Goal: Information Seeking & Learning: Learn about a topic

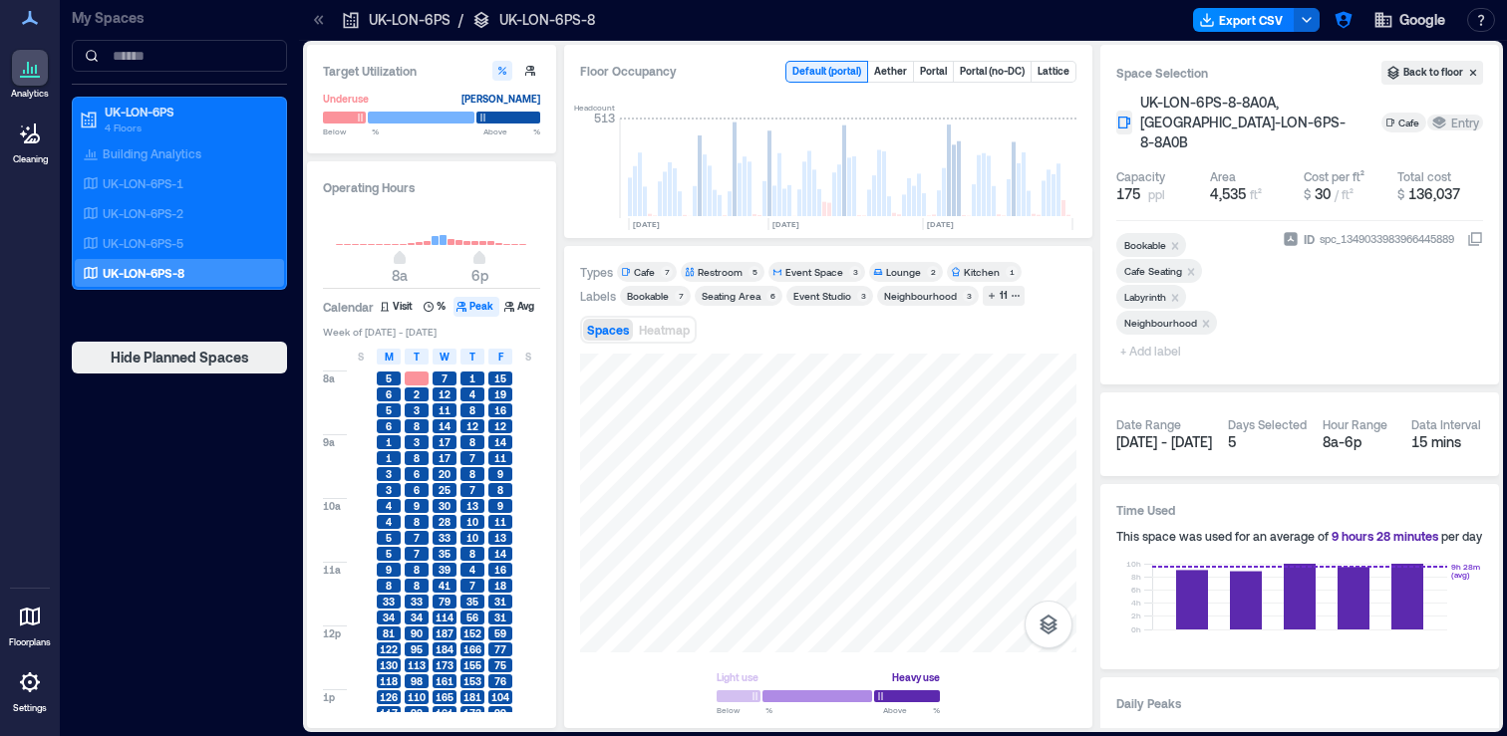
scroll to position [0, 1385]
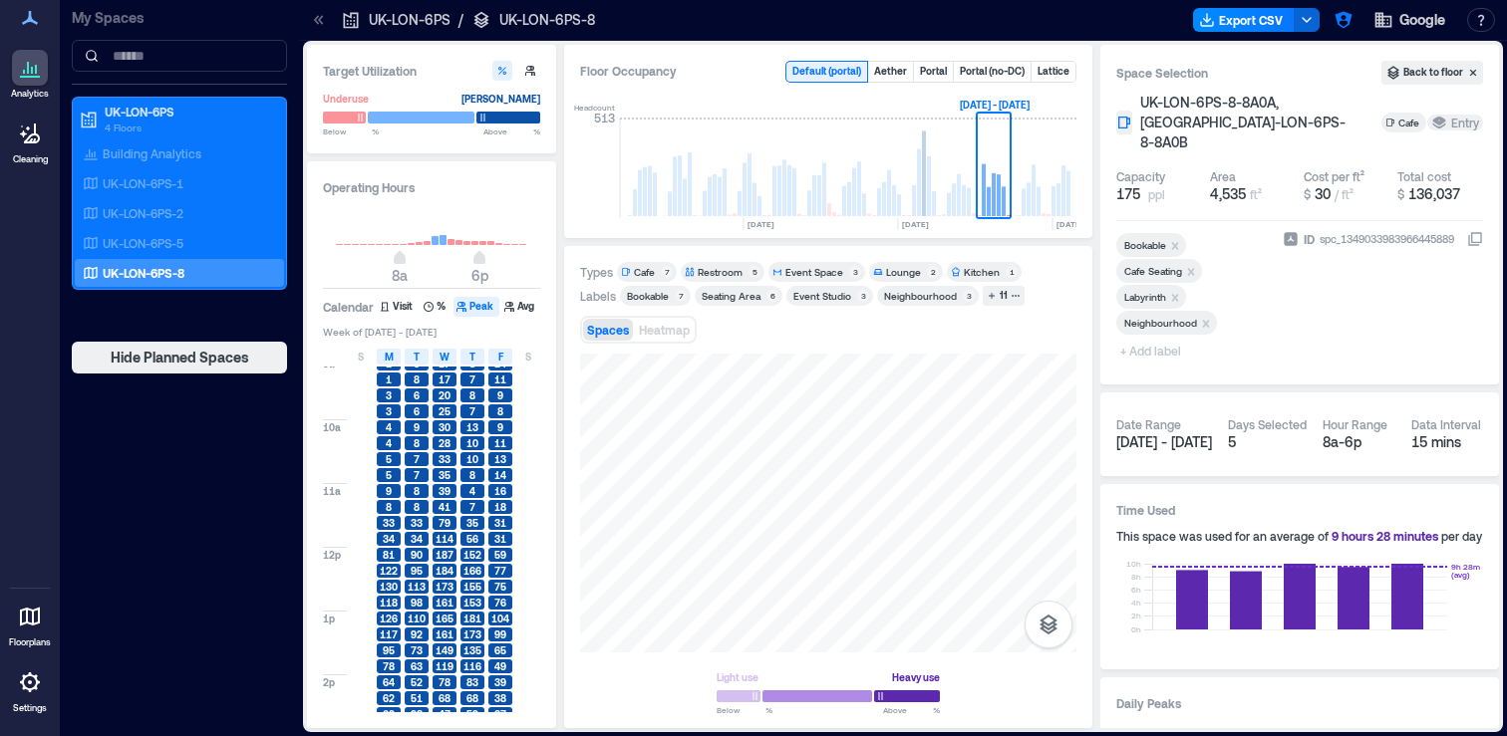
click at [318, 22] on icon at bounding box center [319, 20] width 20 height 20
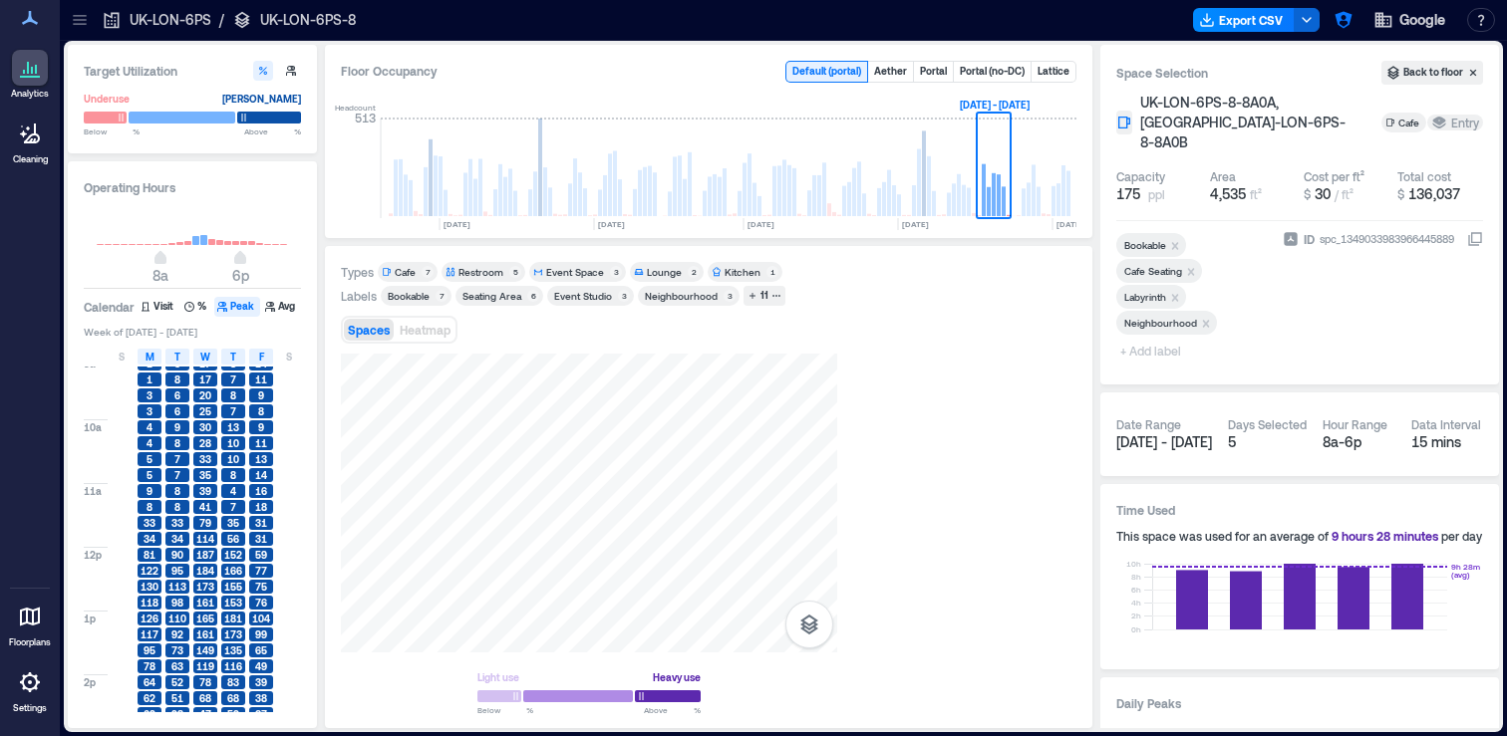
scroll to position [0, 1146]
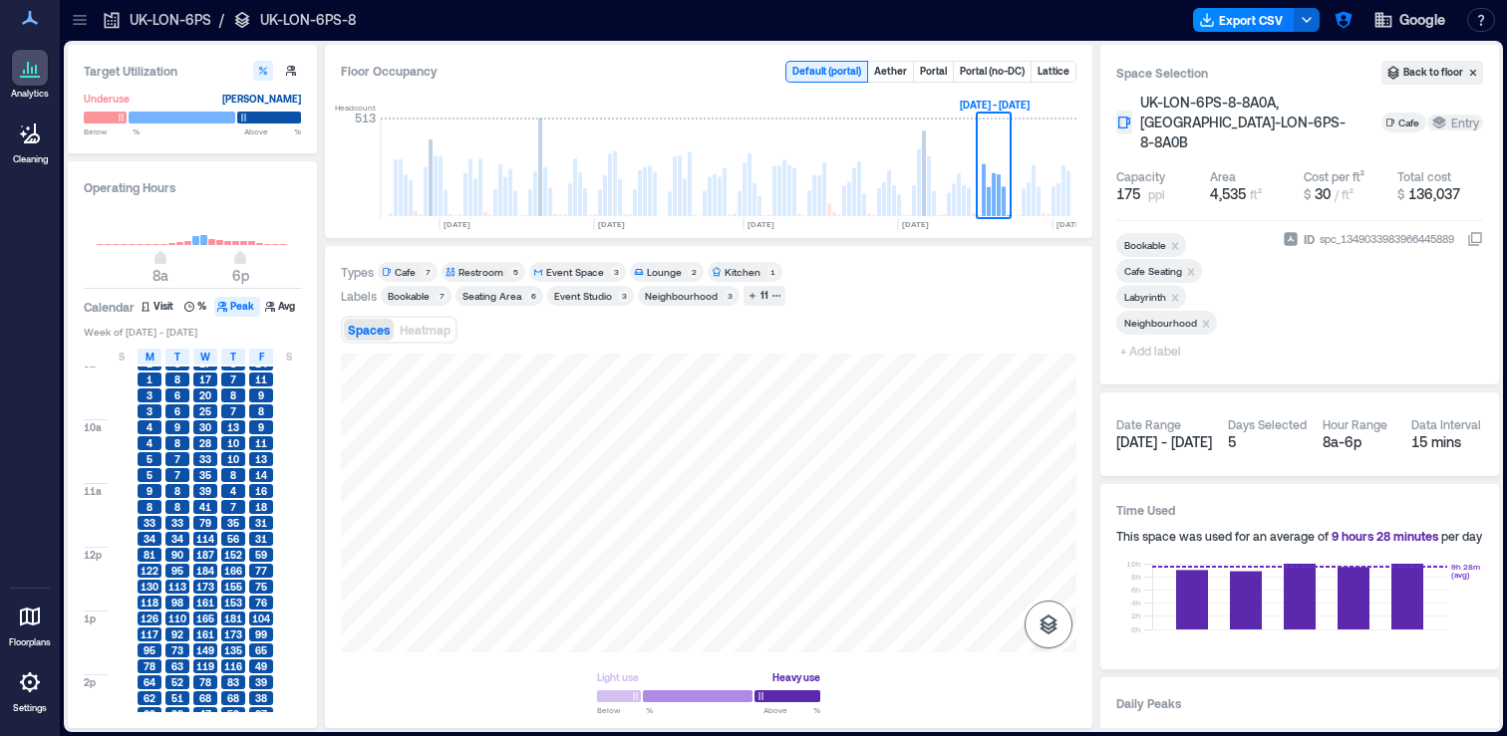
click at [1048, 630] on icon "button" at bounding box center [1048, 625] width 18 height 20
click at [1059, 480] on icon "button" at bounding box center [1048, 471] width 24 height 24
click at [1050, 516] on icon "button" at bounding box center [1048, 519] width 24 height 24
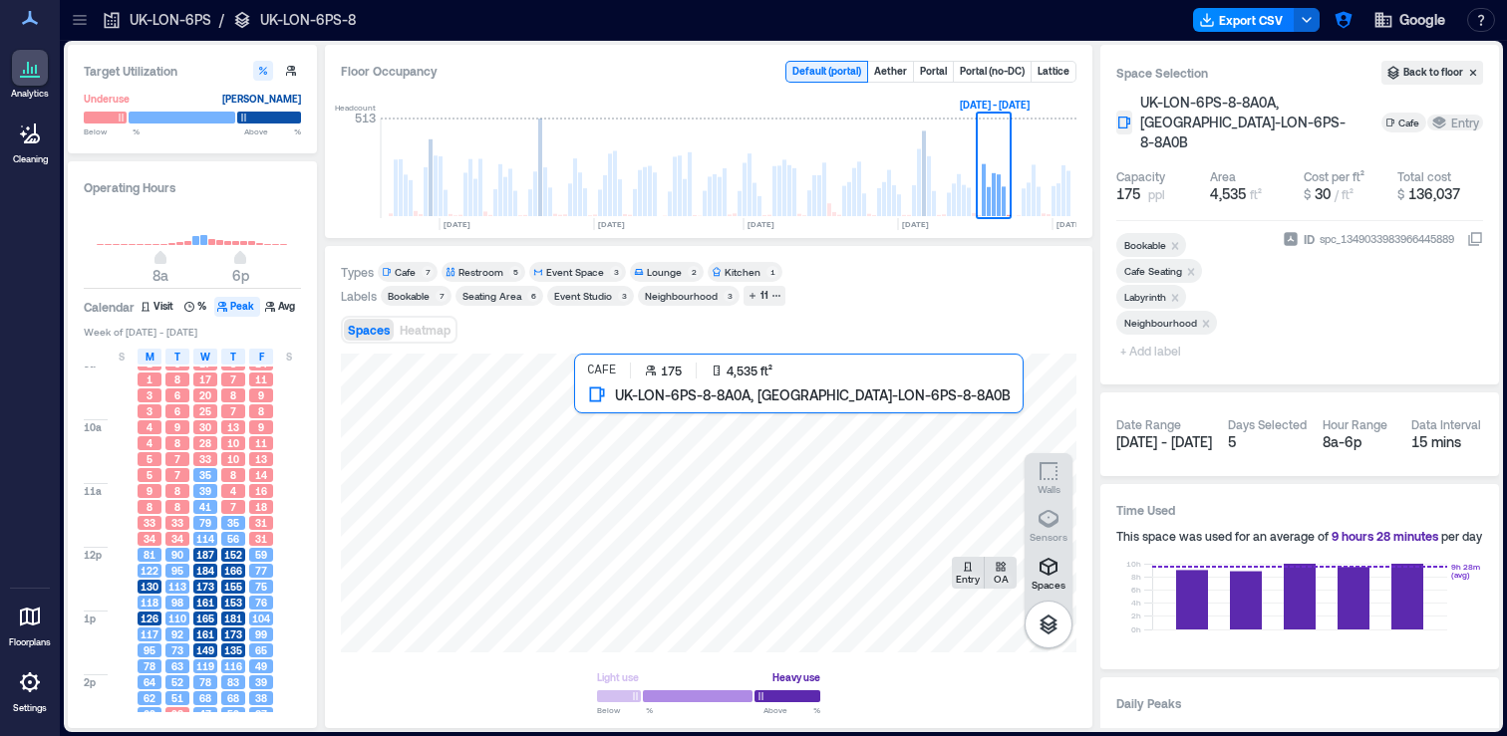
click at [634, 431] on div at bounding box center [708, 503] width 735 height 299
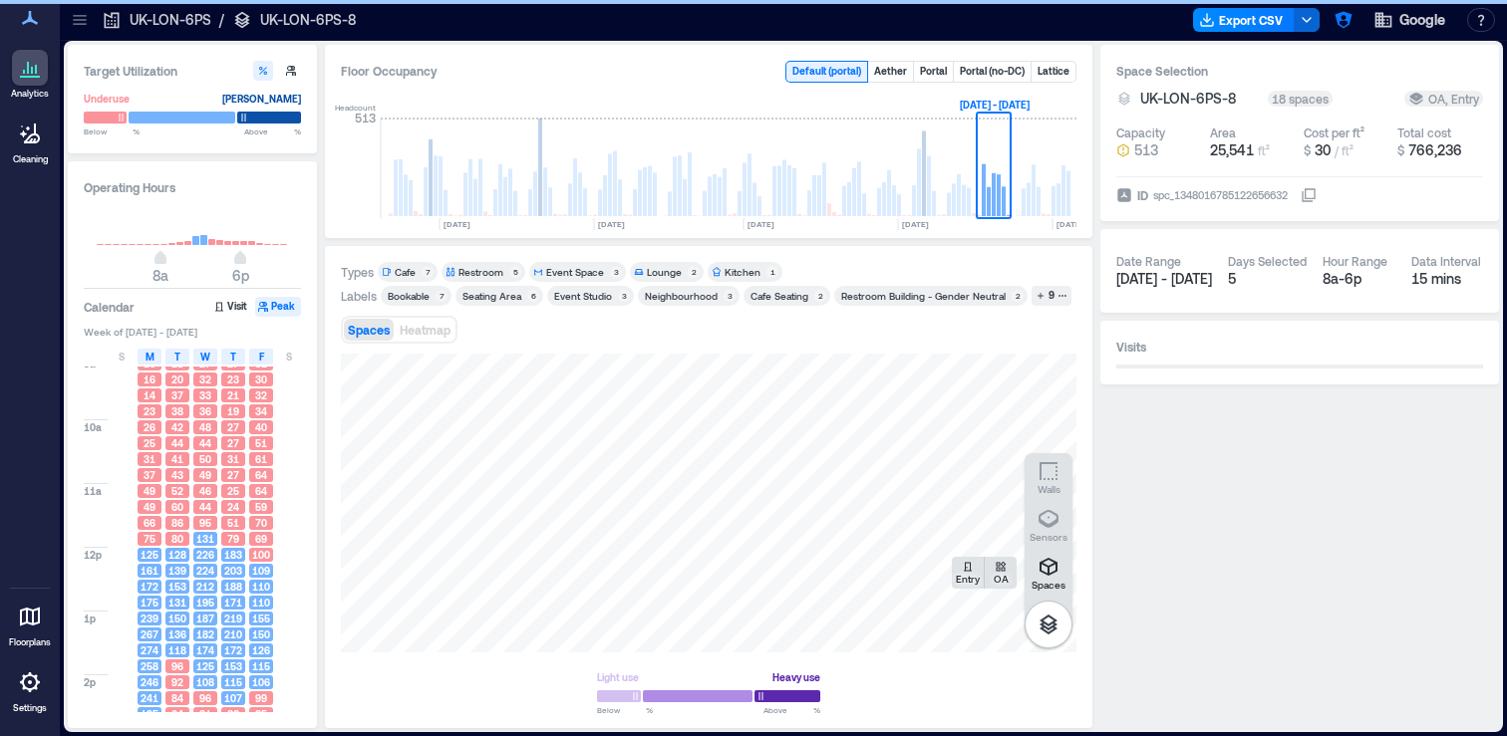
click at [77, 26] on icon at bounding box center [80, 20] width 20 height 20
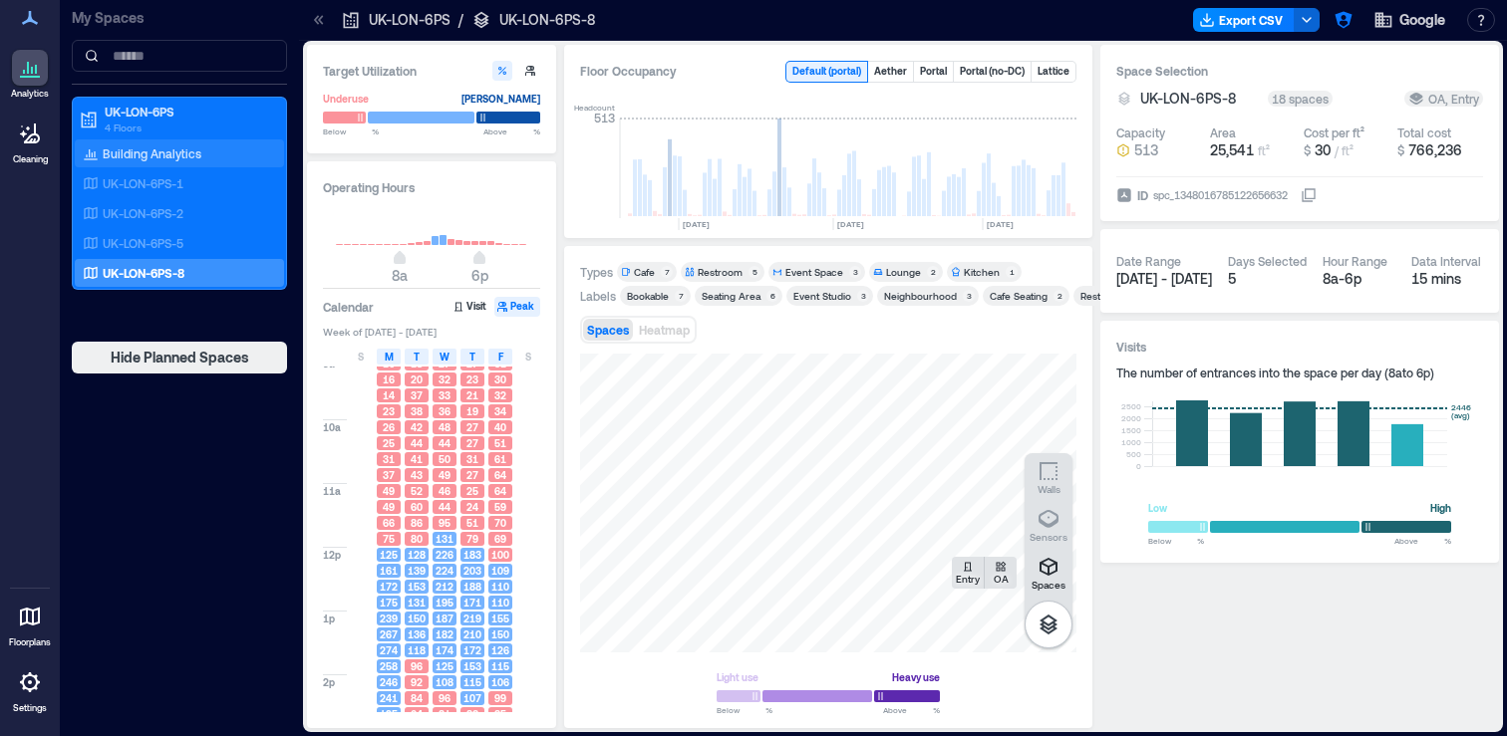
click at [161, 155] on p "Building Analytics" at bounding box center [152, 153] width 99 height 16
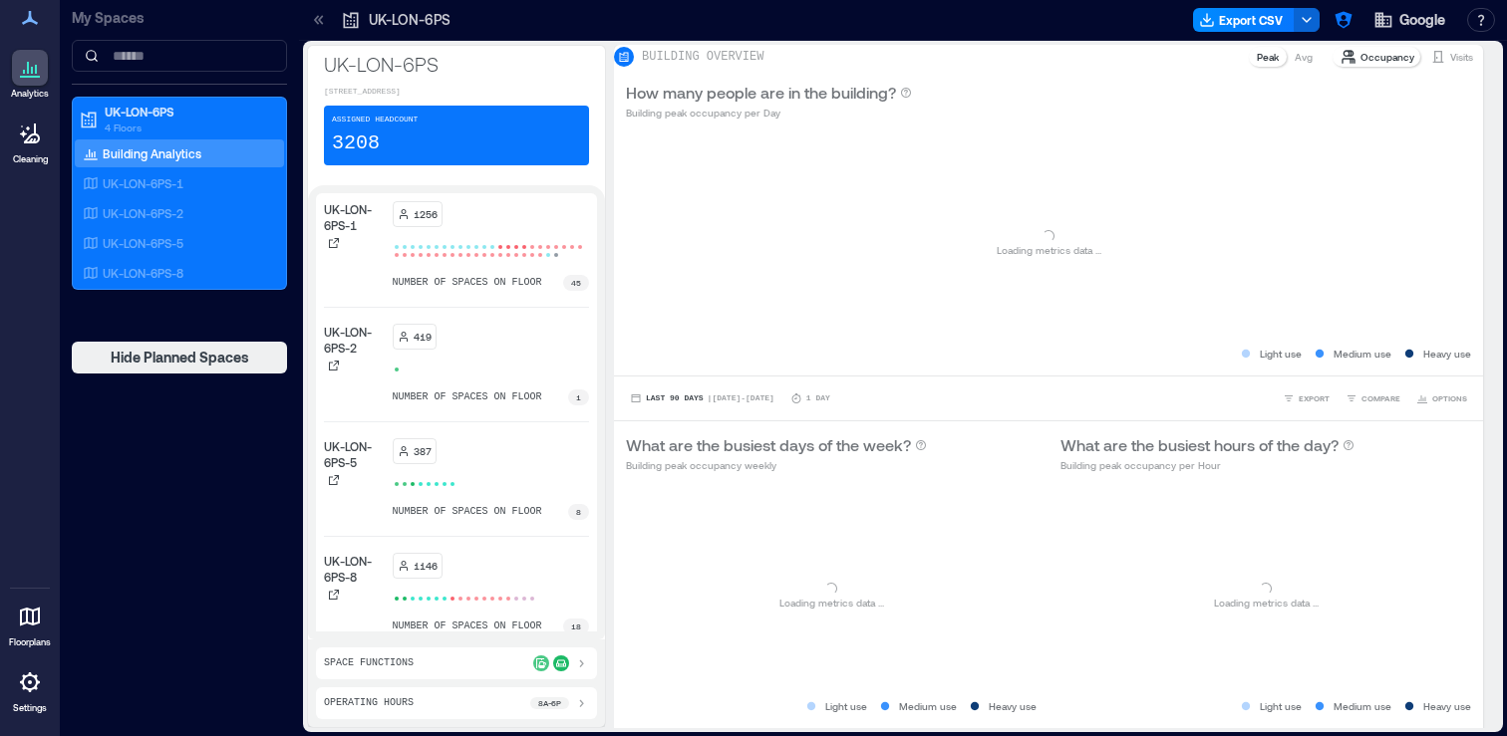
click at [316, 31] on div at bounding box center [319, 20] width 32 height 32
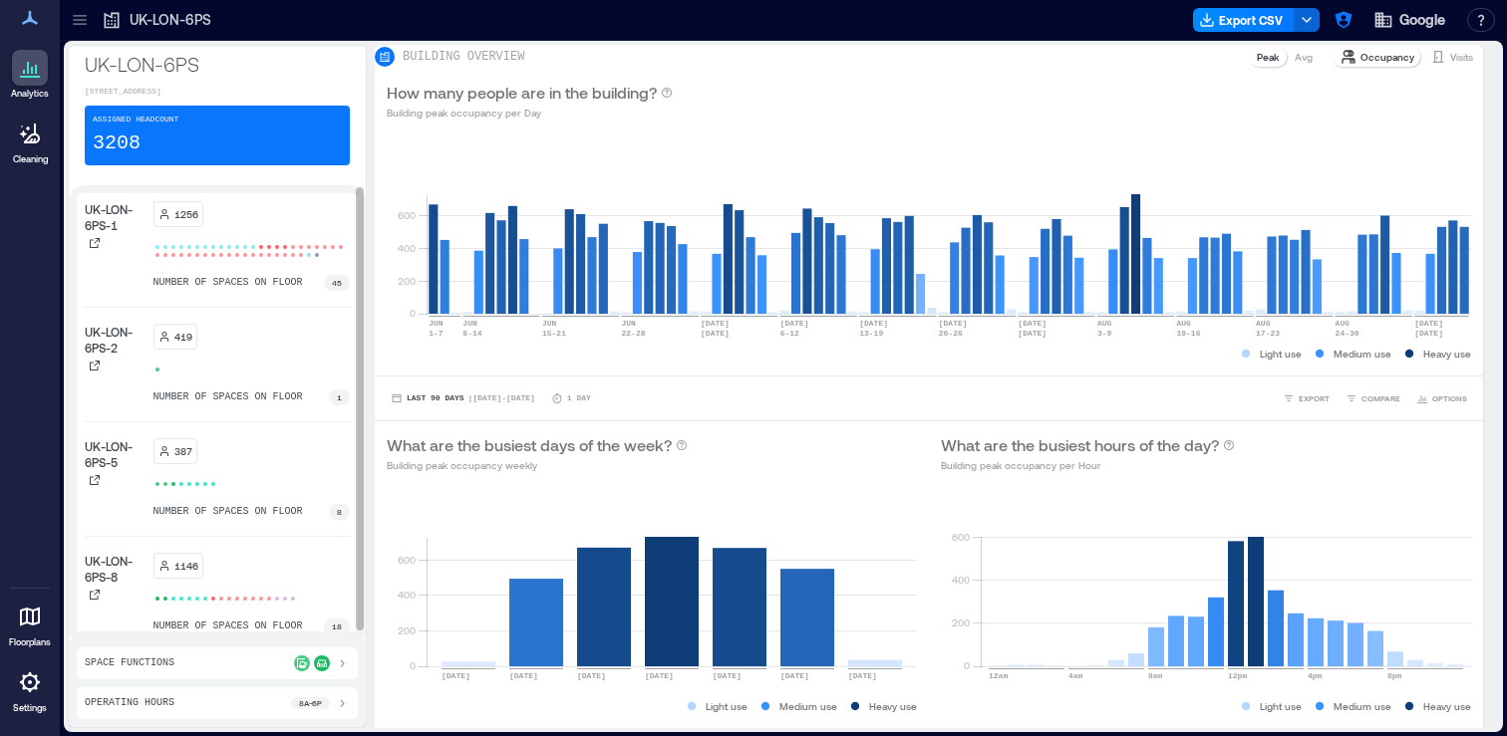
scroll to position [11, 0]
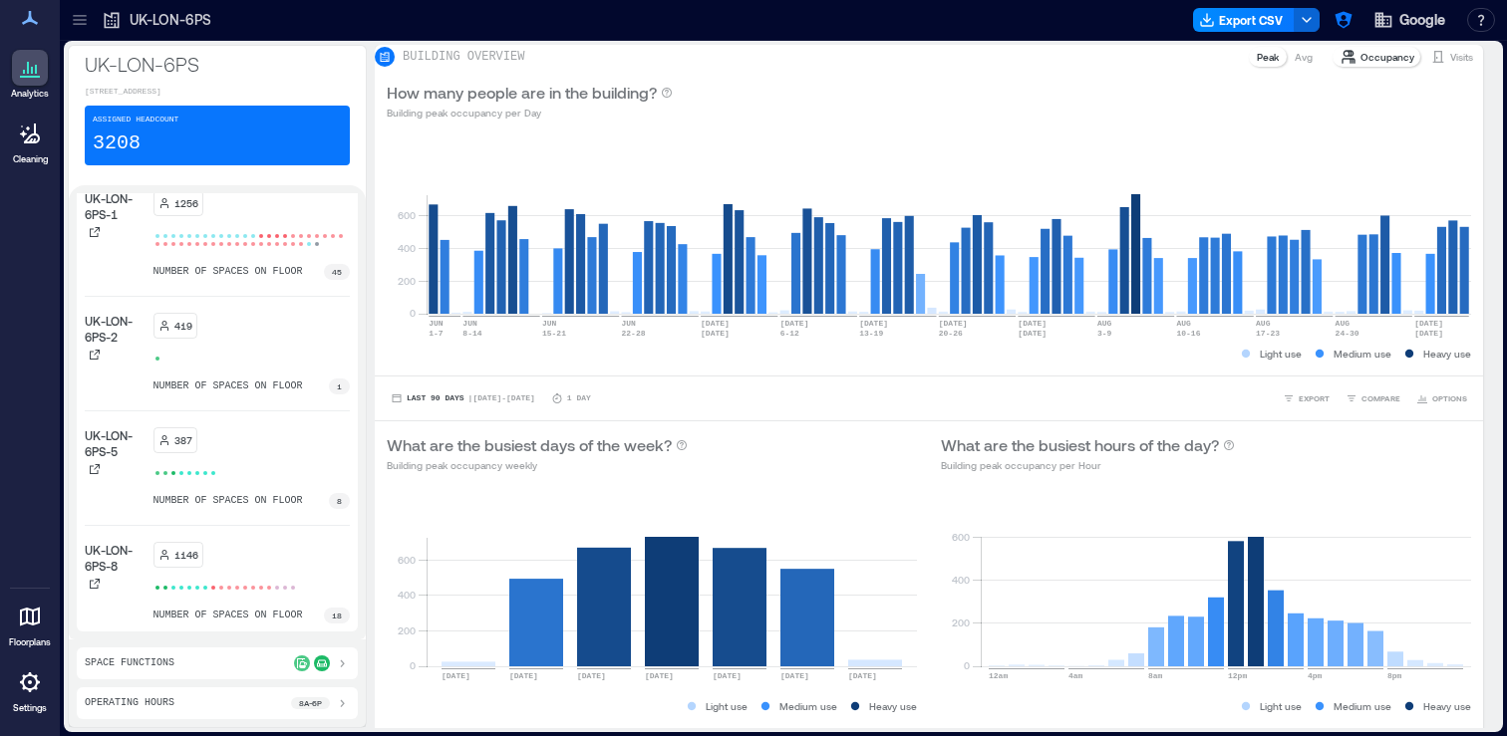
click at [347, 660] on icon at bounding box center [342, 664] width 16 height 16
click at [344, 556] on icon at bounding box center [342, 561] width 16 height 16
click at [346, 662] on icon at bounding box center [342, 664] width 16 height 16
click at [79, 18] on icon at bounding box center [80, 20] width 20 height 20
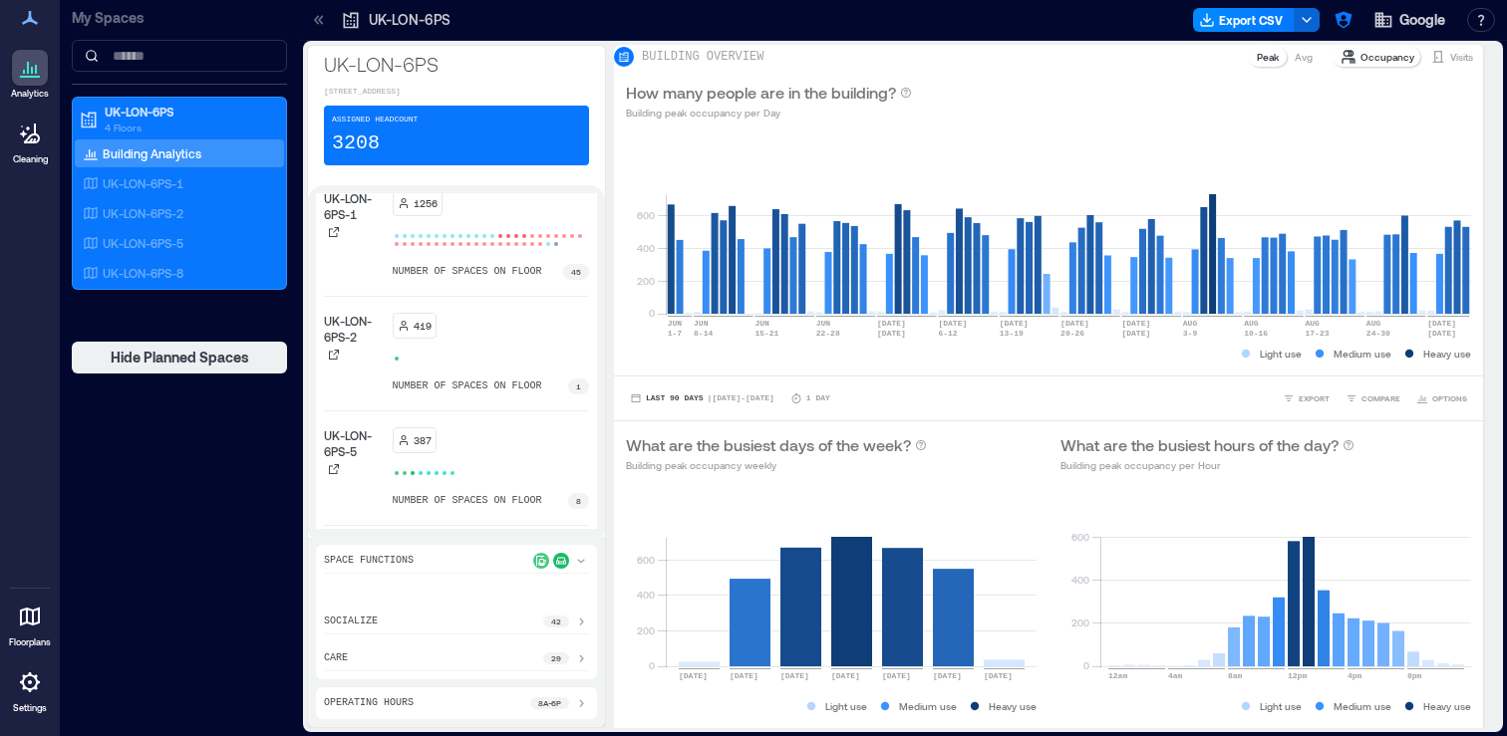
click at [312, 22] on icon at bounding box center [319, 20] width 20 height 20
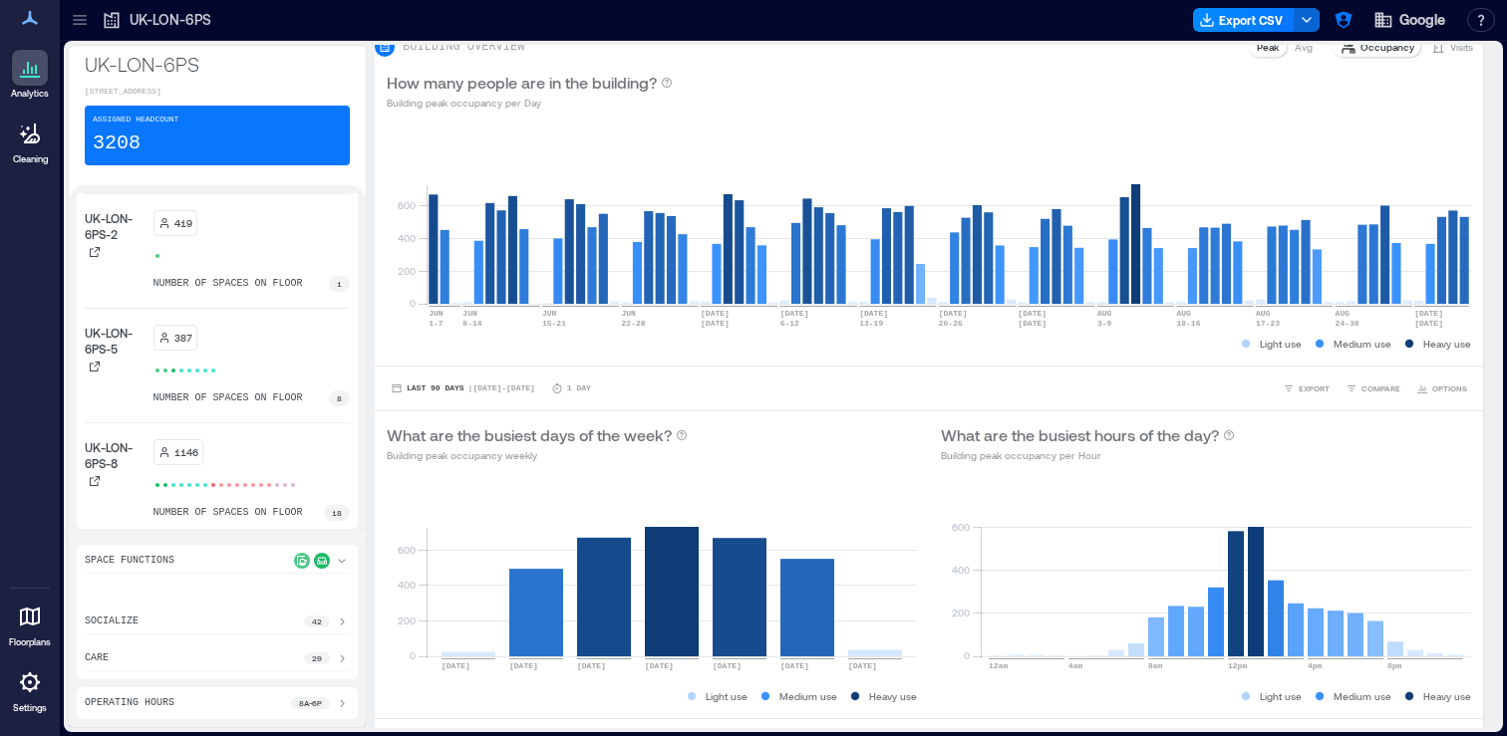
scroll to position [3, 0]
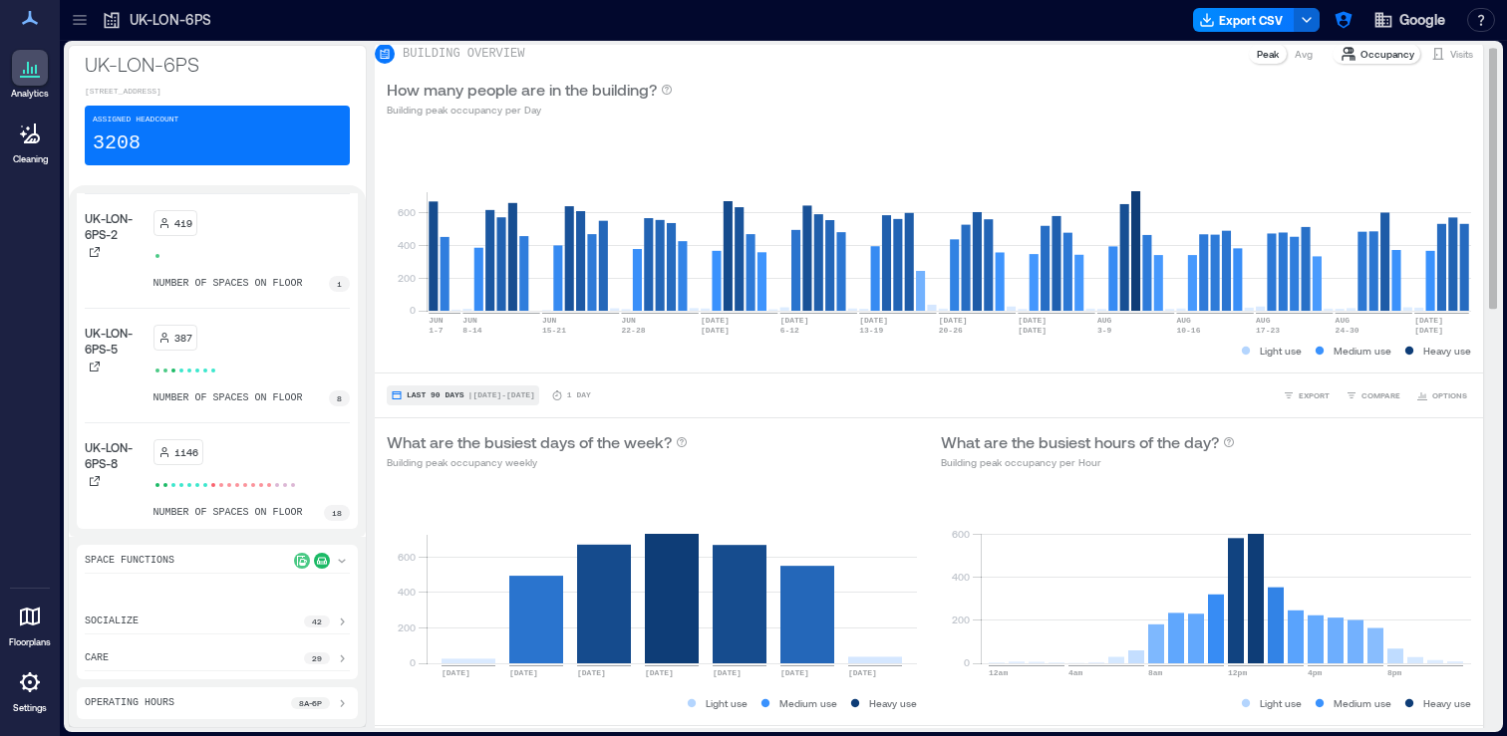
click at [453, 396] on span "Last 90 Days" at bounding box center [436, 396] width 58 height 0
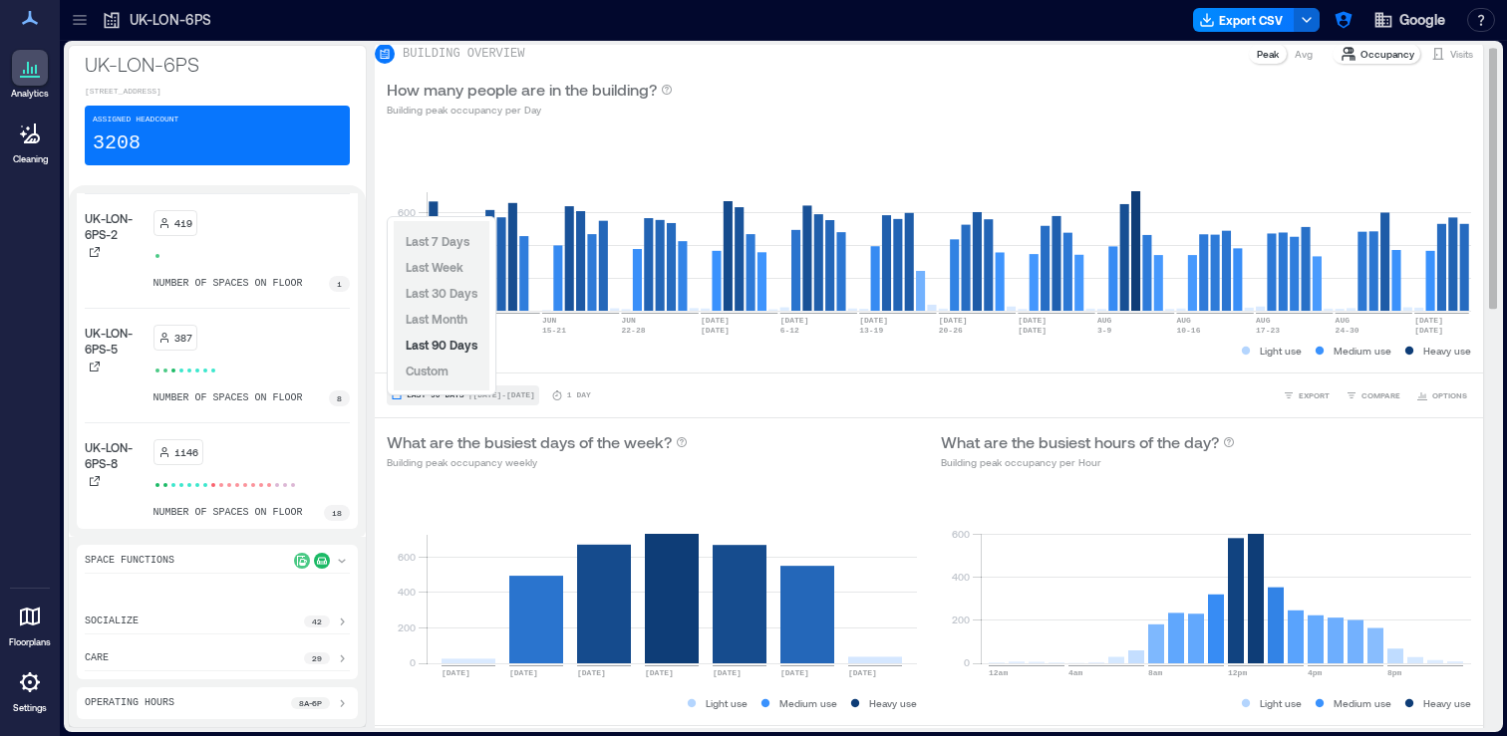
click at [447, 396] on span "Last 90 Days" at bounding box center [436, 396] width 58 height 0
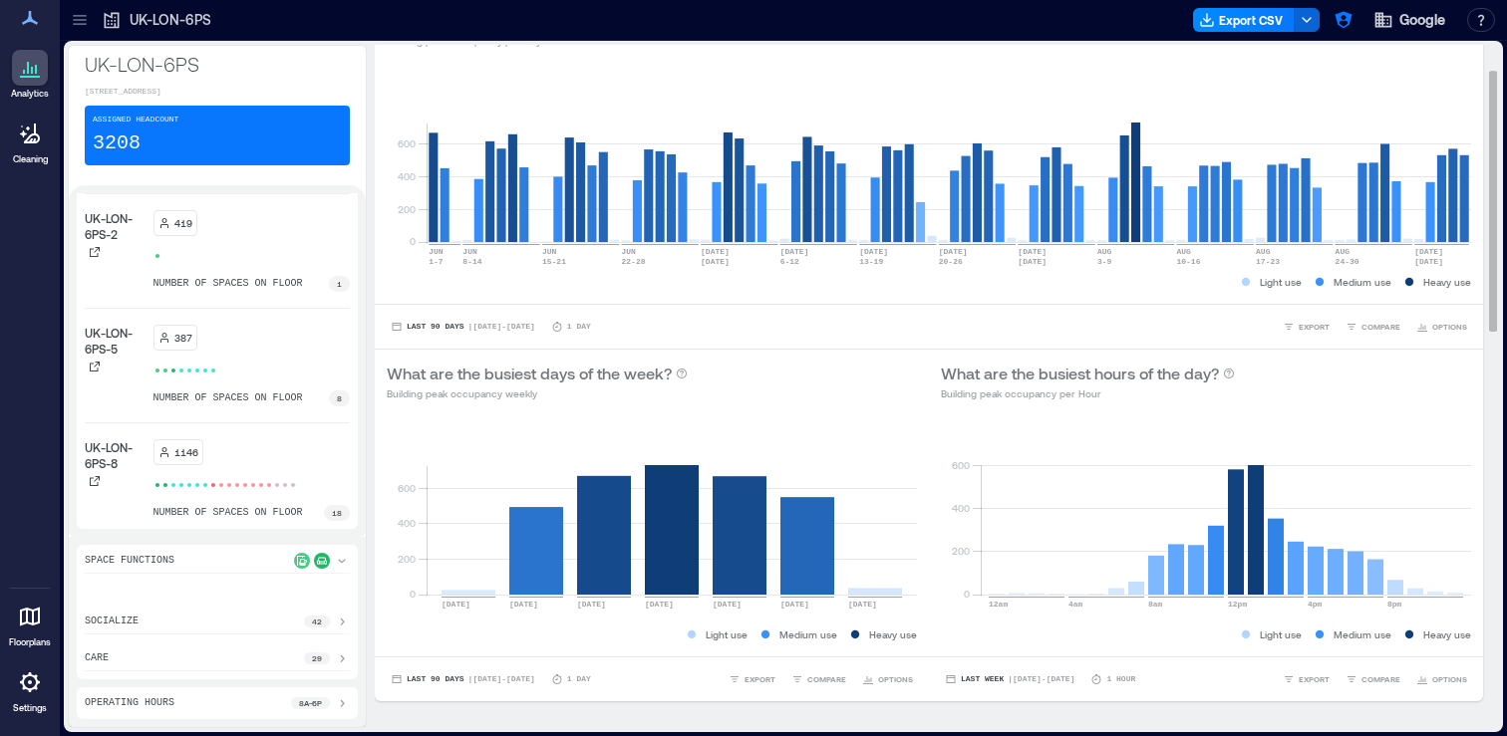
scroll to position [129, 0]
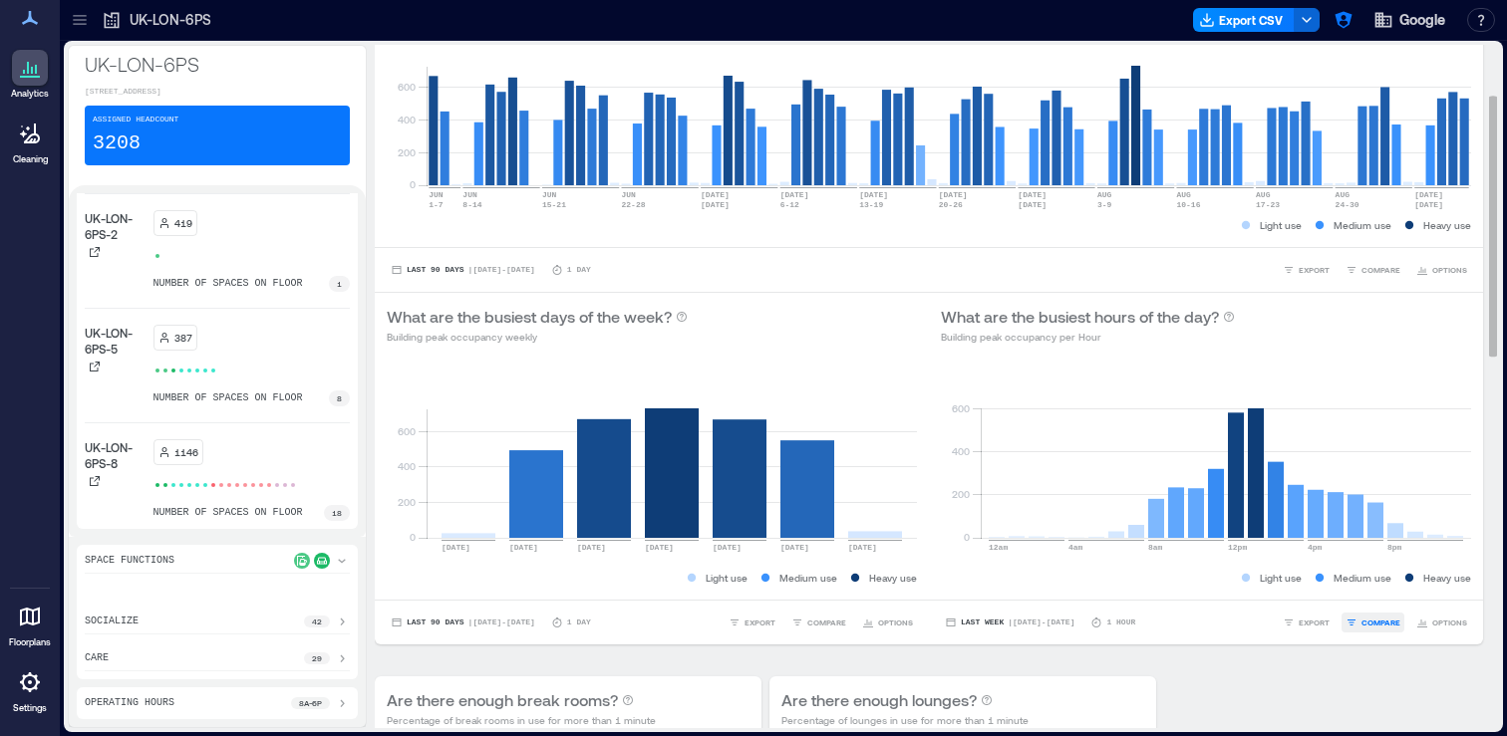
click at [1382, 629] on span "COMPARE" at bounding box center [1380, 623] width 39 height 12
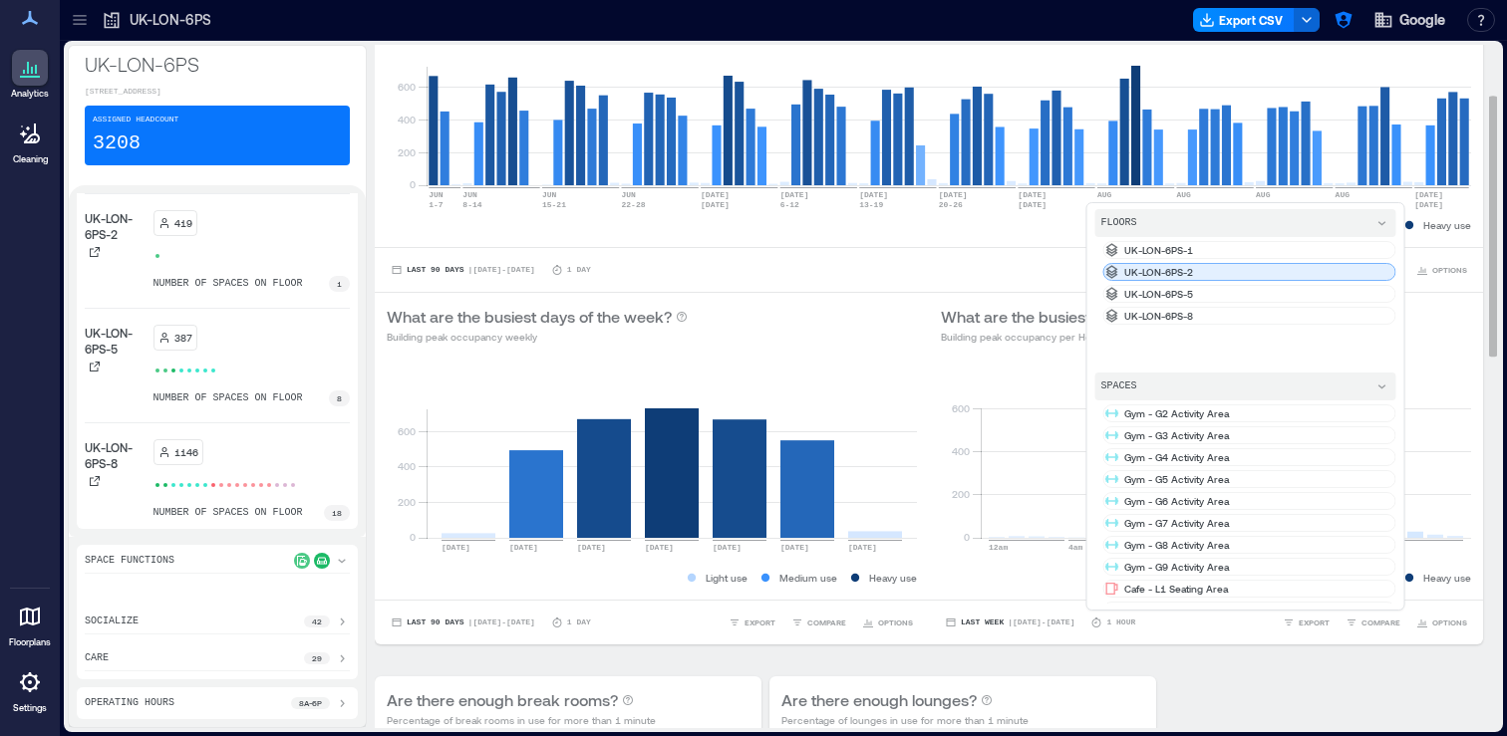
click at [1222, 281] on div "UK-LON-6PS-2" at bounding box center [1249, 272] width 293 height 18
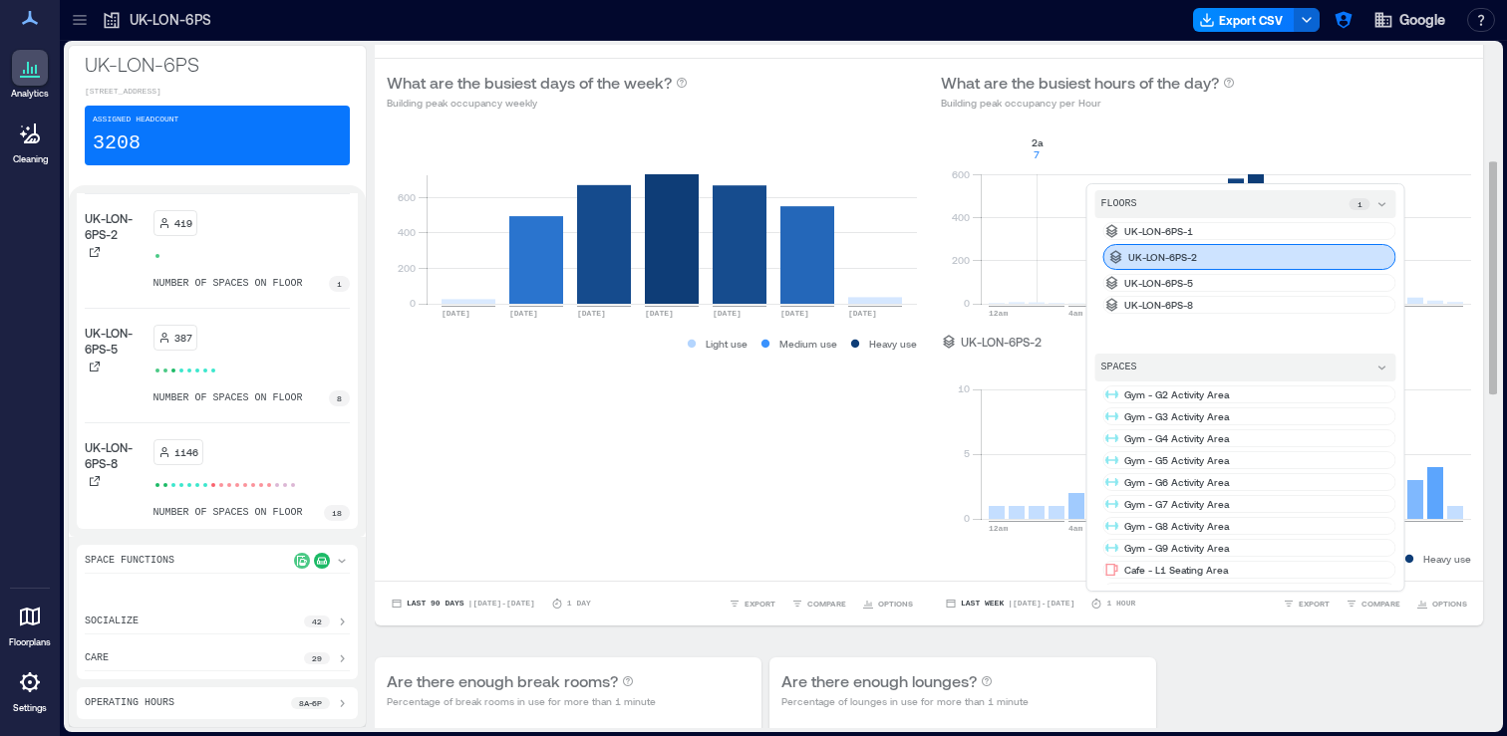
scroll to position [455, 0]
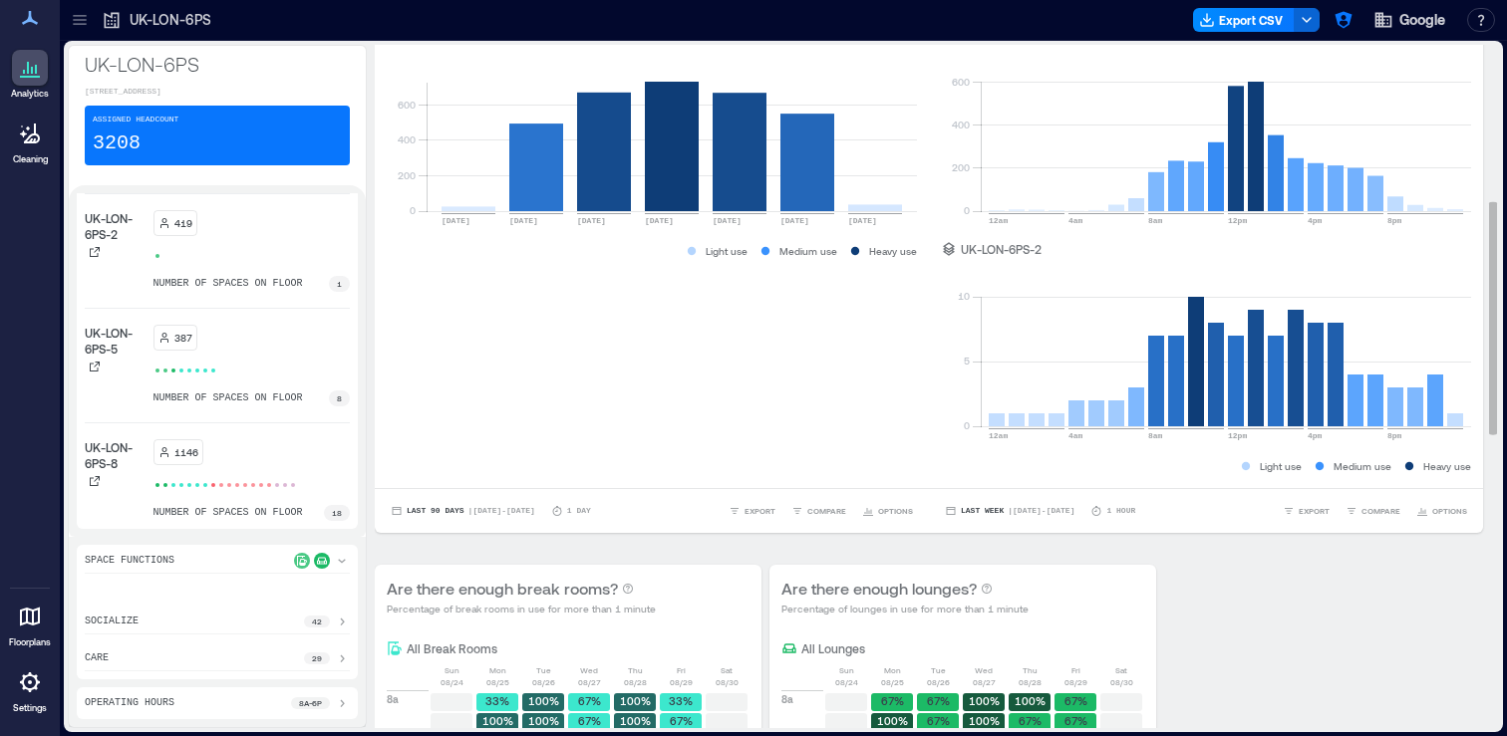
click at [1376, 517] on span "COMPARE" at bounding box center [1380, 511] width 39 height 12
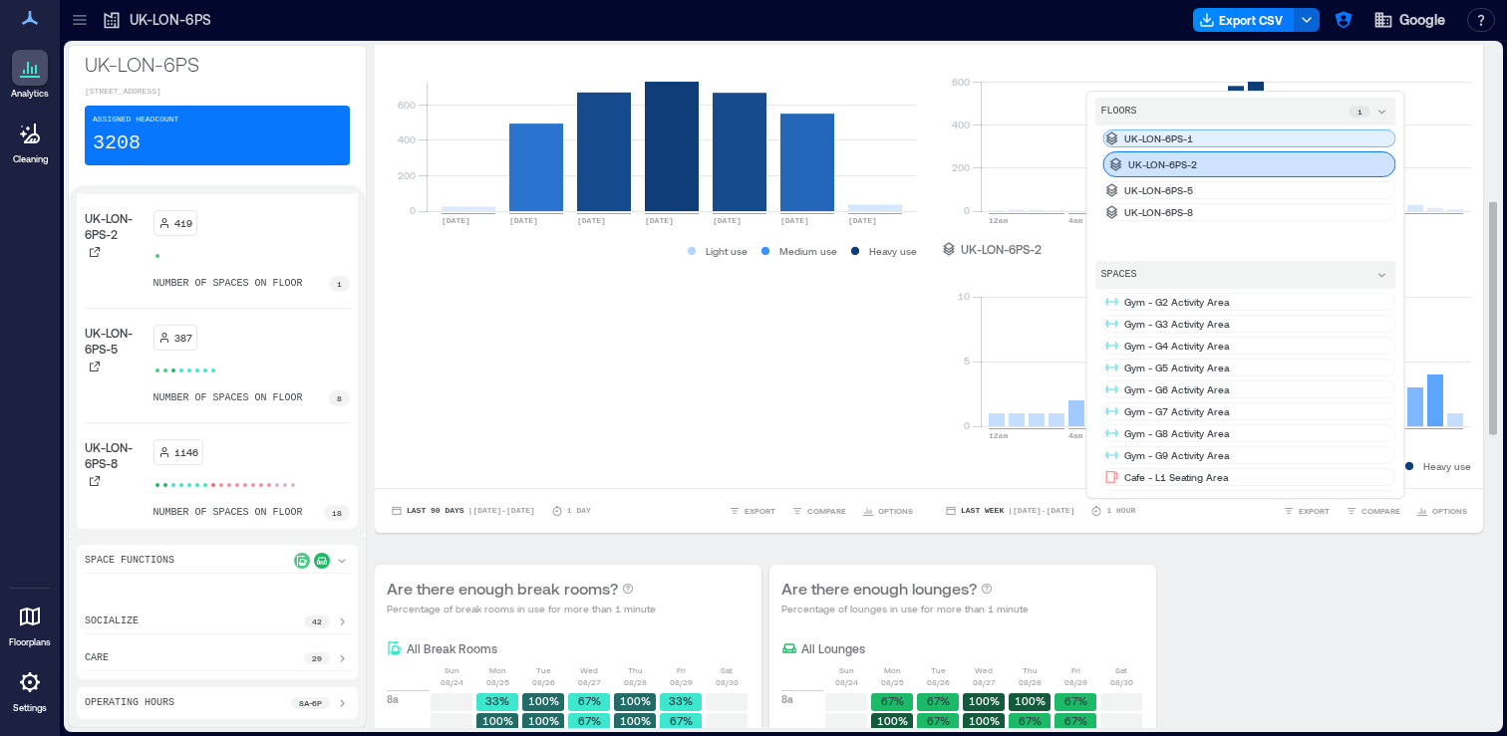
click at [1232, 147] on div "UK-LON-6PS-1" at bounding box center [1249, 139] width 293 height 18
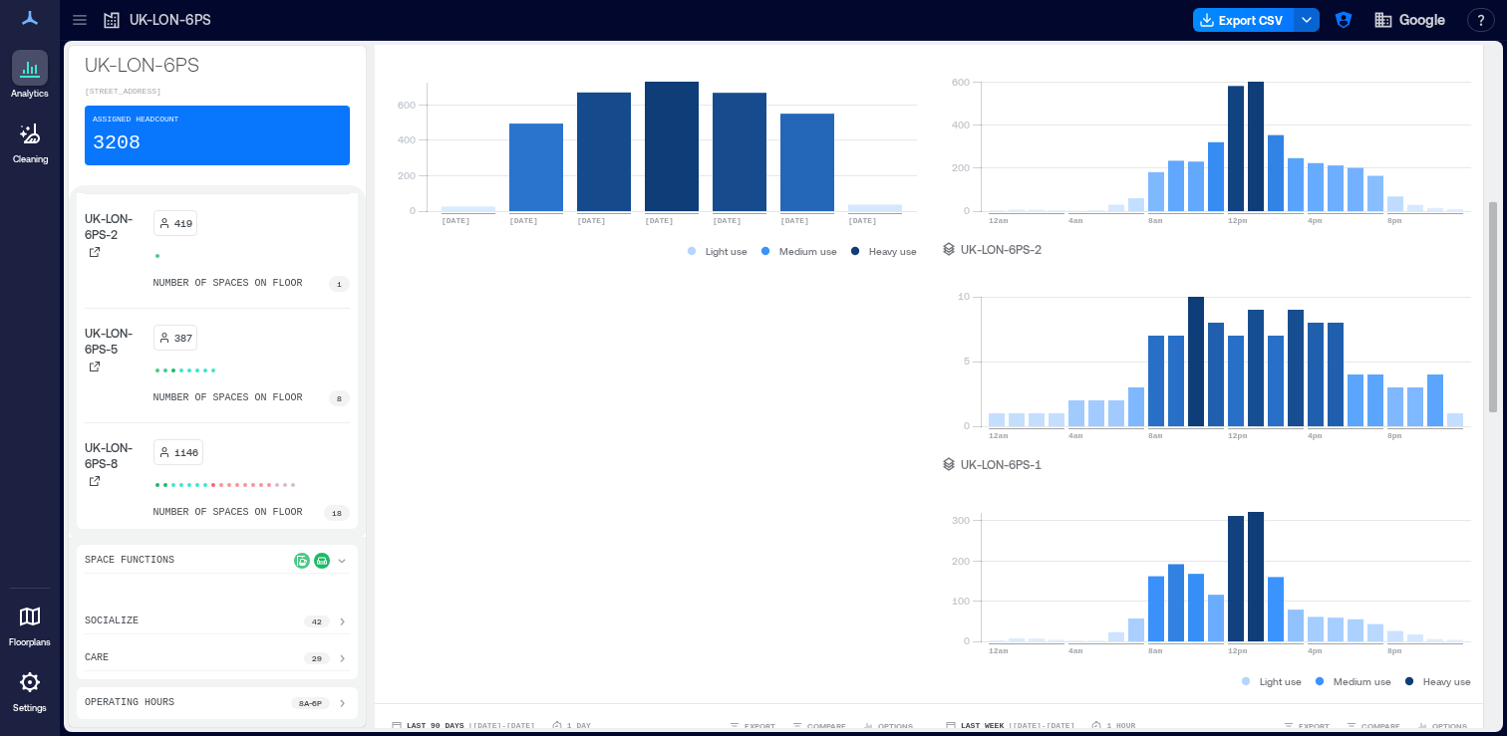
click at [1457, 256] on div "UK-LON-6PS-2" at bounding box center [1206, 249] width 530 height 16
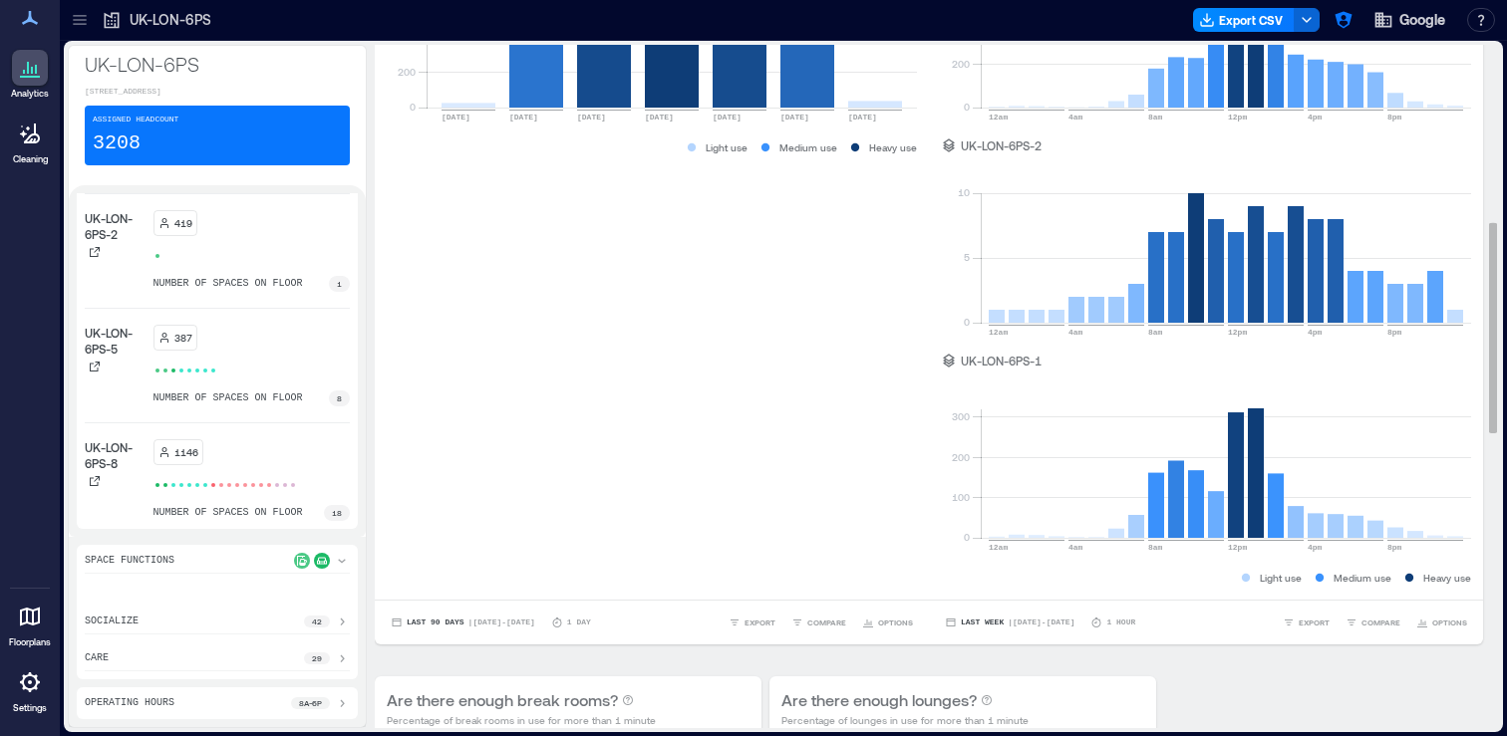
scroll to position [584, 0]
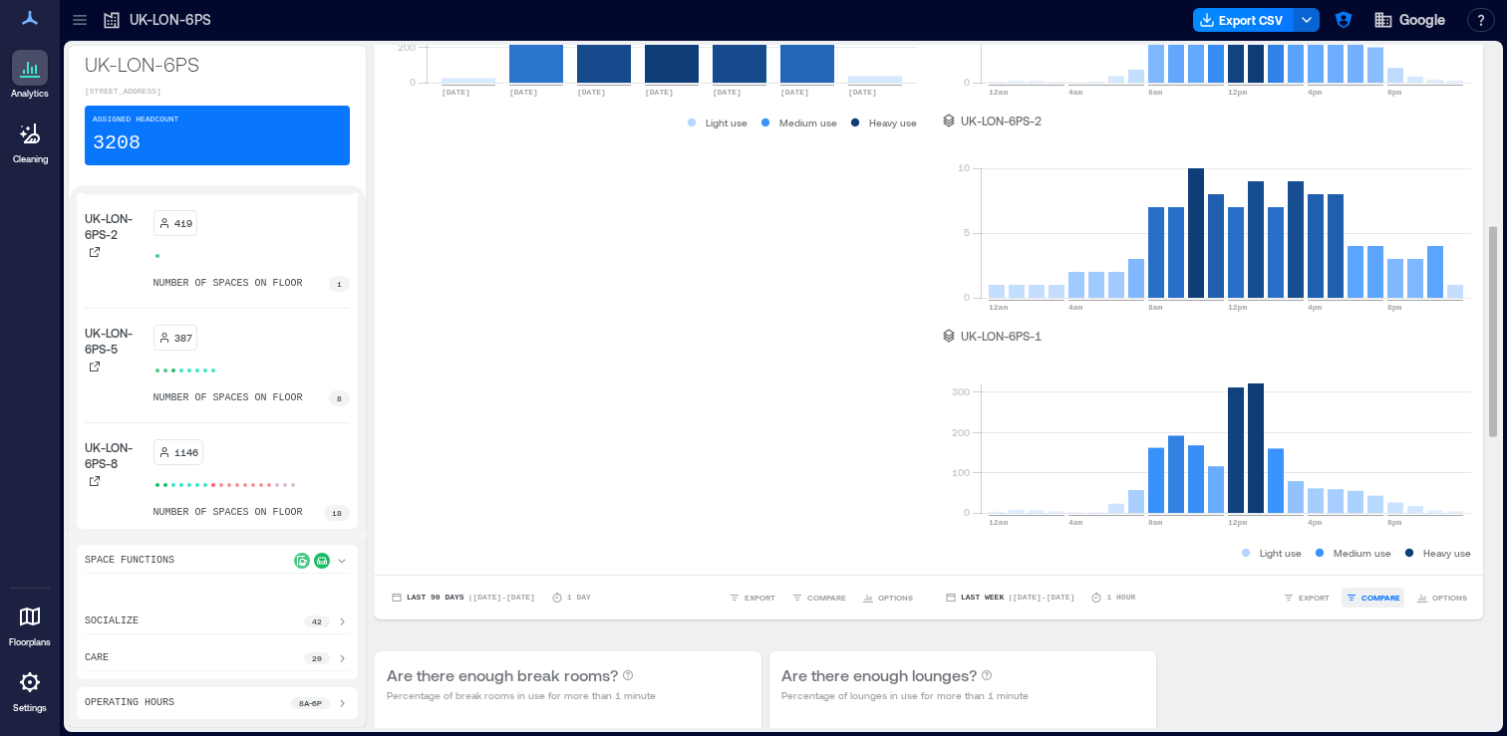
click at [1377, 608] on button "COMPARE" at bounding box center [1372, 598] width 63 height 20
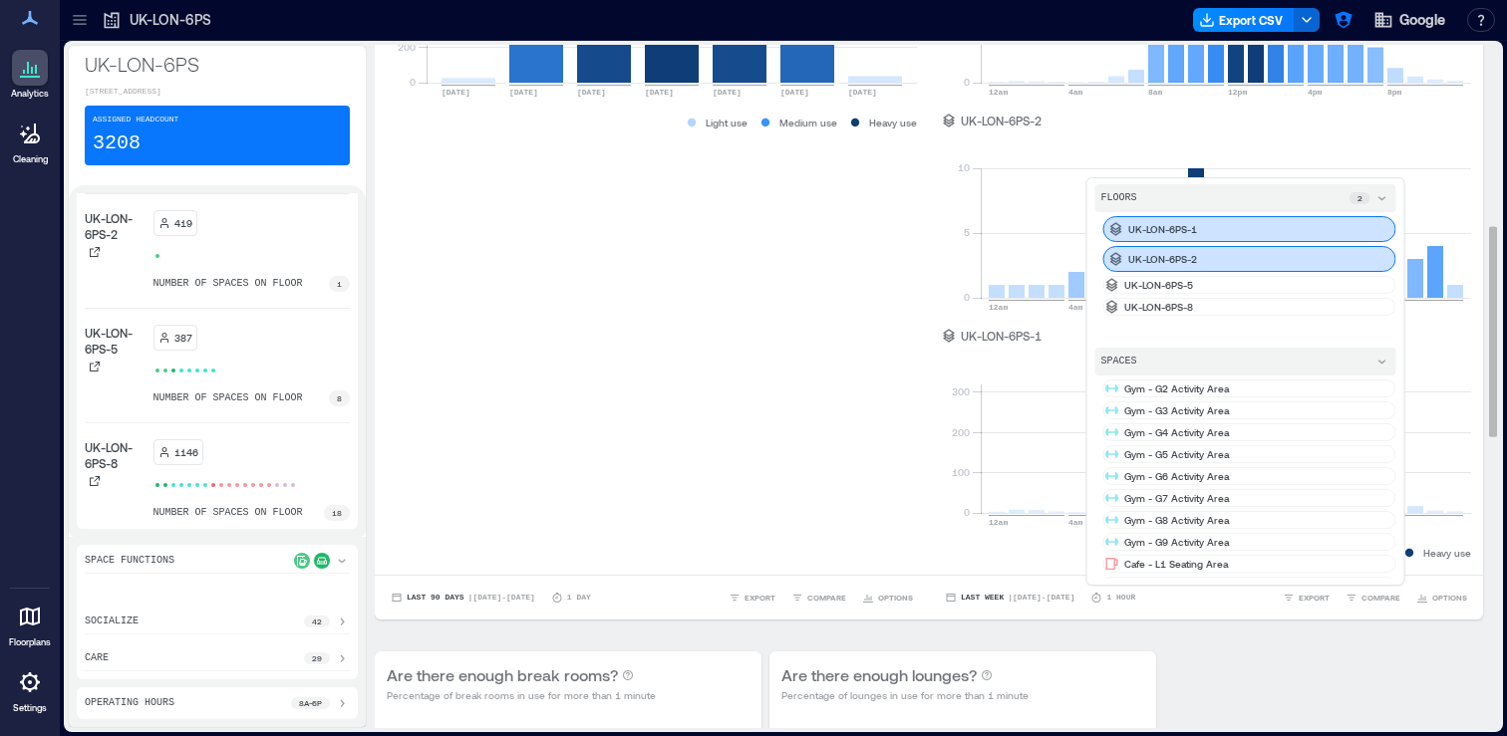
click at [1184, 267] on p "UK-LON-6PS-2" at bounding box center [1162, 259] width 69 height 16
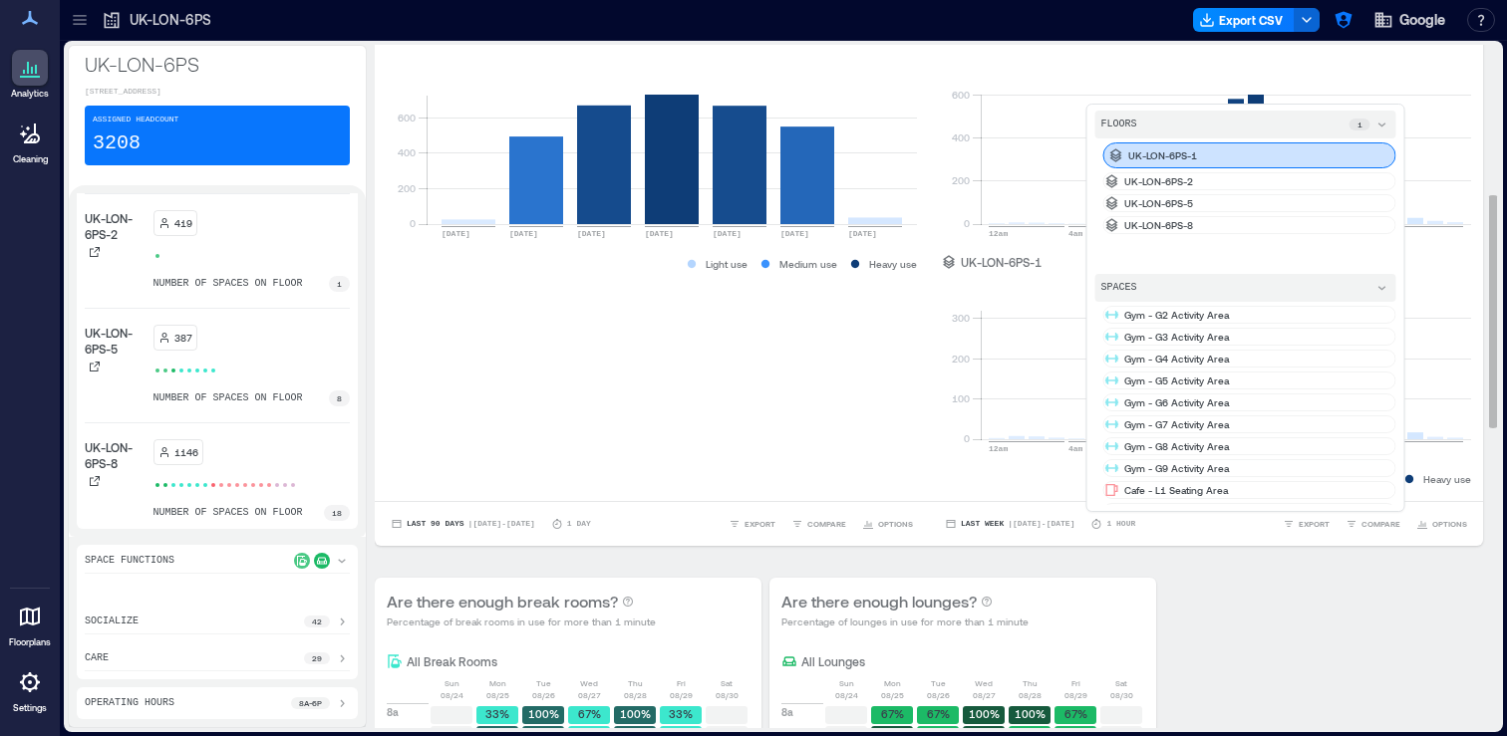
scroll to position [420, 0]
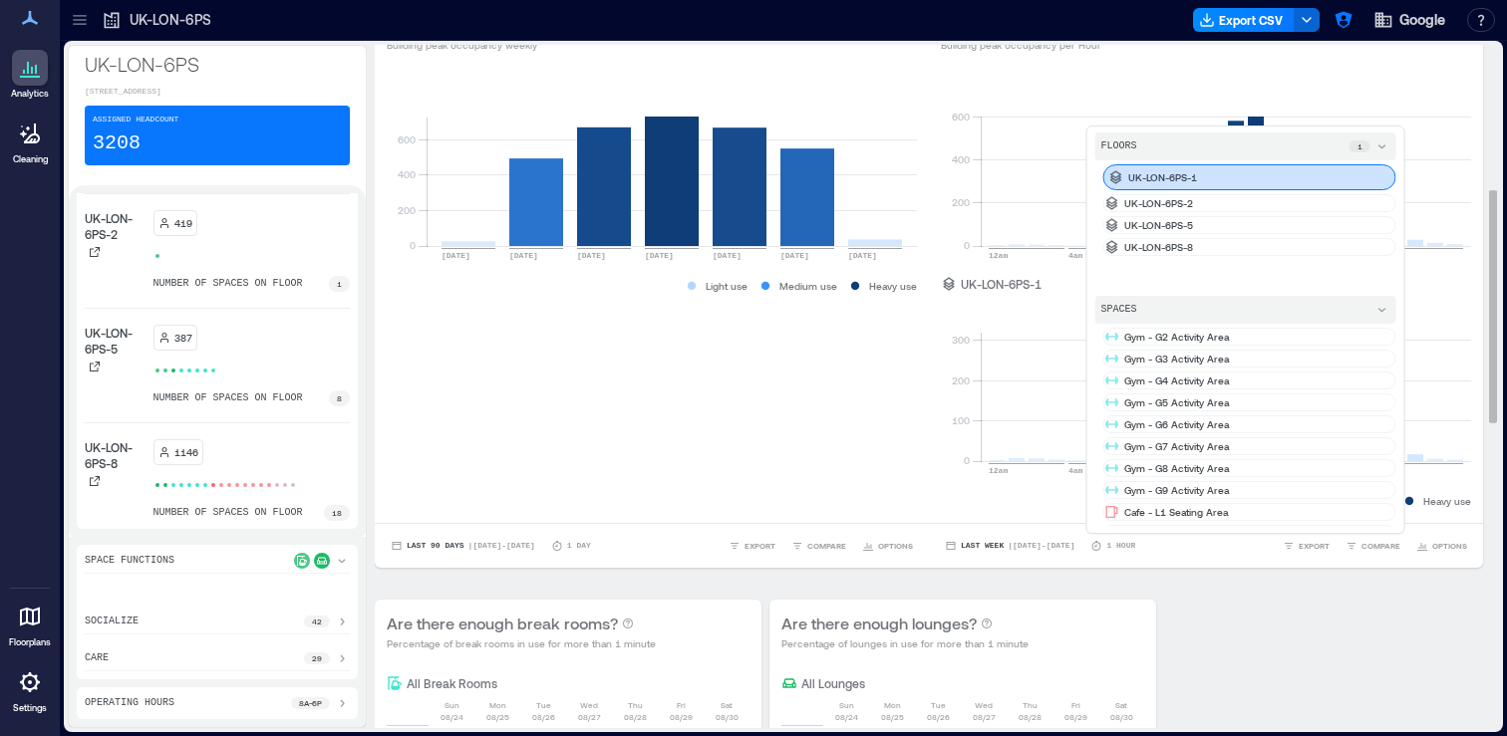
click at [1264, 190] on div "UK-LON-6PS-1" at bounding box center [1249, 177] width 293 height 26
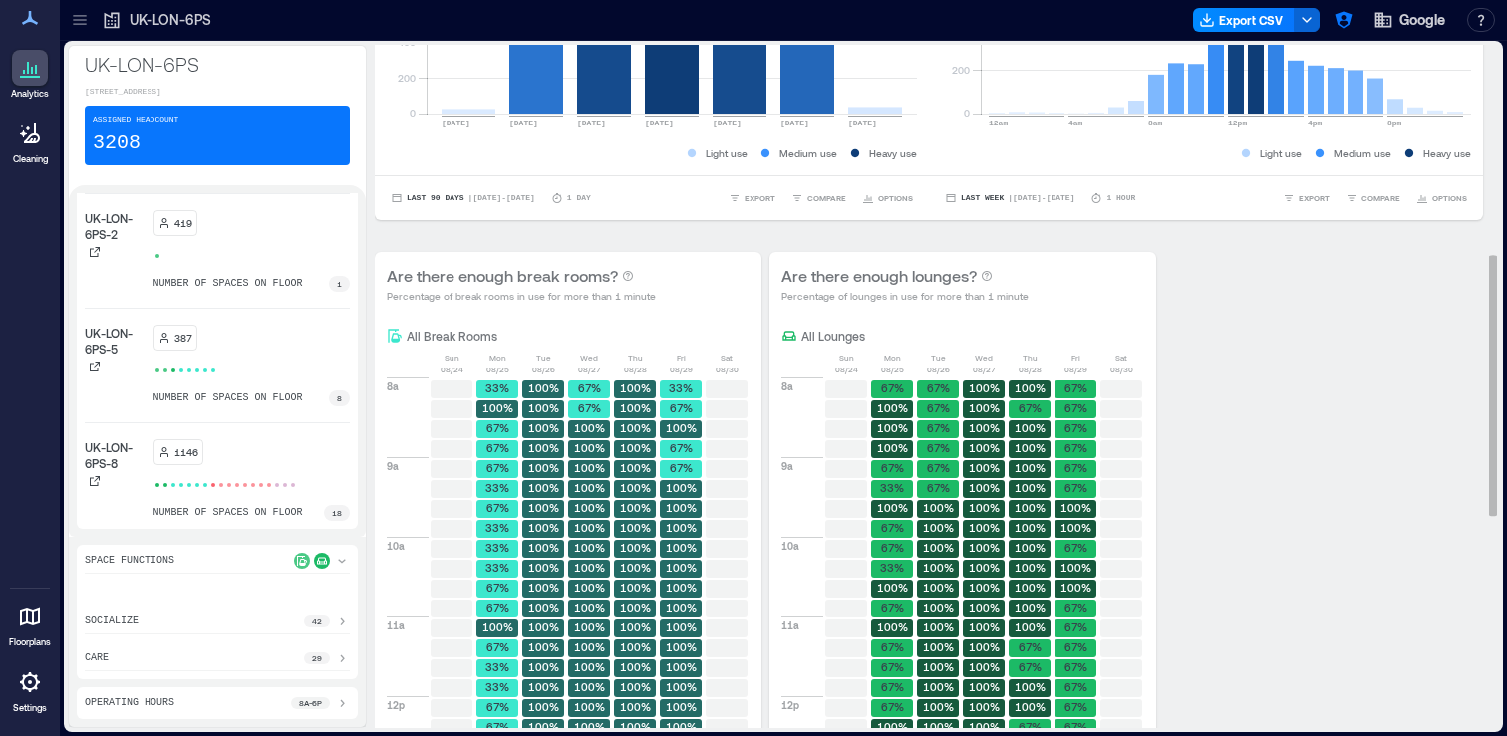
scroll to position [580, 0]
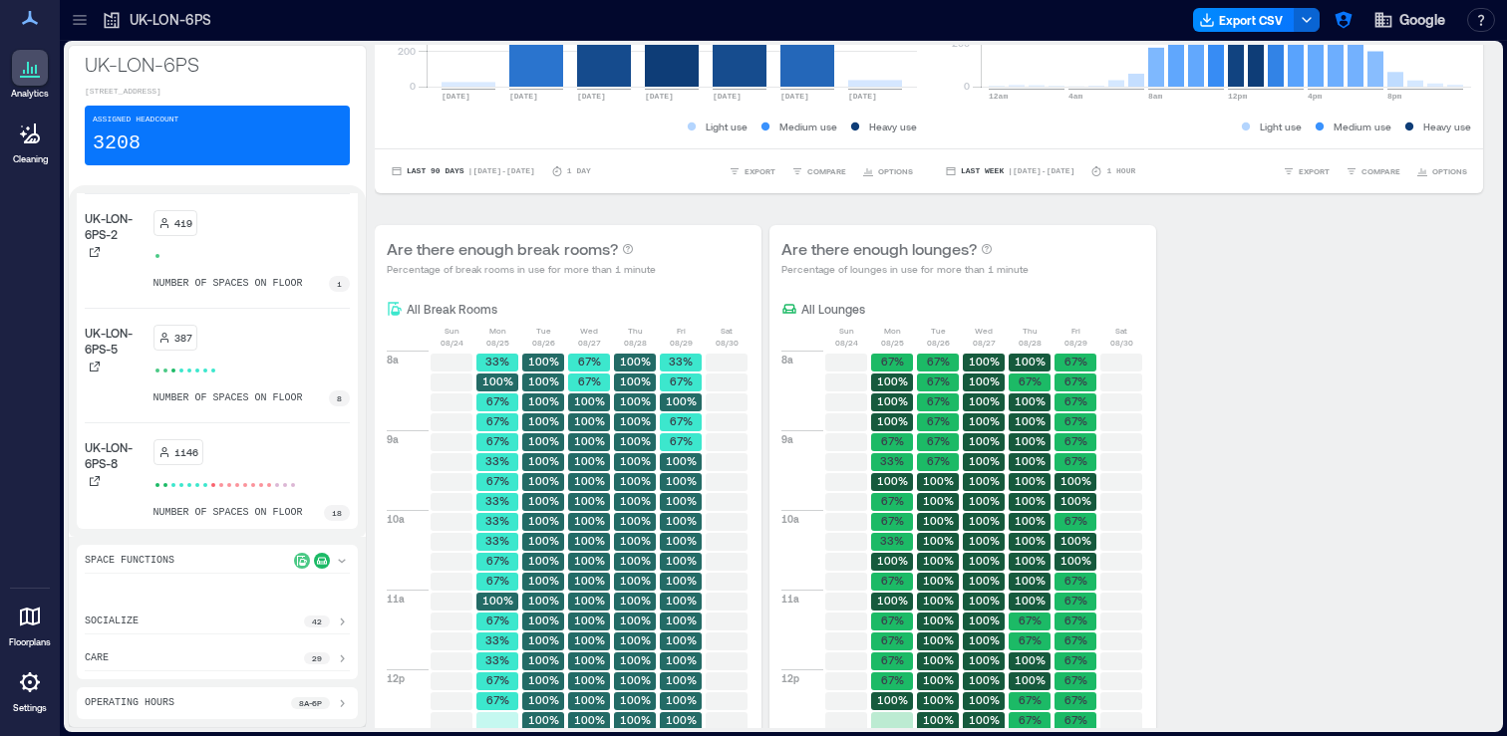
click at [339, 561] on icon at bounding box center [342, 561] width 16 height 16
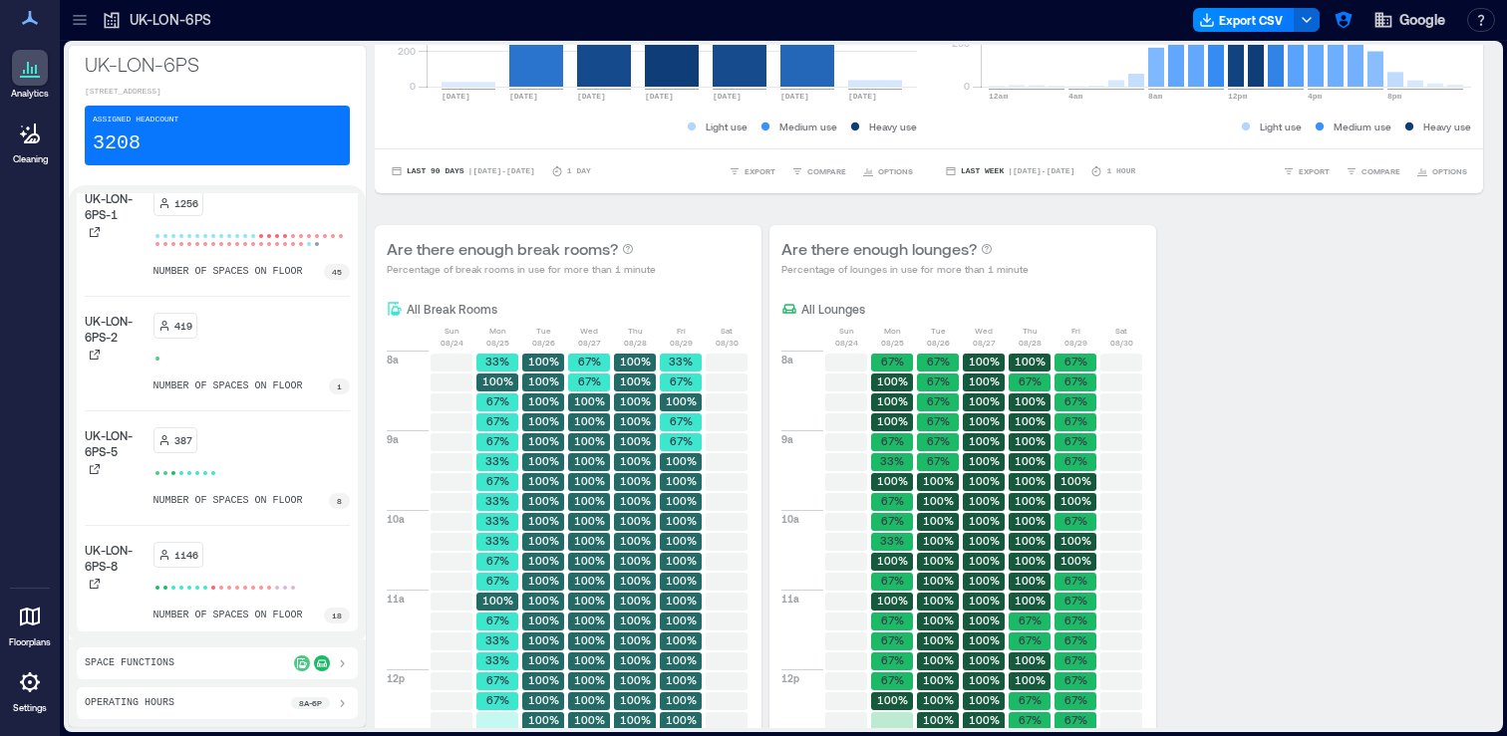
scroll to position [11, 0]
click at [343, 668] on icon at bounding box center [342, 664] width 16 height 16
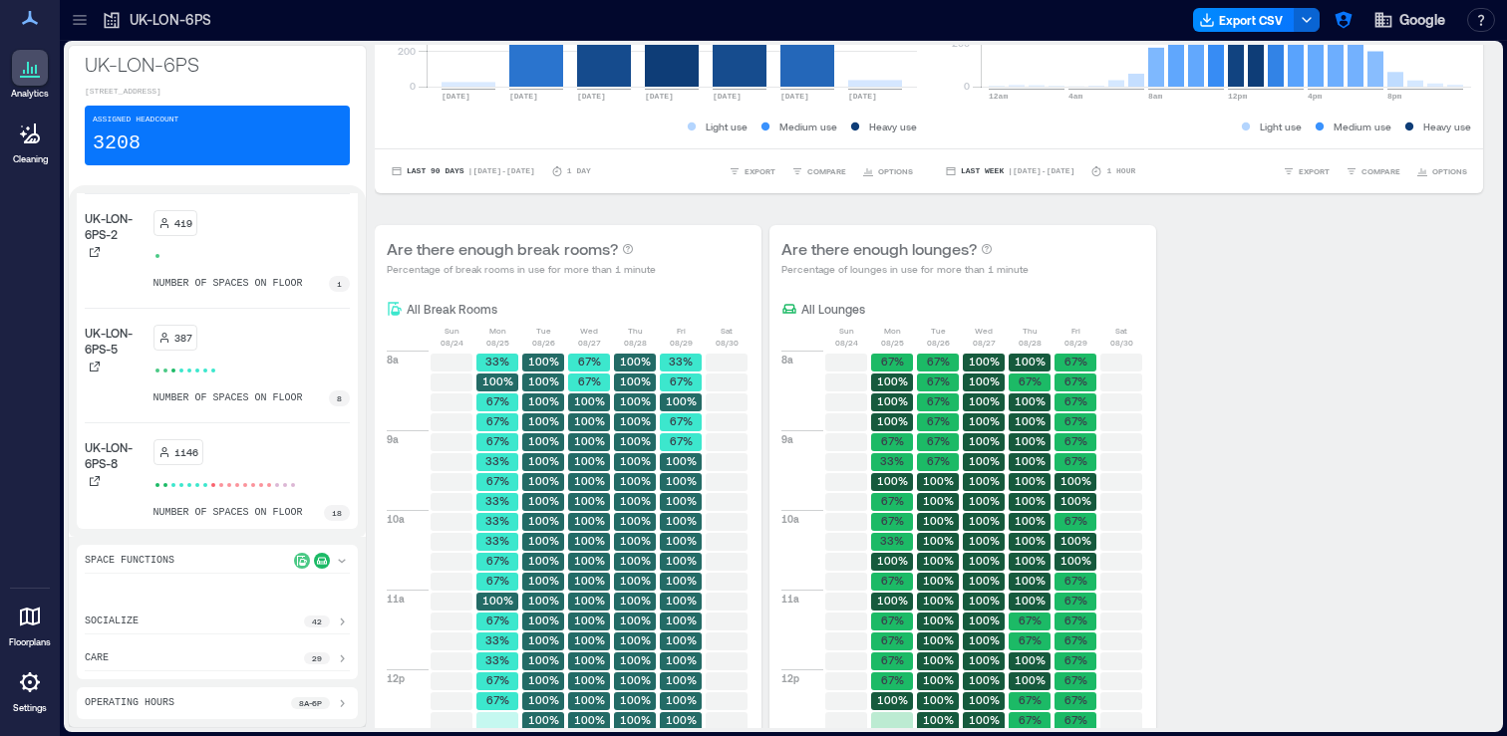
click at [339, 626] on icon at bounding box center [342, 622] width 16 height 16
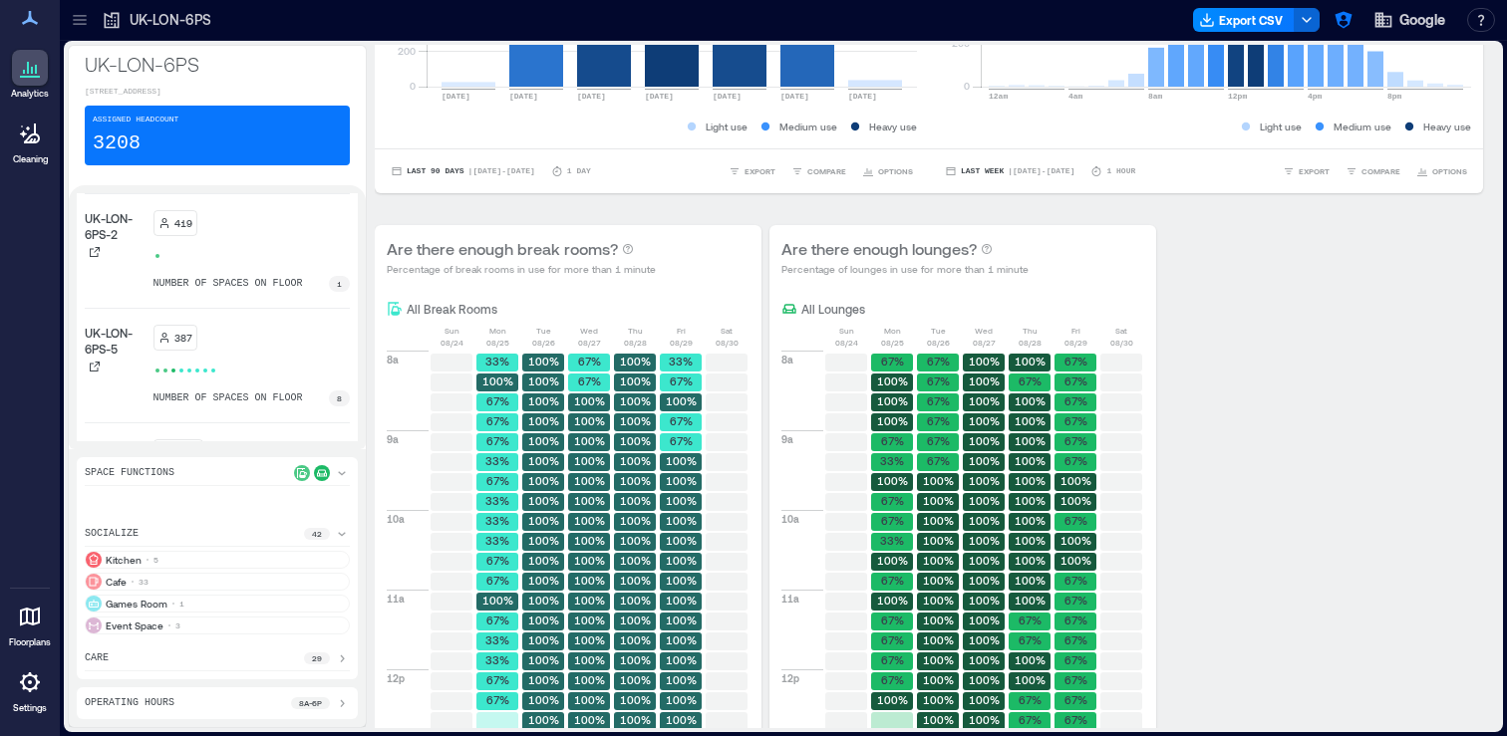
click at [334, 662] on icon at bounding box center [342, 659] width 16 height 16
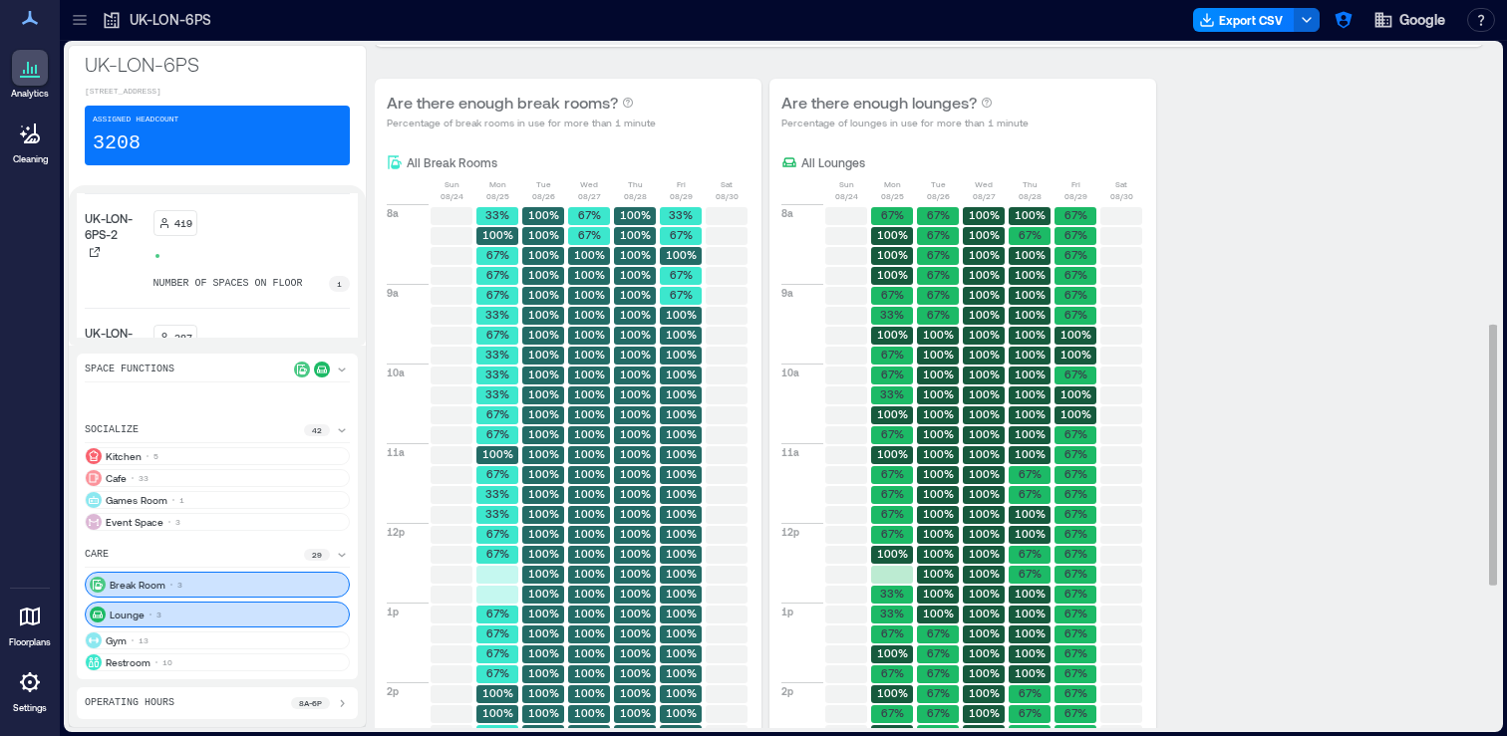
scroll to position [727, 0]
click at [251, 469] on div "Cafe 33" at bounding box center [217, 478] width 265 height 18
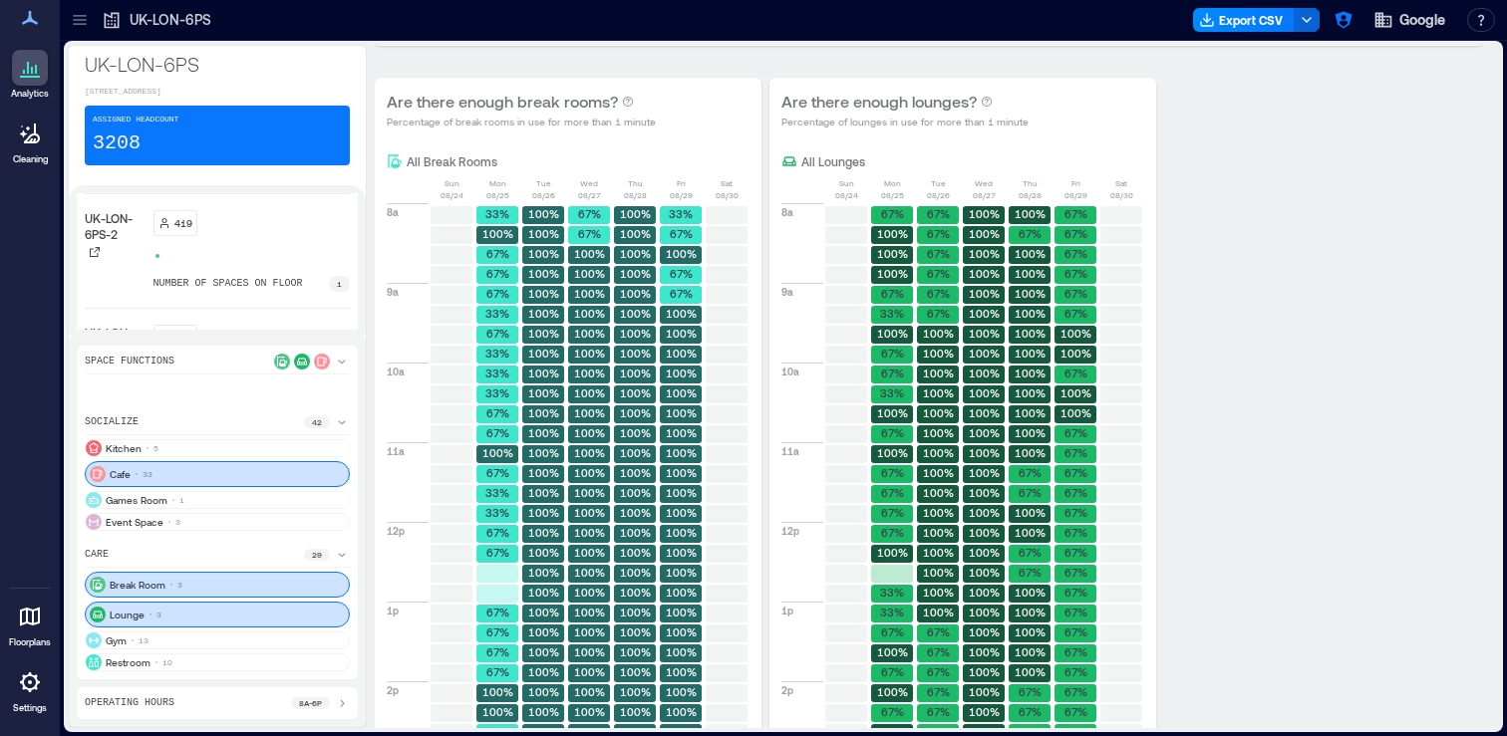
click at [299, 602] on div "Lounge 3" at bounding box center [217, 615] width 265 height 26
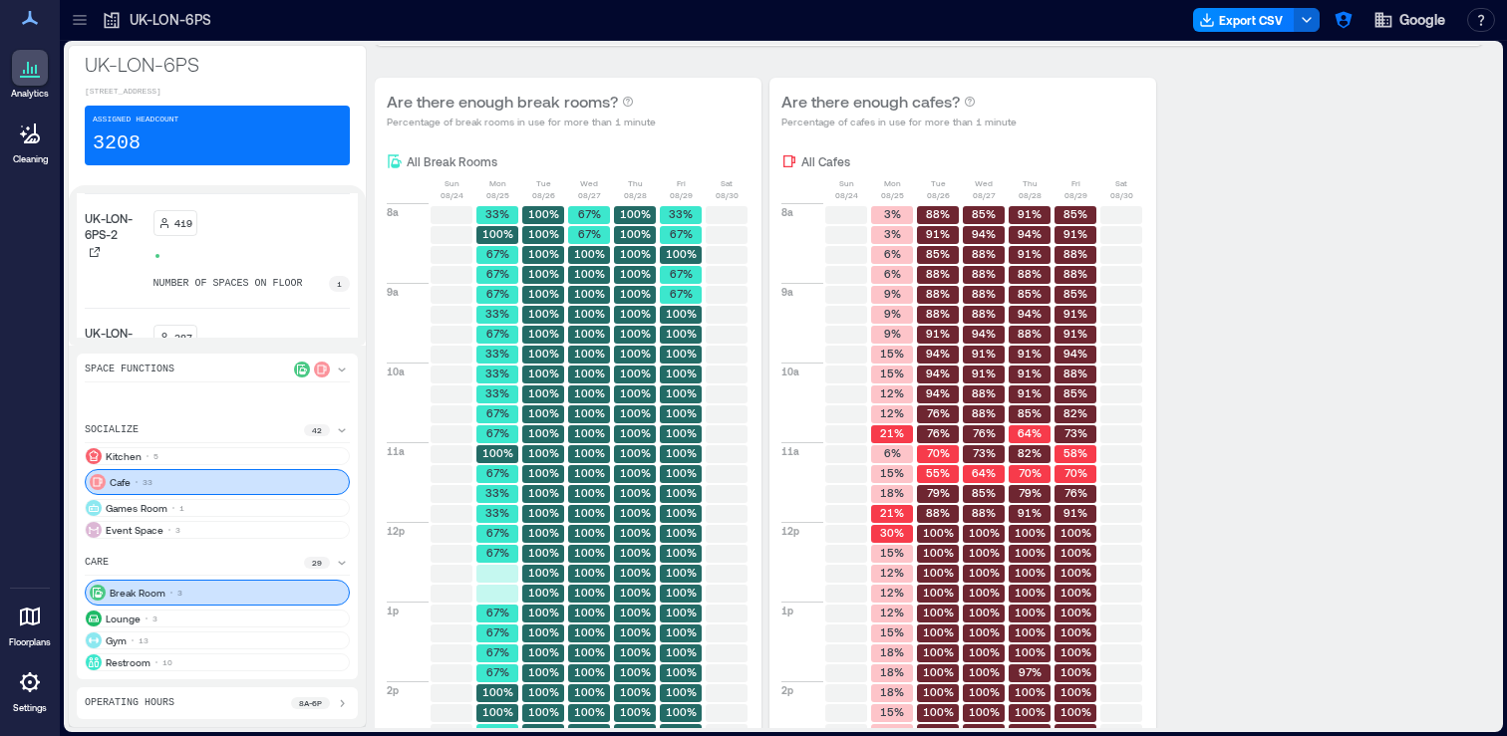
click at [299, 580] on div "Break Room 3" at bounding box center [217, 593] width 265 height 26
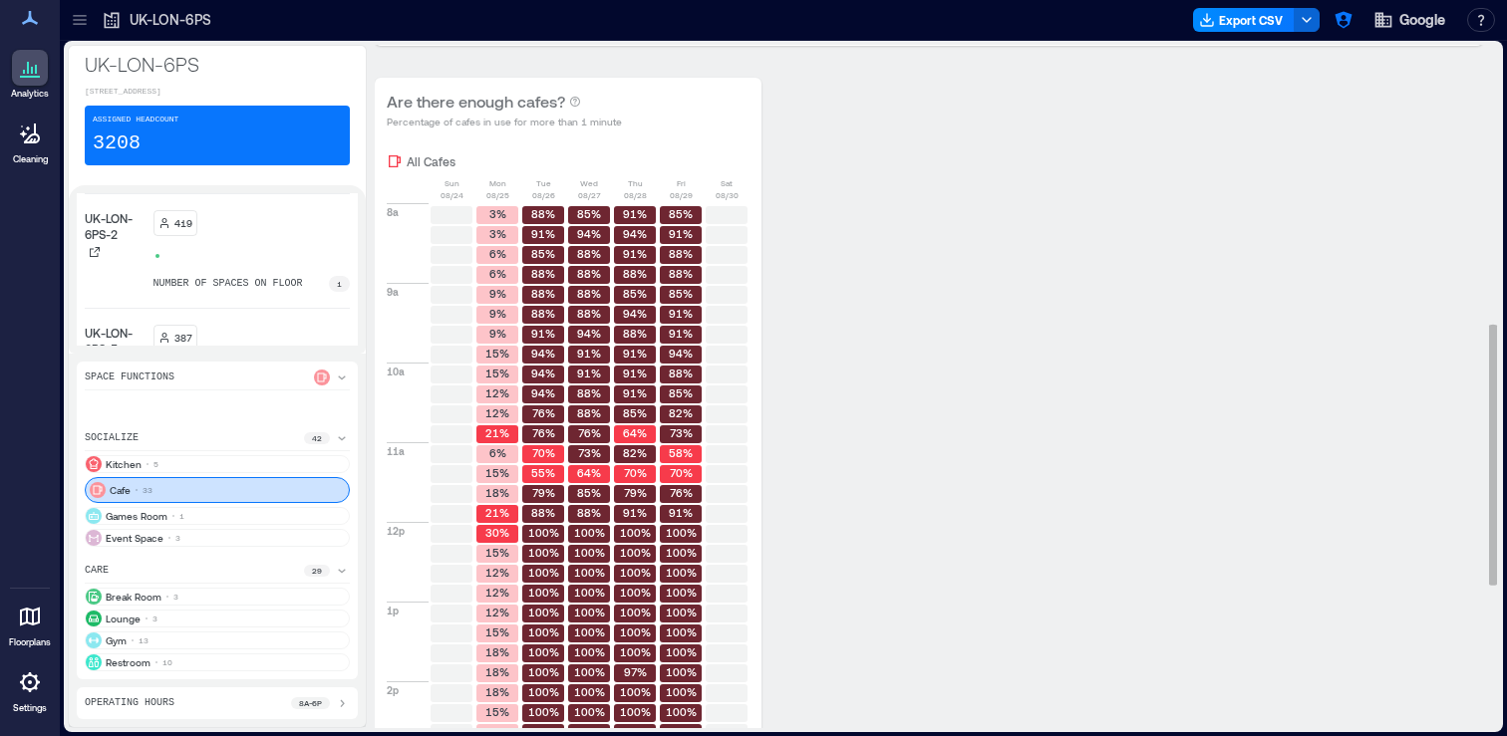
scroll to position [734, 0]
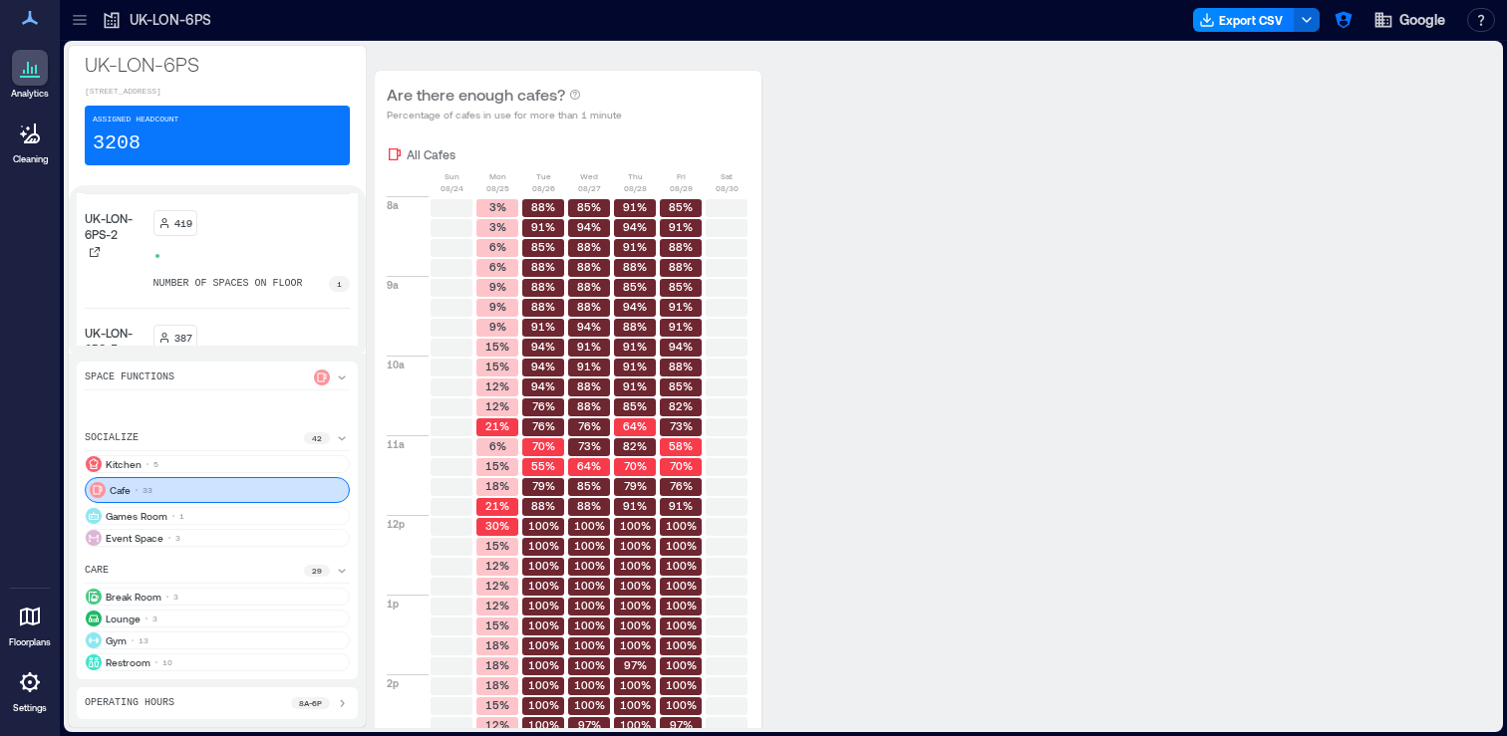
click at [334, 370] on icon at bounding box center [342, 378] width 16 height 16
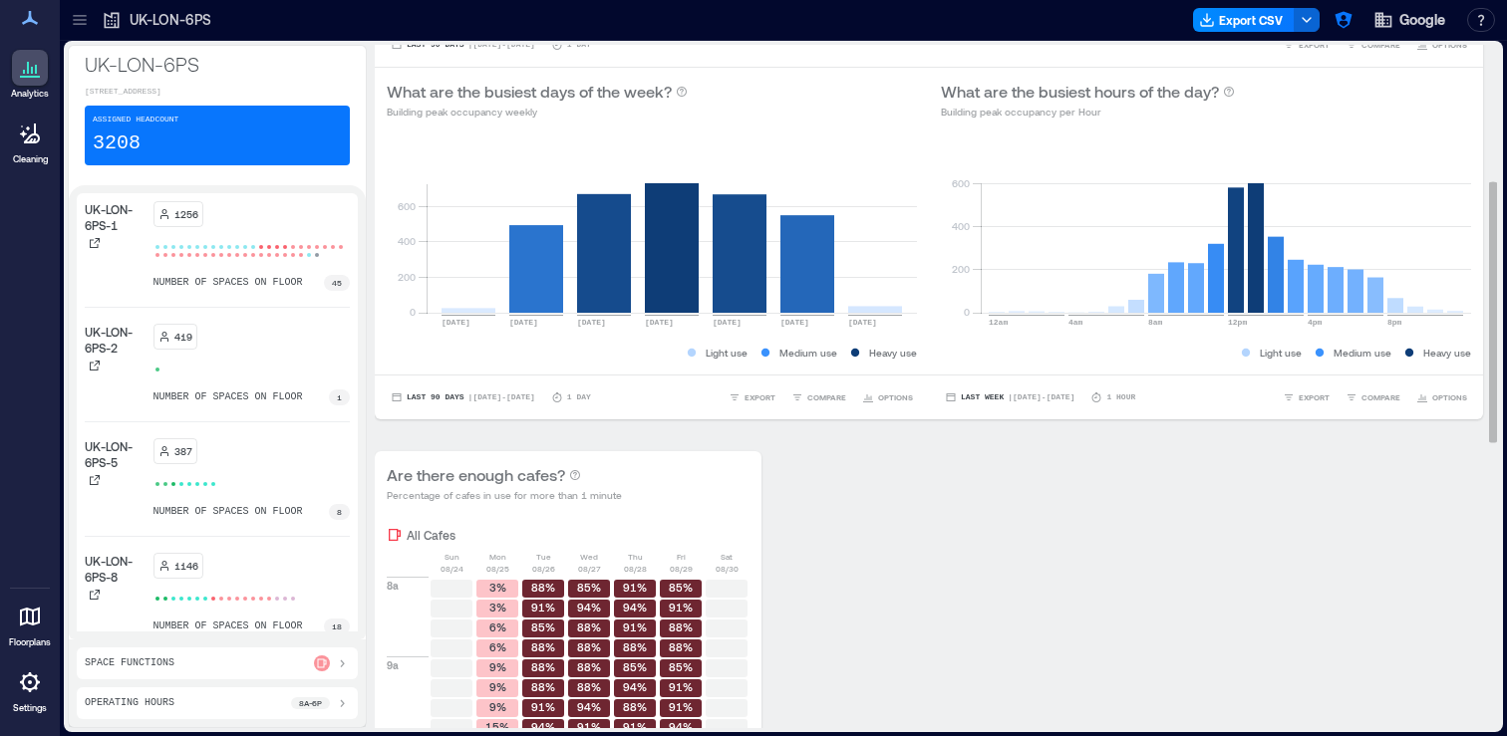
scroll to position [0, 0]
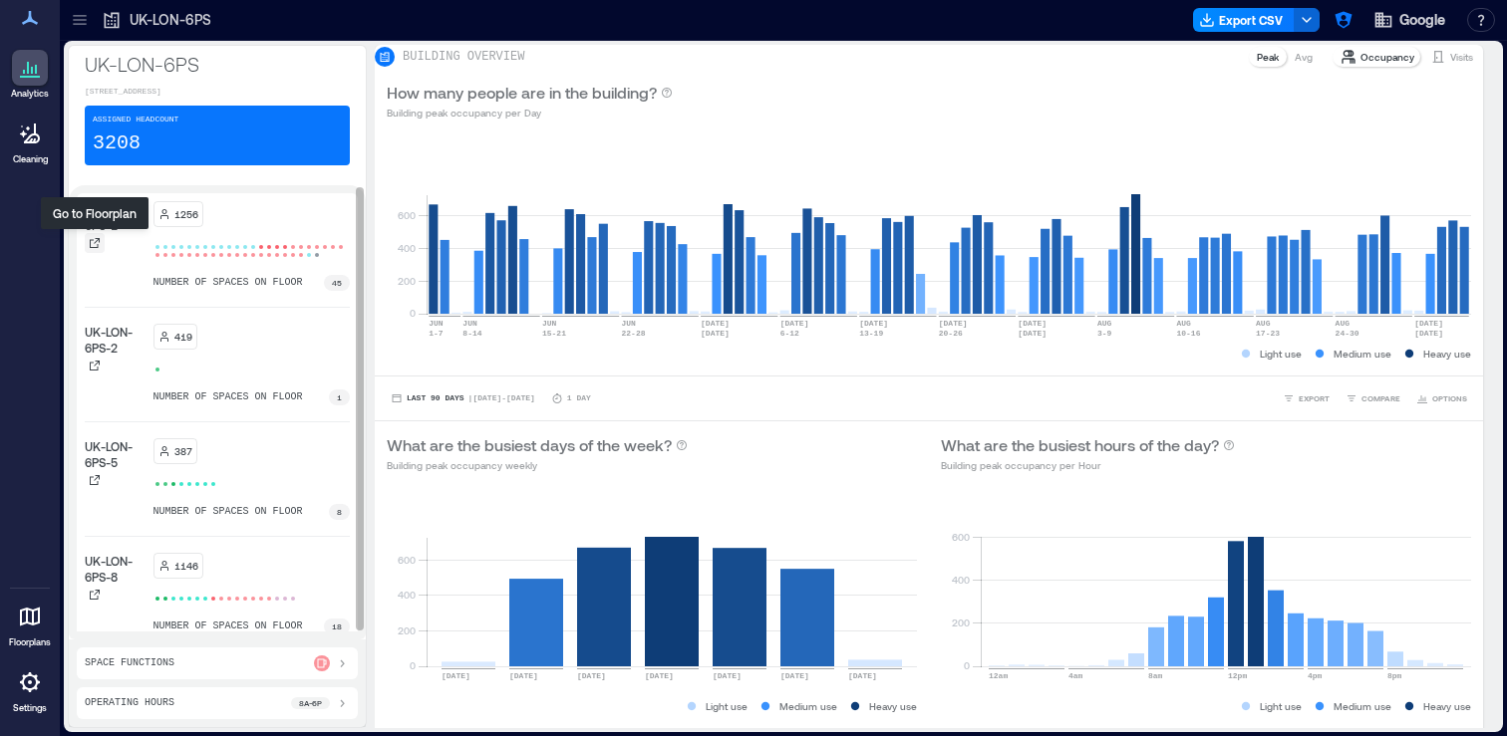
click at [93, 239] on icon at bounding box center [95, 243] width 12 height 12
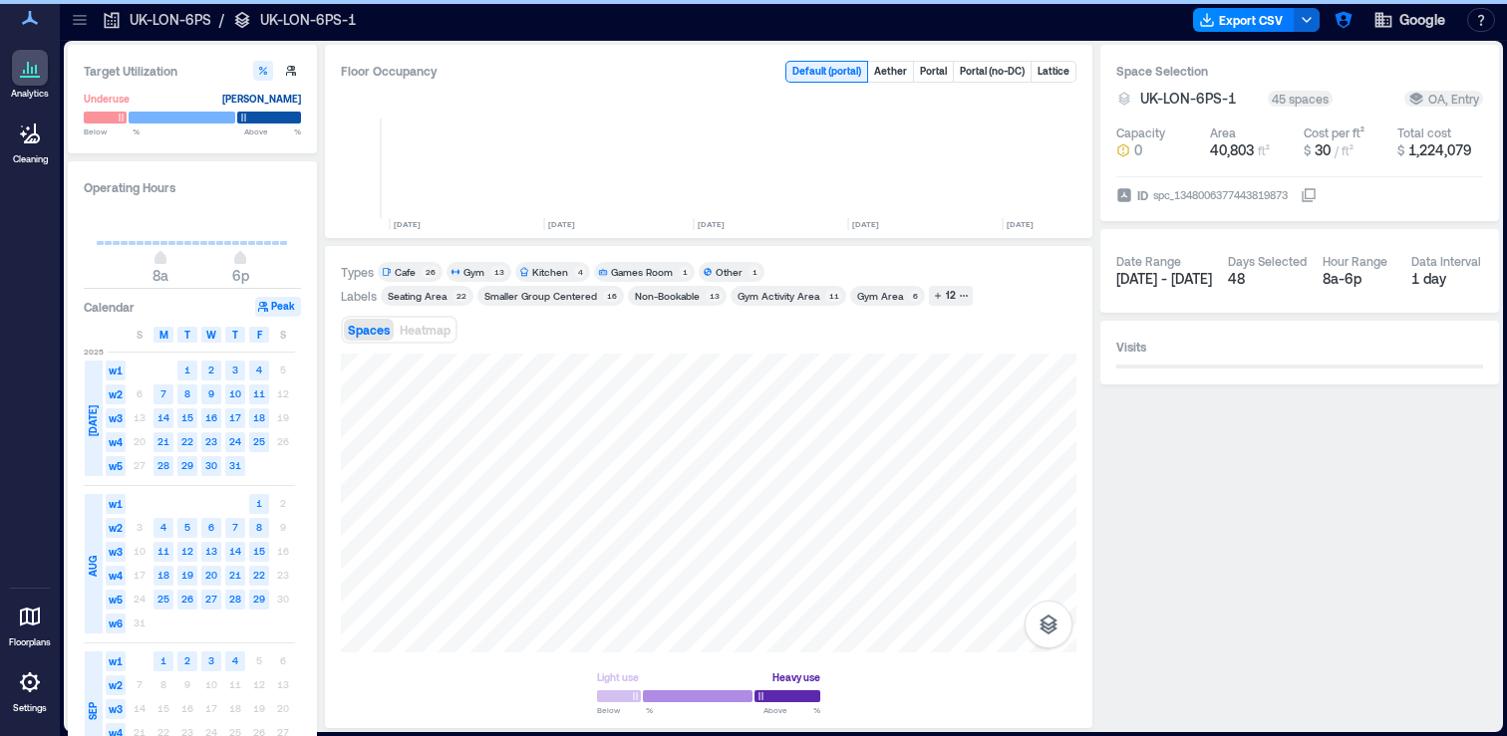
scroll to position [0, 1006]
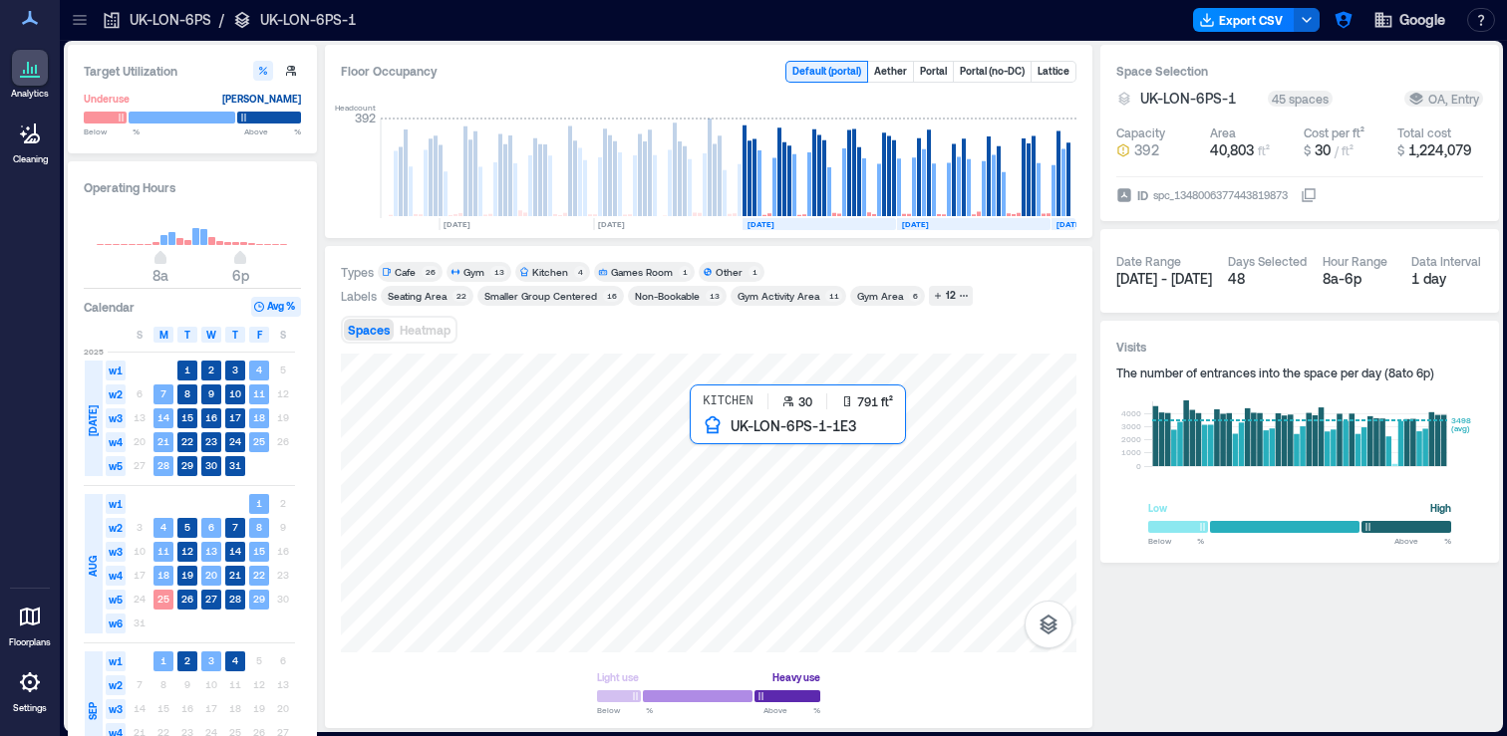
click at [737, 438] on div at bounding box center [708, 503] width 735 height 299
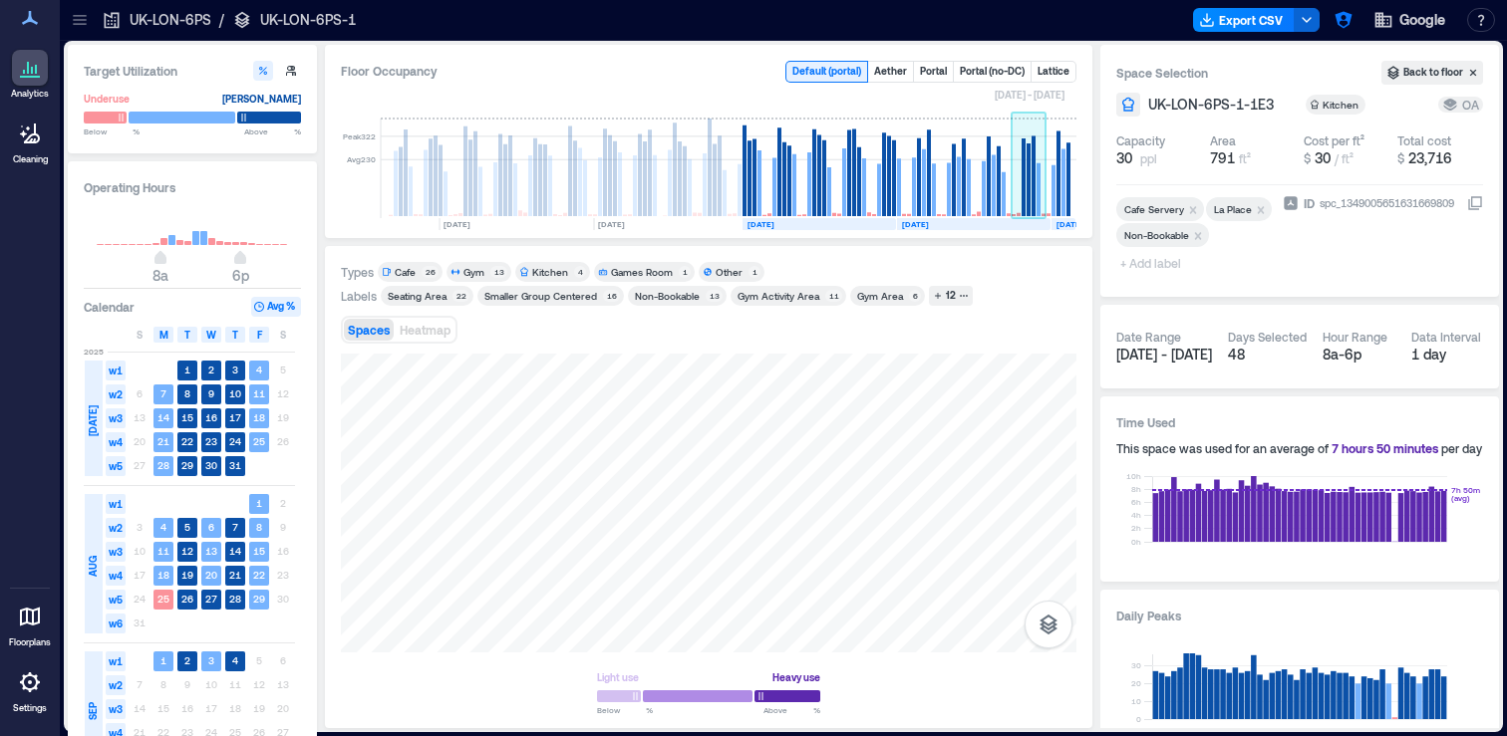
click at [1015, 195] on rect at bounding box center [1028, 169] width 35 height 100
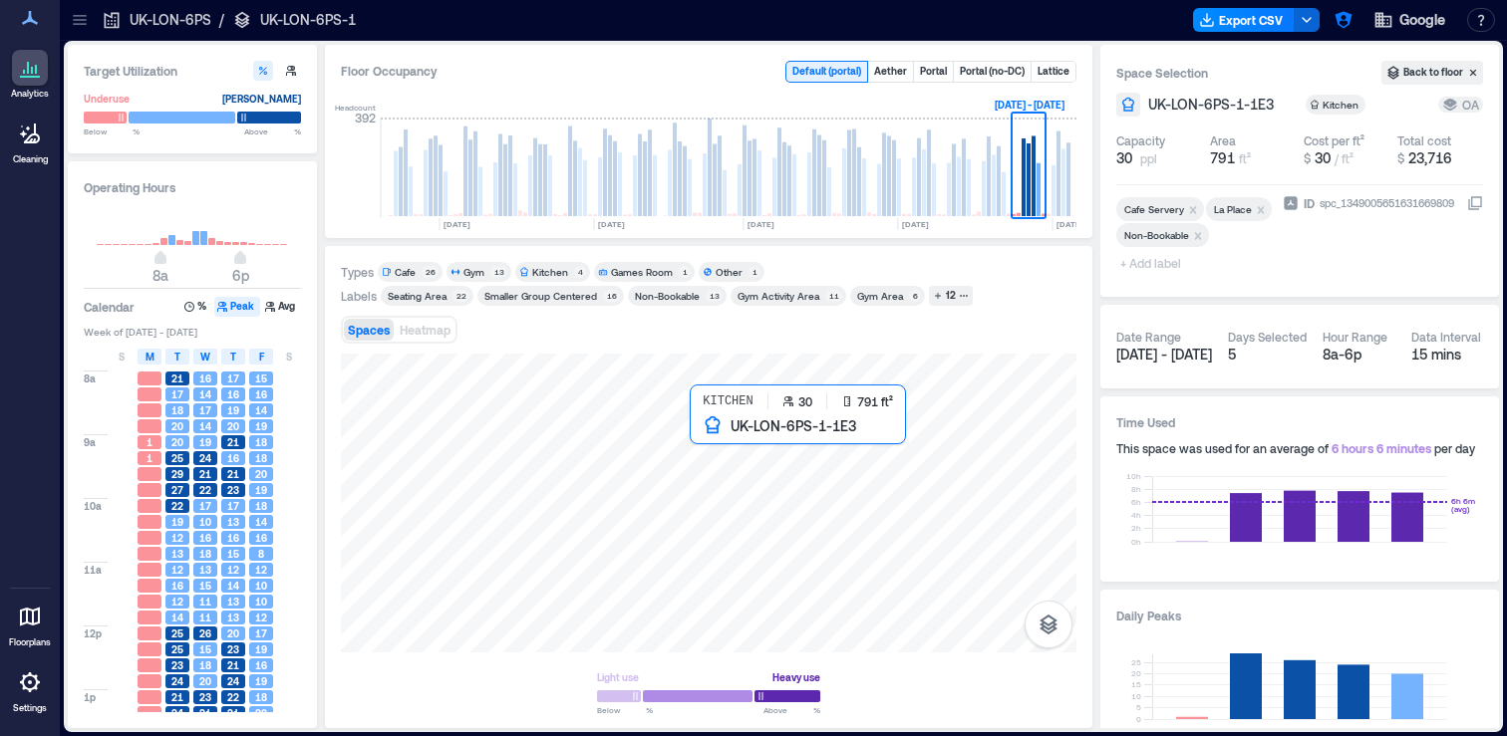
click at [726, 453] on div at bounding box center [708, 503] width 735 height 299
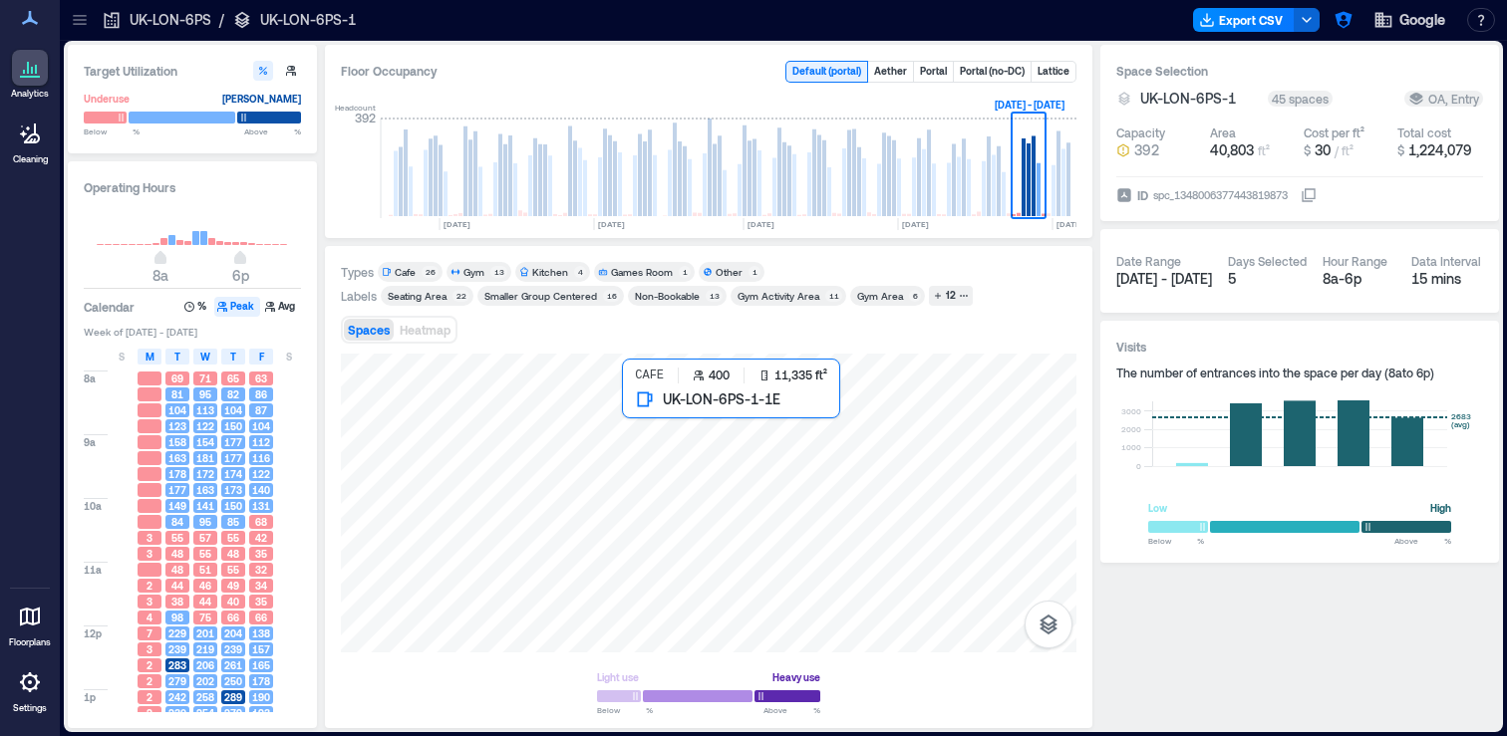
click at [866, 456] on div at bounding box center [708, 503] width 735 height 299
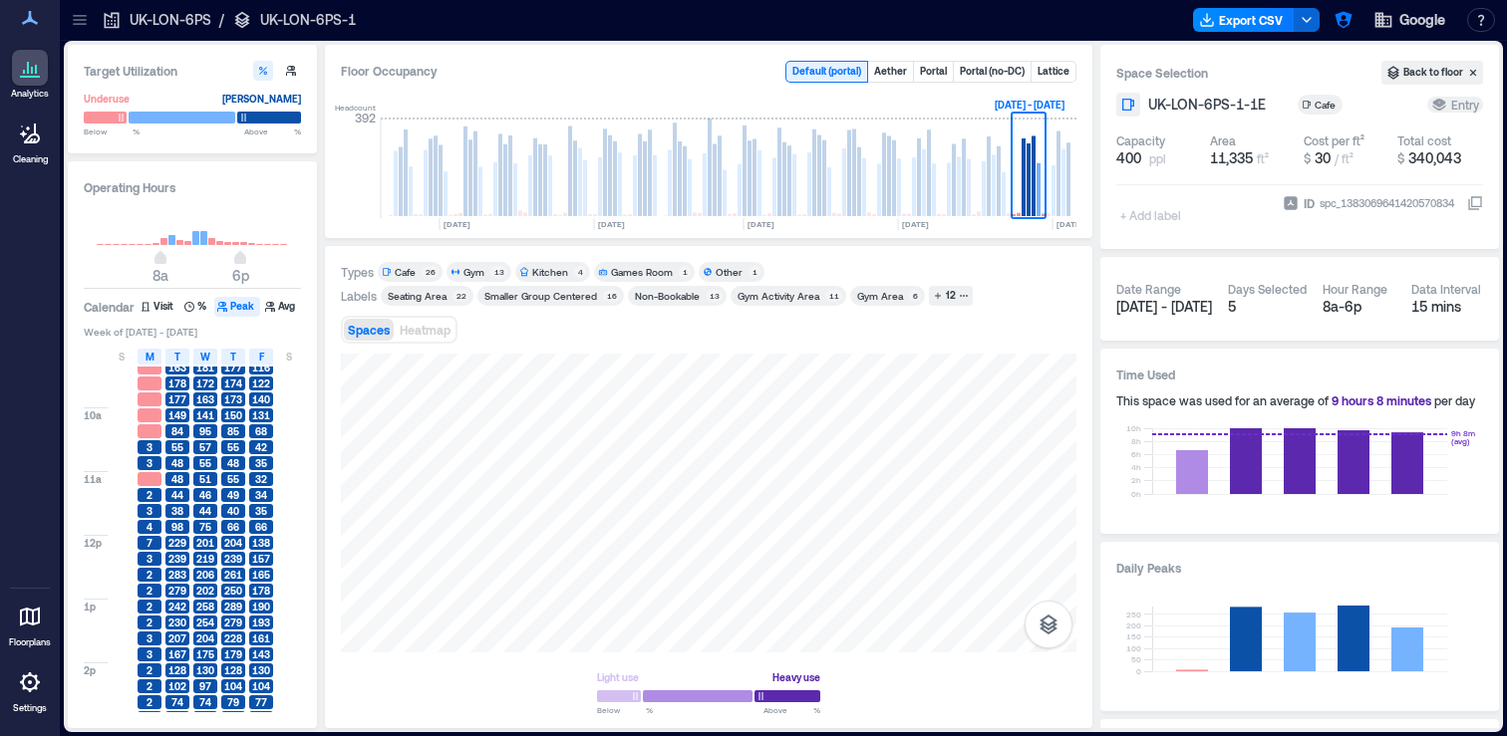
scroll to position [92, 0]
click at [1048, 632] on icon "button" at bounding box center [1048, 625] width 18 height 20
click at [1054, 519] on icon "button" at bounding box center [1048, 519] width 24 height 24
click at [846, 464] on div "H3GFZ158" at bounding box center [708, 503] width 735 height 299
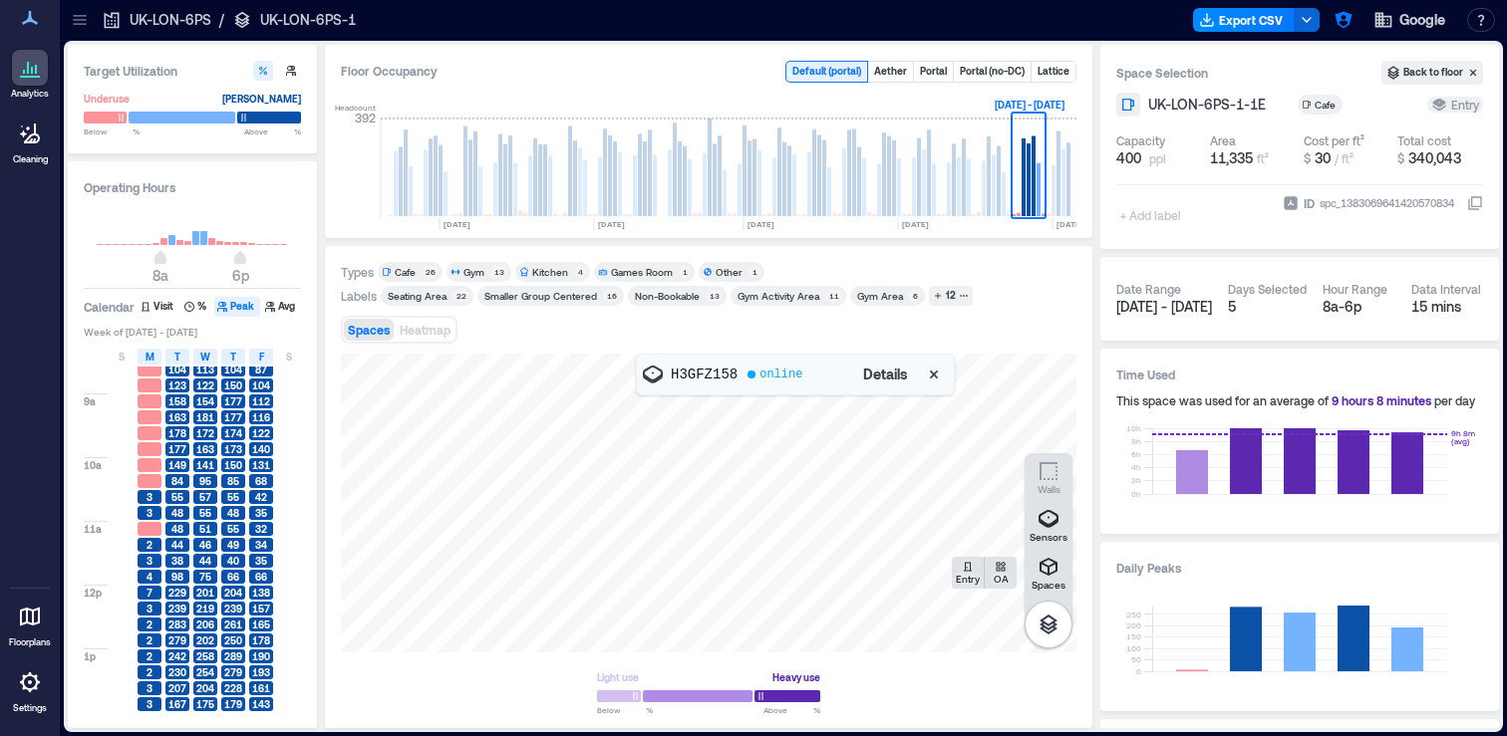
scroll to position [0, 0]
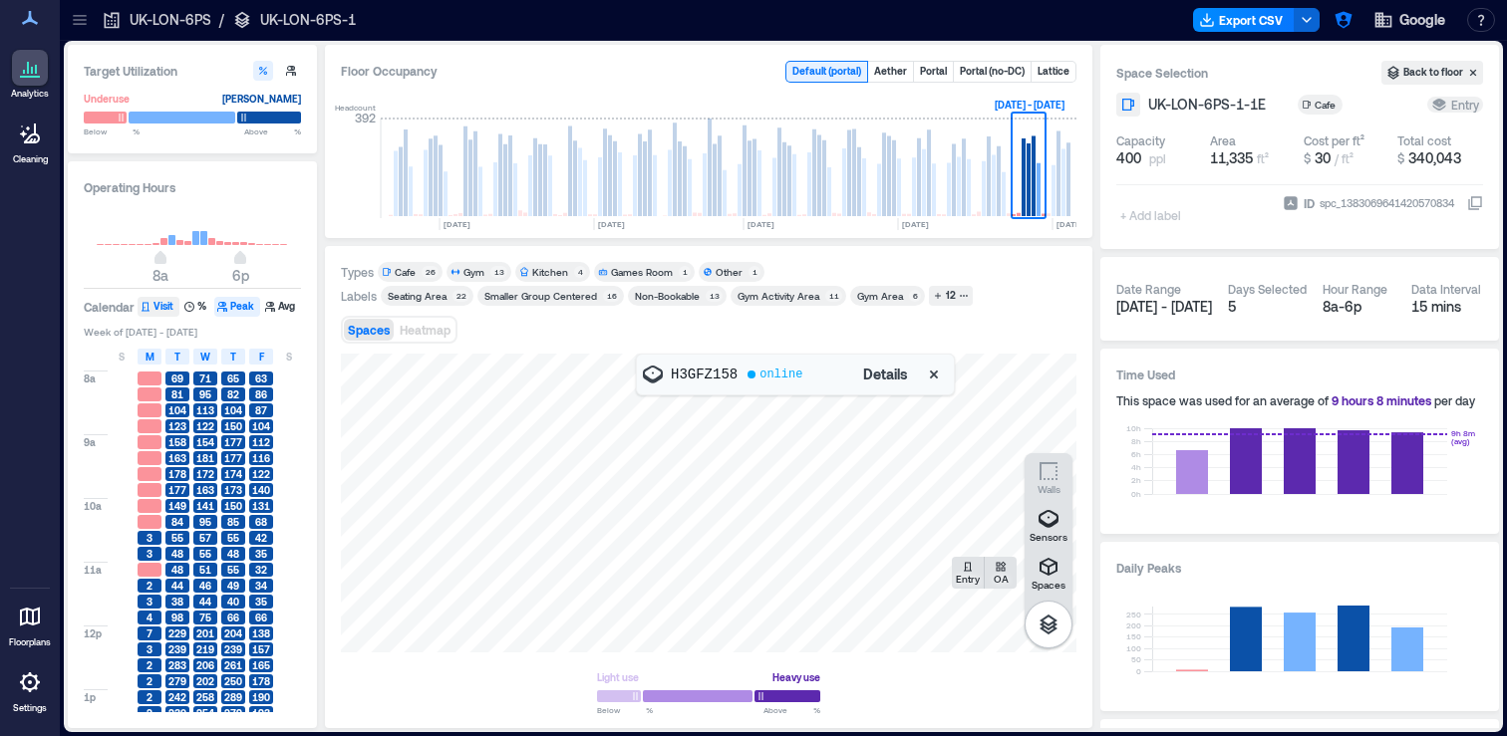
click at [150, 307] on button "Visit" at bounding box center [159, 307] width 42 height 20
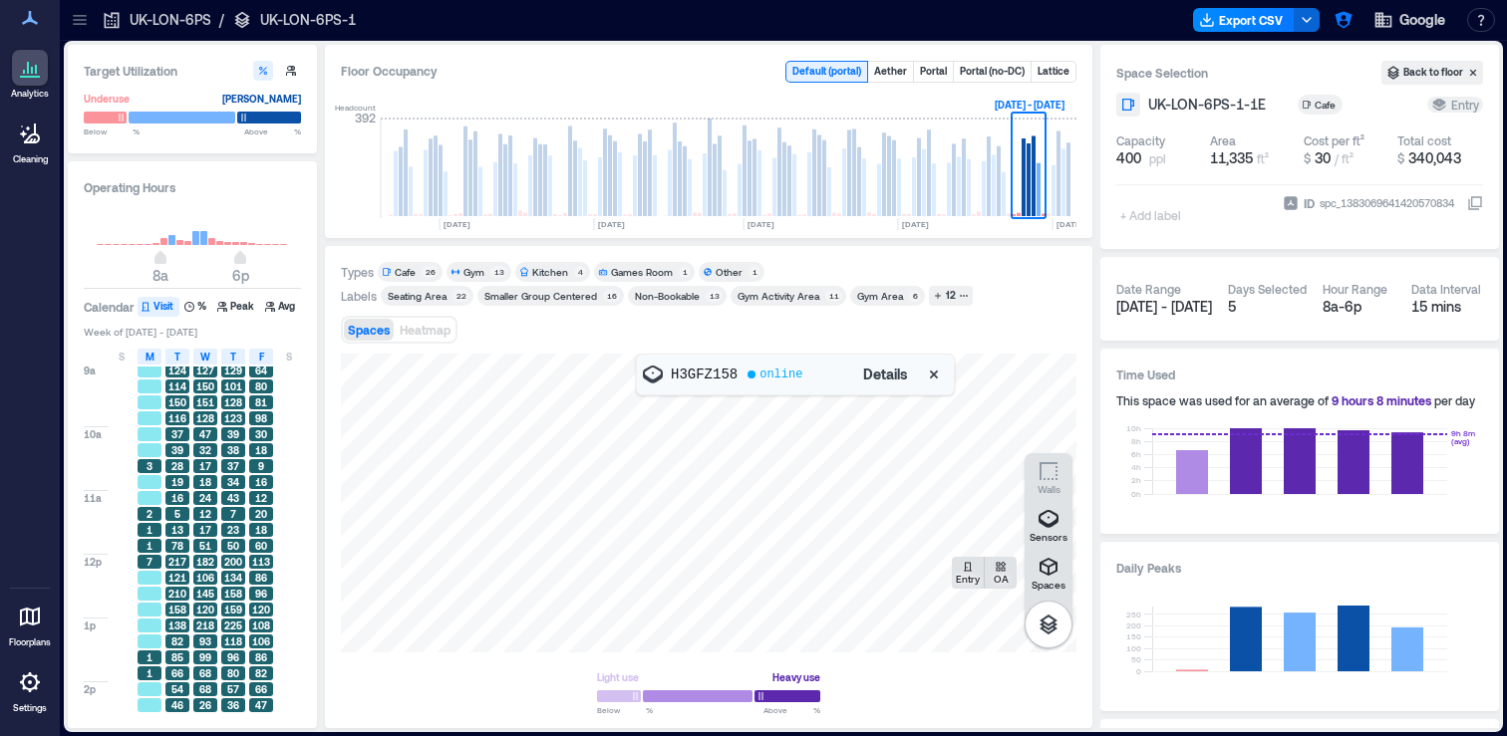
scroll to position [85, 0]
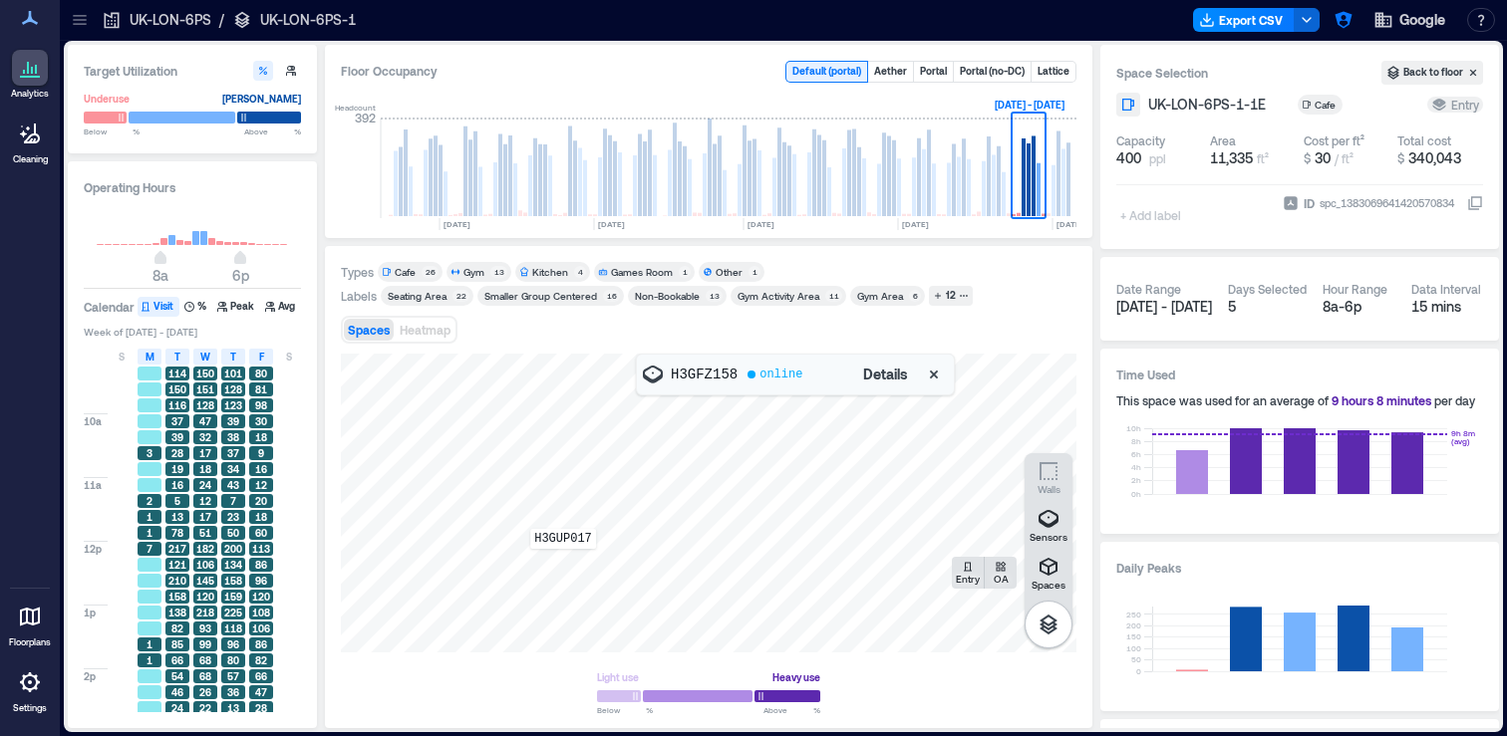
click at [563, 563] on div "H3GUP017" at bounding box center [708, 503] width 735 height 299
click at [935, 377] on icon "button" at bounding box center [934, 375] width 8 height 8
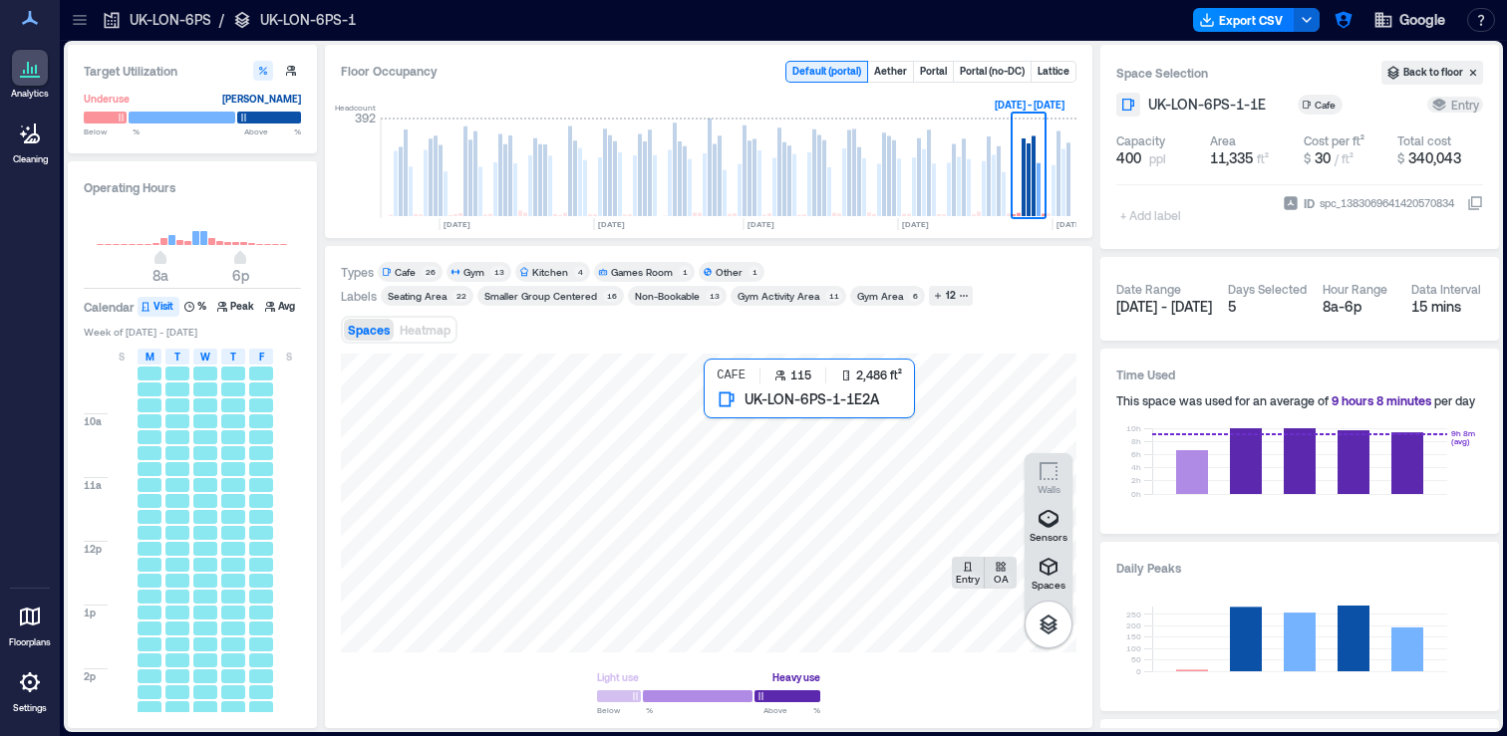
click at [778, 452] on div at bounding box center [708, 503] width 735 height 299
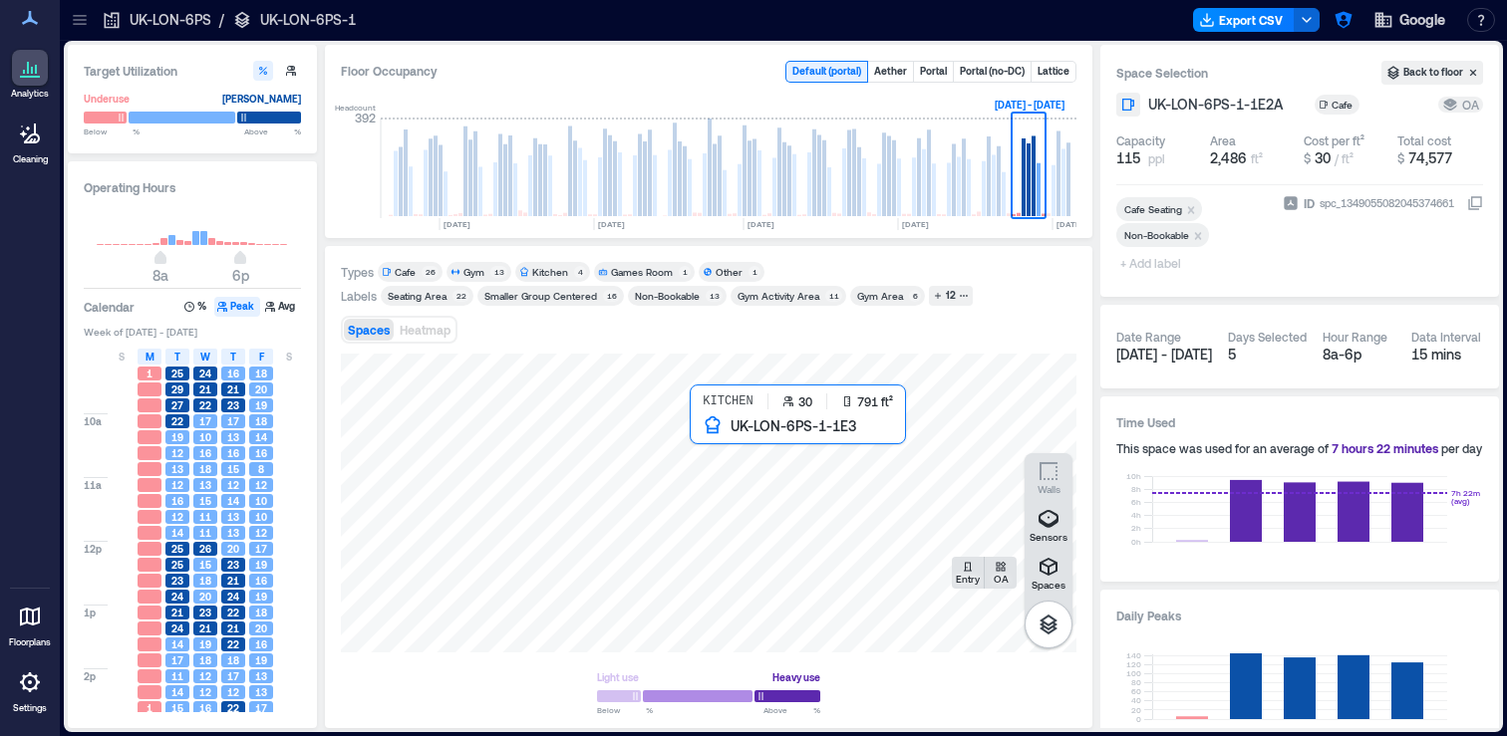
click at [728, 444] on div at bounding box center [708, 503] width 735 height 299
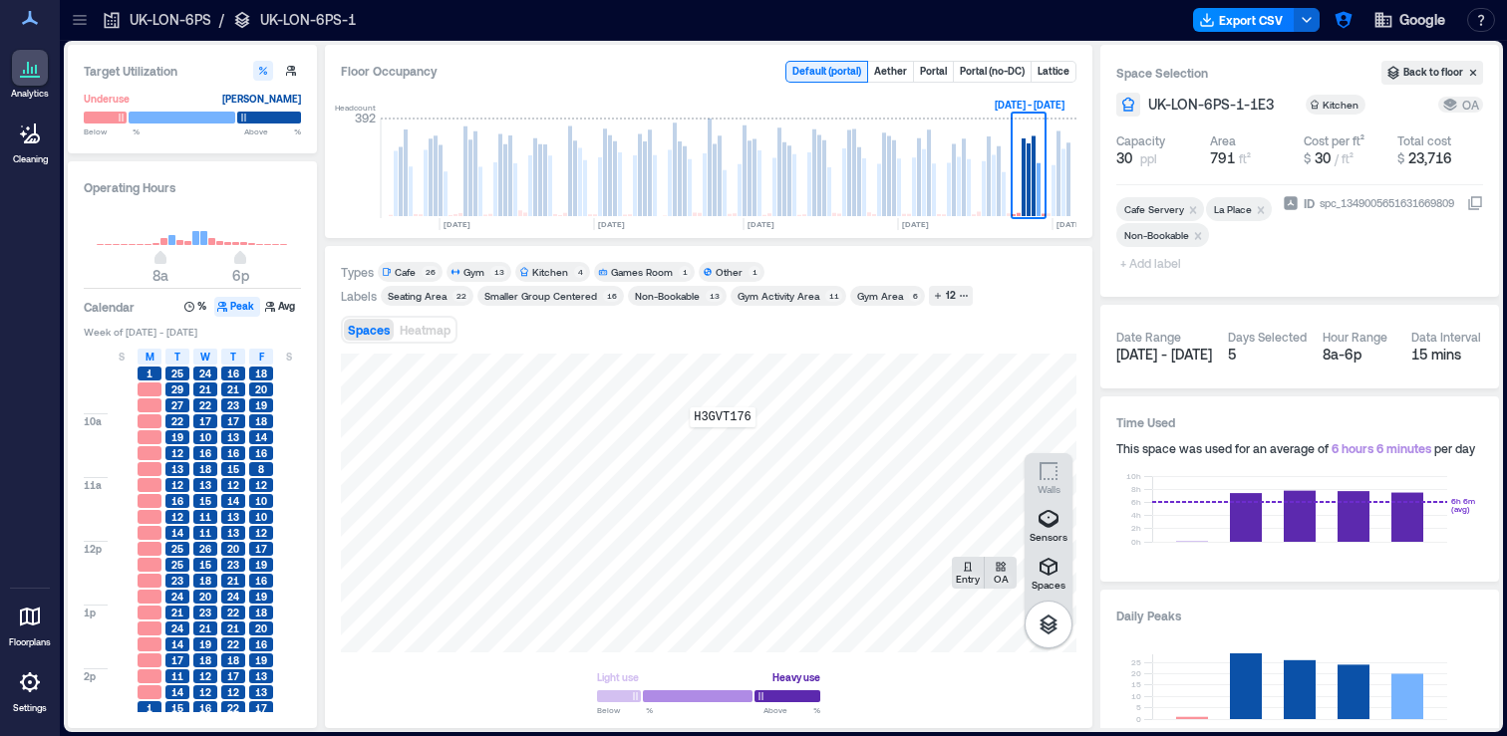
click at [722, 441] on div "H3GVT176" at bounding box center [708, 503] width 735 height 299
click at [731, 341] on div "Spaces Heatmap" at bounding box center [708, 330] width 735 height 40
click at [651, 439] on div "H3GVT093" at bounding box center [708, 503] width 735 height 299
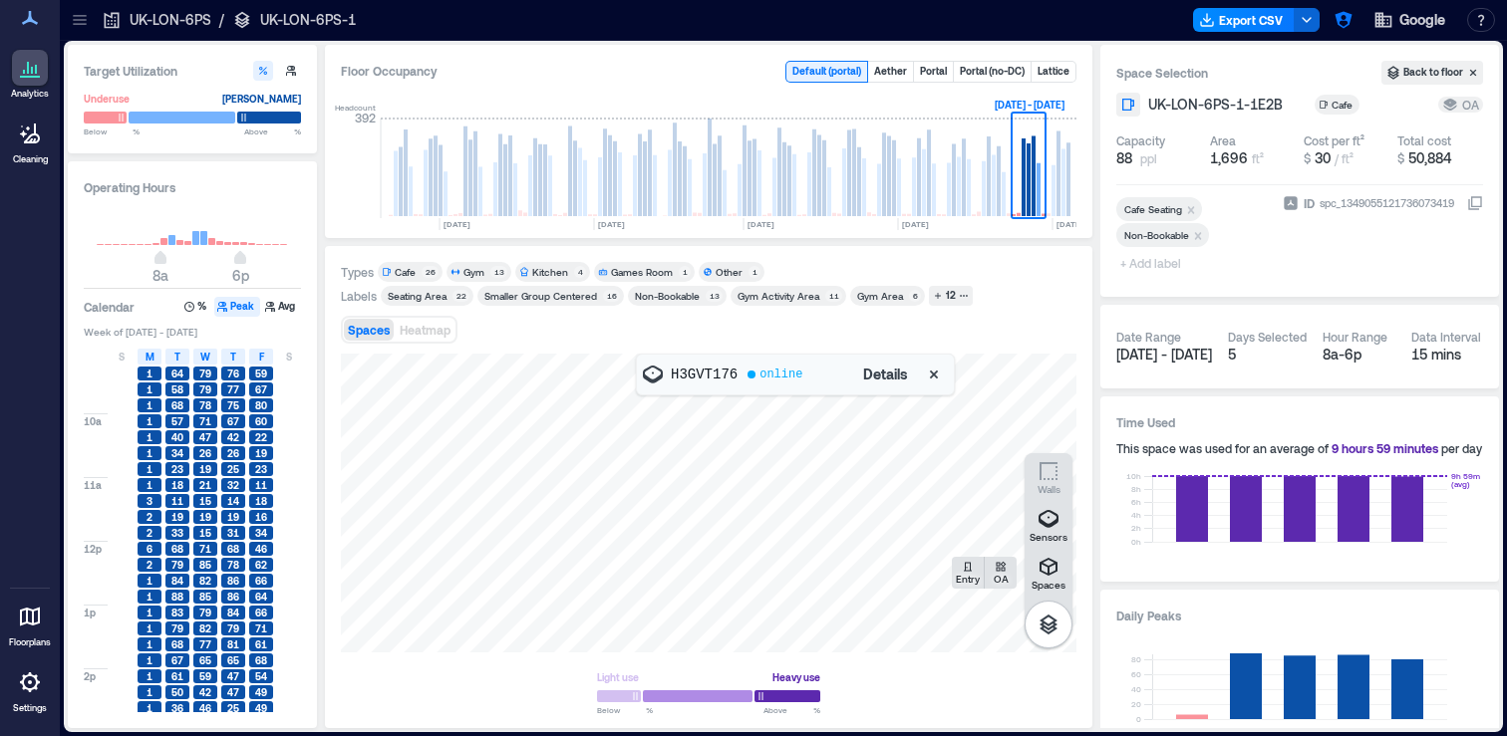
click at [928, 375] on icon "button" at bounding box center [934, 375] width 20 height 20
click at [1043, 632] on icon "button" at bounding box center [1048, 625] width 24 height 24
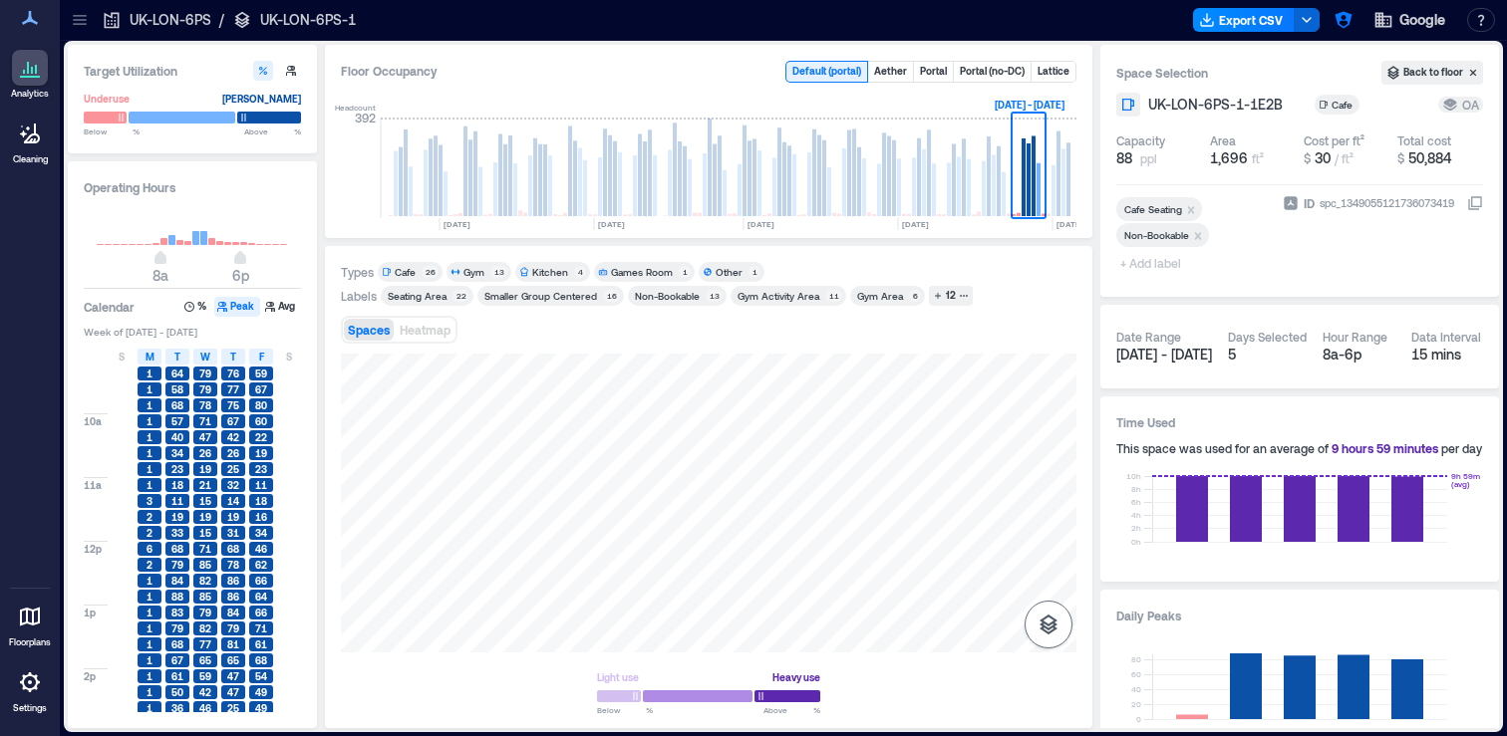
click at [1044, 629] on icon "button" at bounding box center [1048, 625] width 24 height 24
click at [1063, 522] on div "Sensors" at bounding box center [1048, 525] width 38 height 36
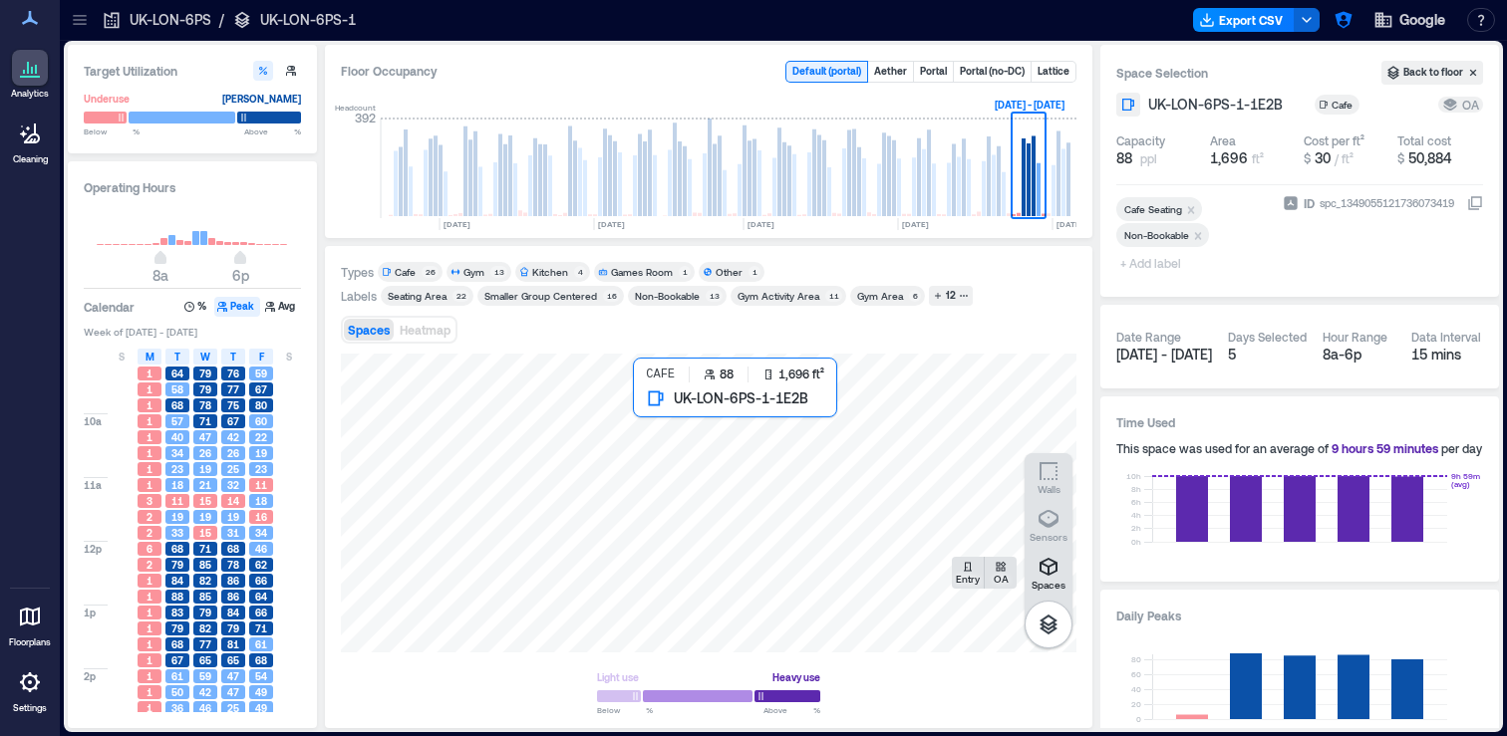
click at [676, 457] on div at bounding box center [708, 503] width 735 height 299
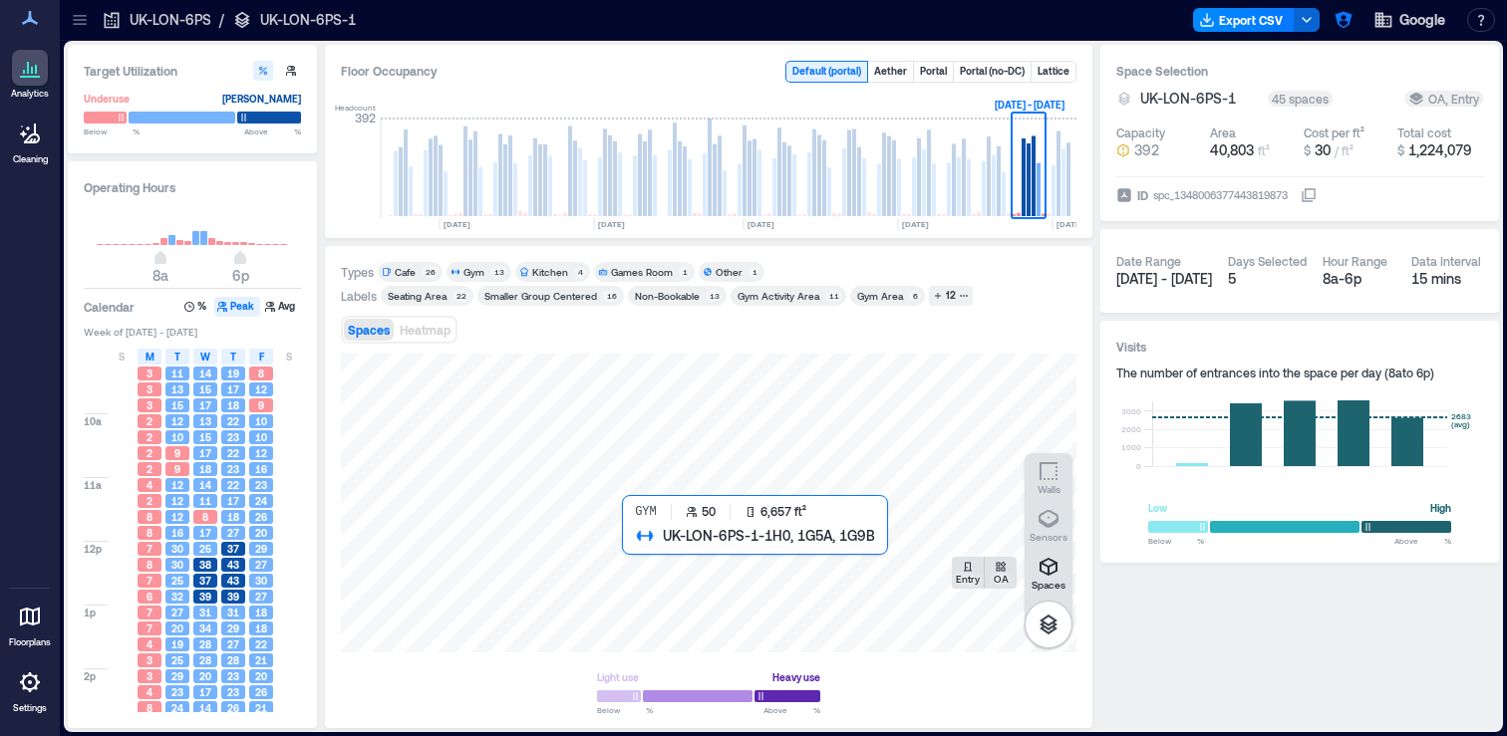
click at [803, 598] on div at bounding box center [708, 503] width 735 height 299
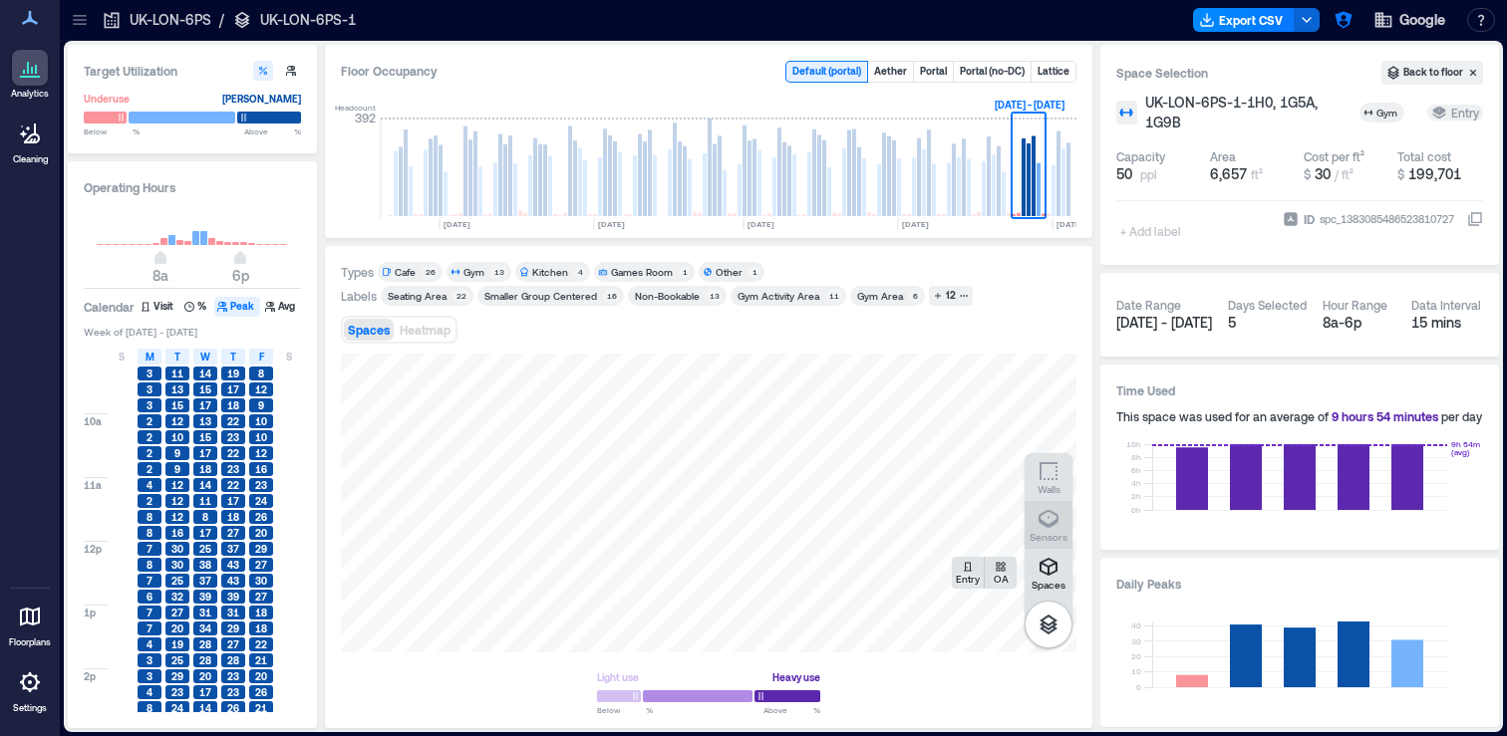
click at [1053, 531] on p "Sensors" at bounding box center [1048, 537] width 38 height 12
click at [1047, 521] on icon "button" at bounding box center [1048, 519] width 24 height 24
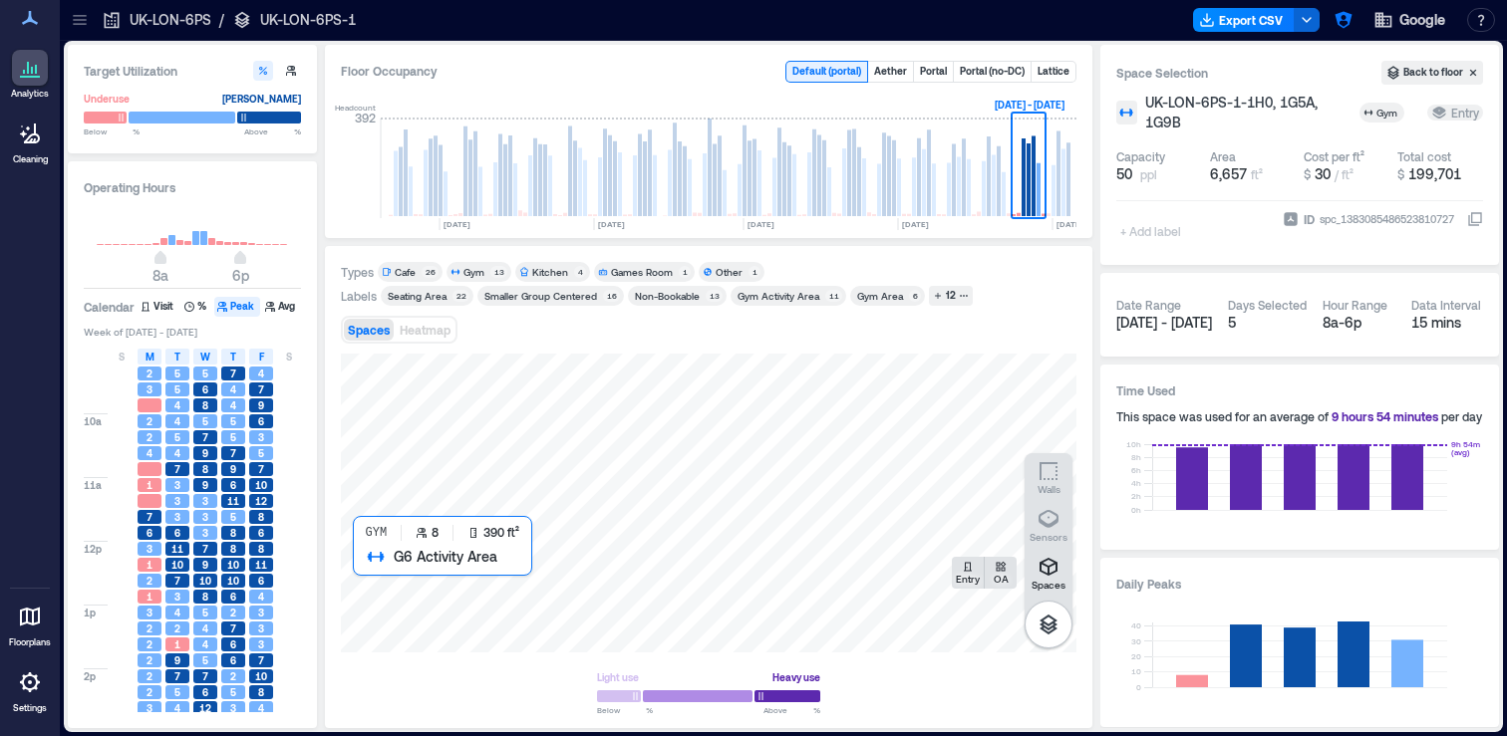
click at [420, 581] on div at bounding box center [708, 503] width 735 height 299
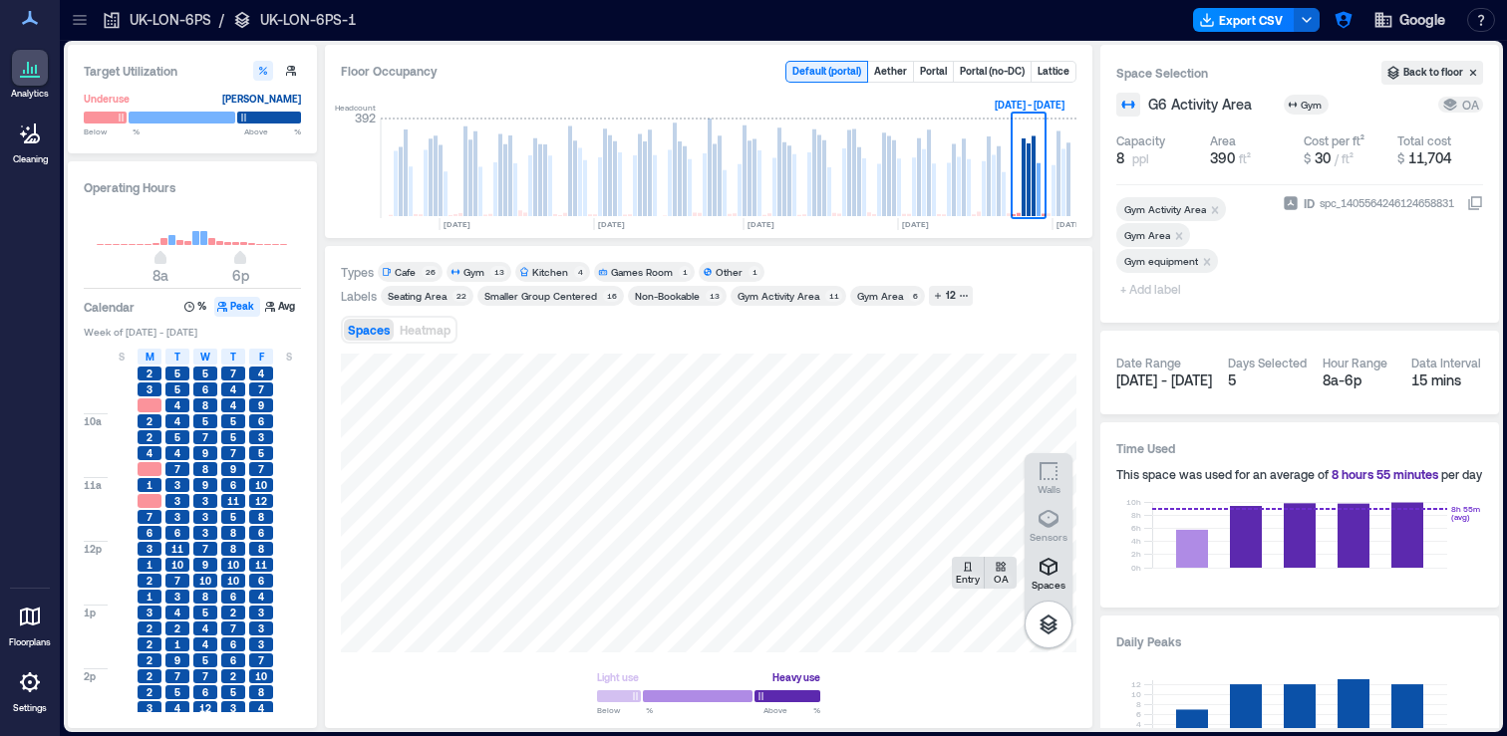
click at [487, 661] on div "Spaces Entry OA Sensors Walls Light use Heavy use Below ** % Above ** %" at bounding box center [708, 533] width 735 height 359
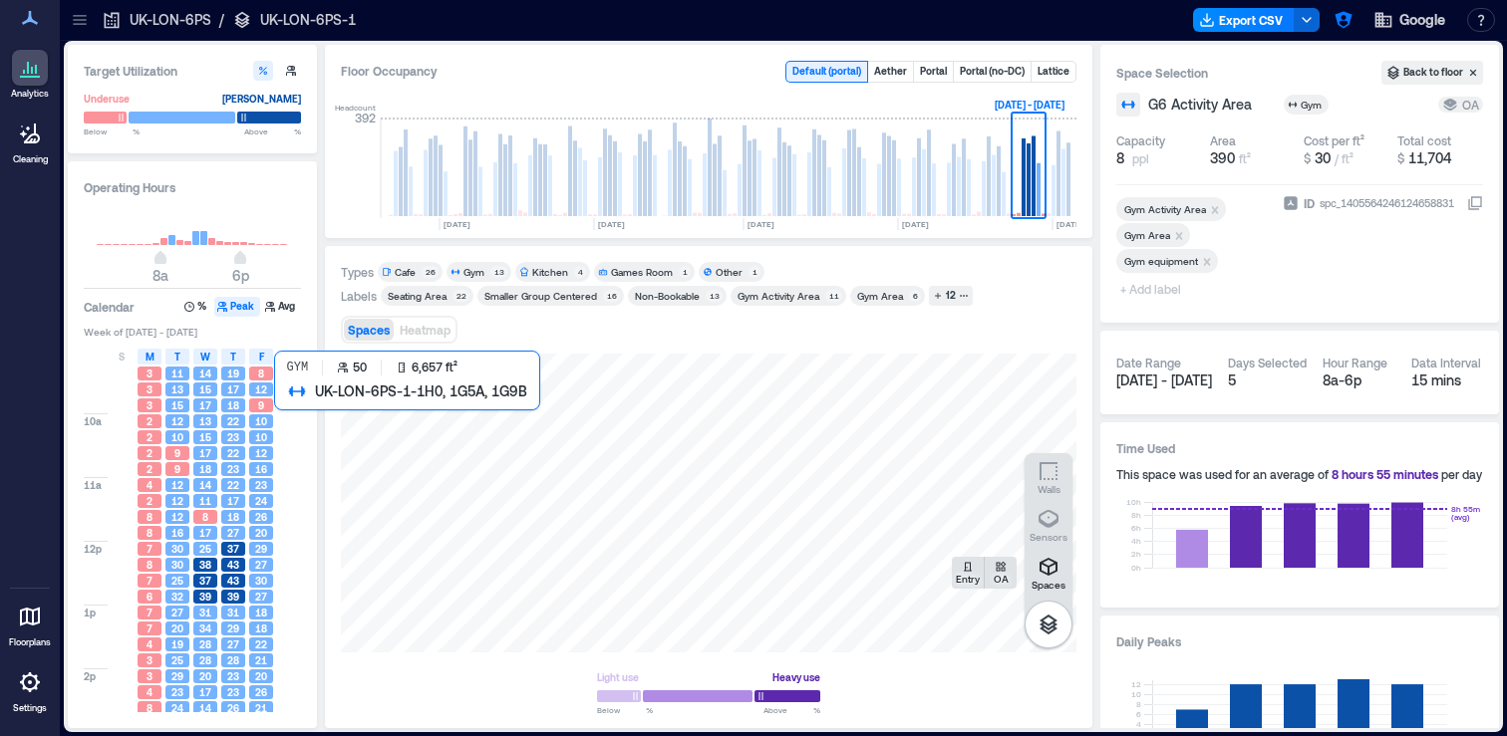
click at [573, 511] on div at bounding box center [708, 503] width 735 height 299
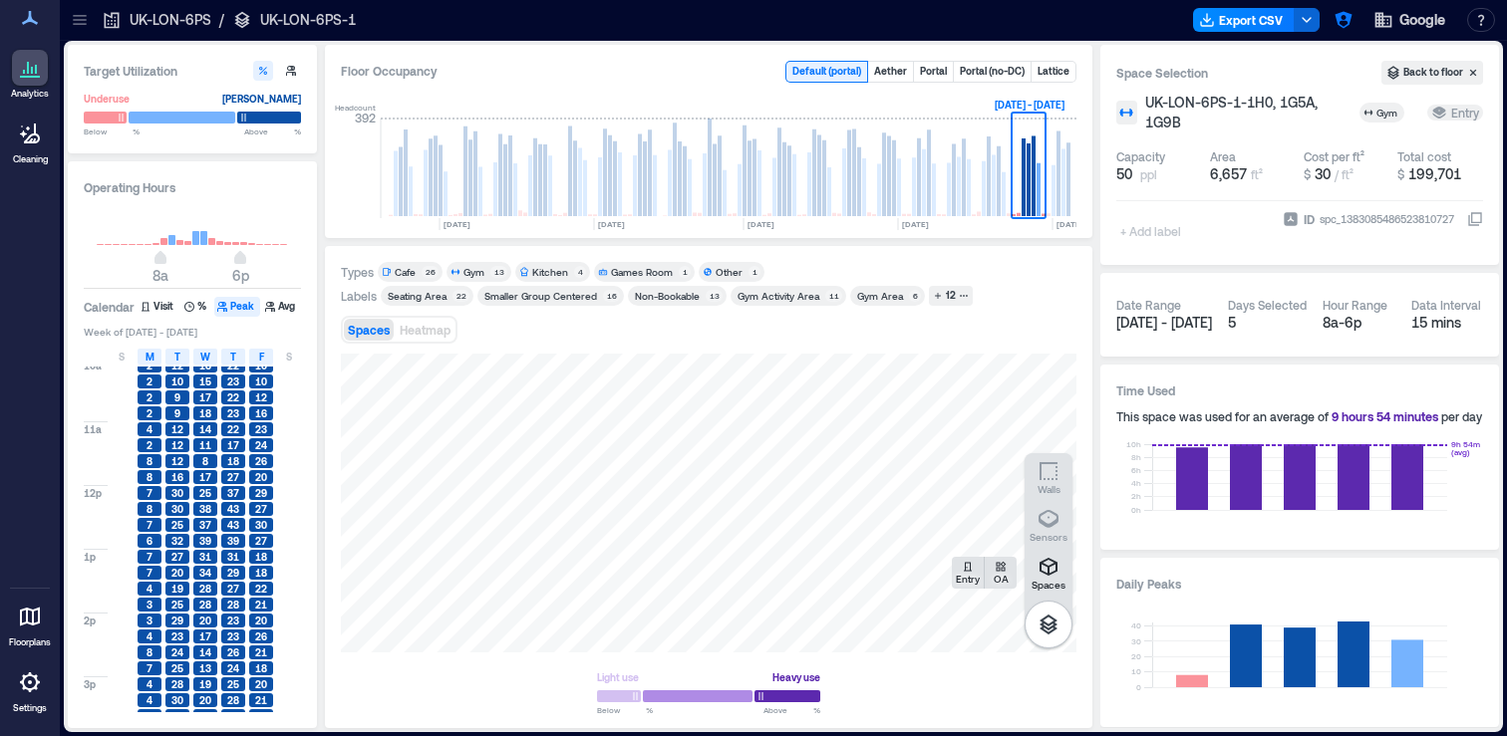
scroll to position [136, 0]
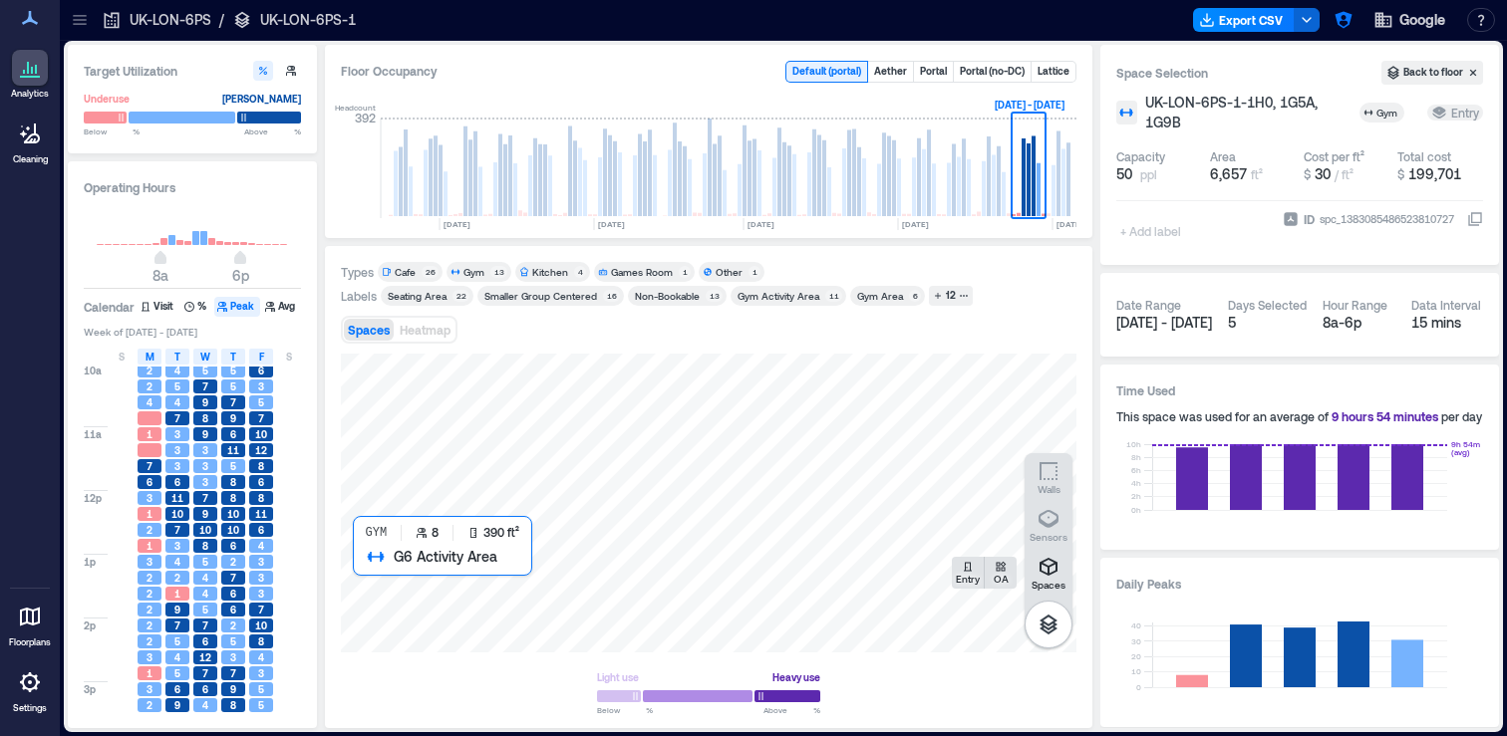
click at [414, 572] on div at bounding box center [708, 503] width 735 height 299
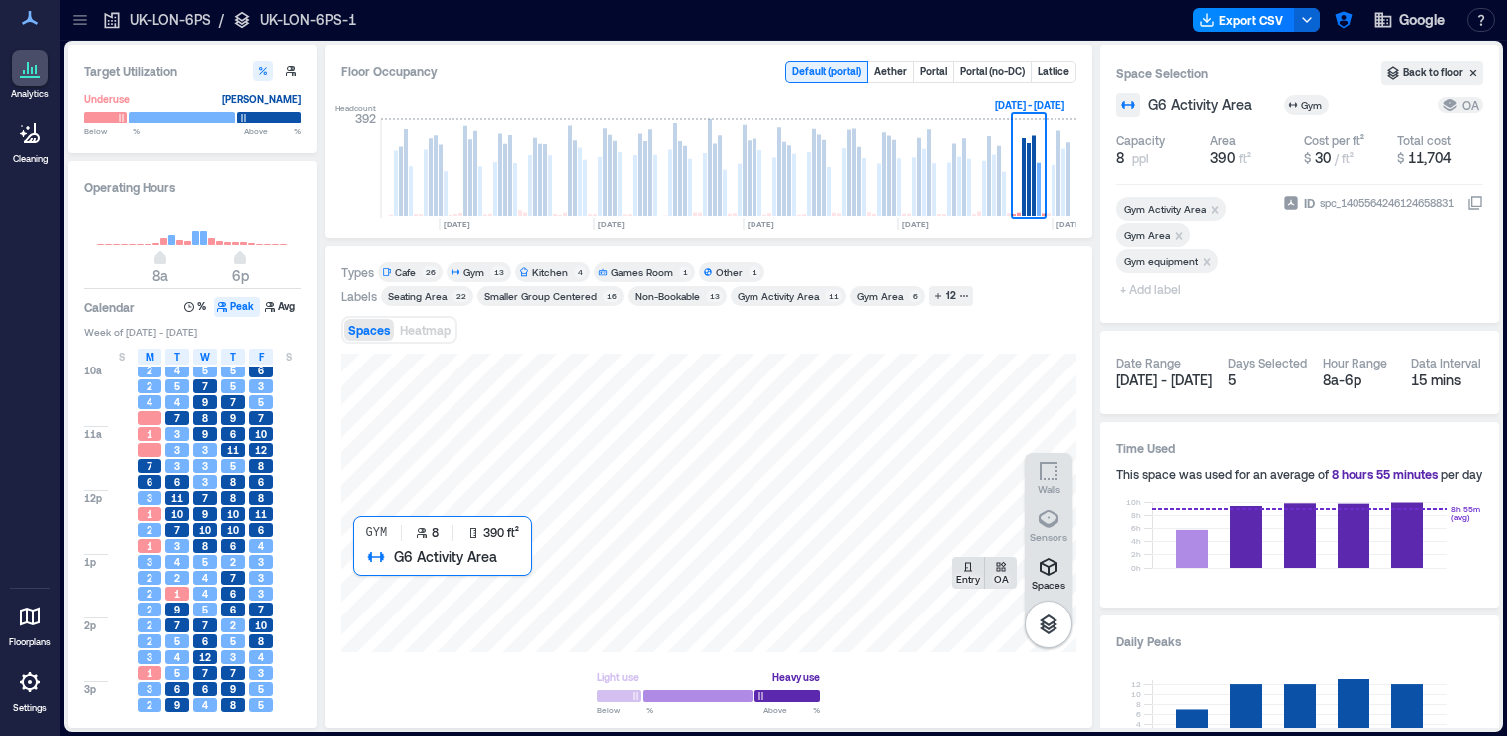
click at [414, 572] on div at bounding box center [708, 503] width 735 height 299
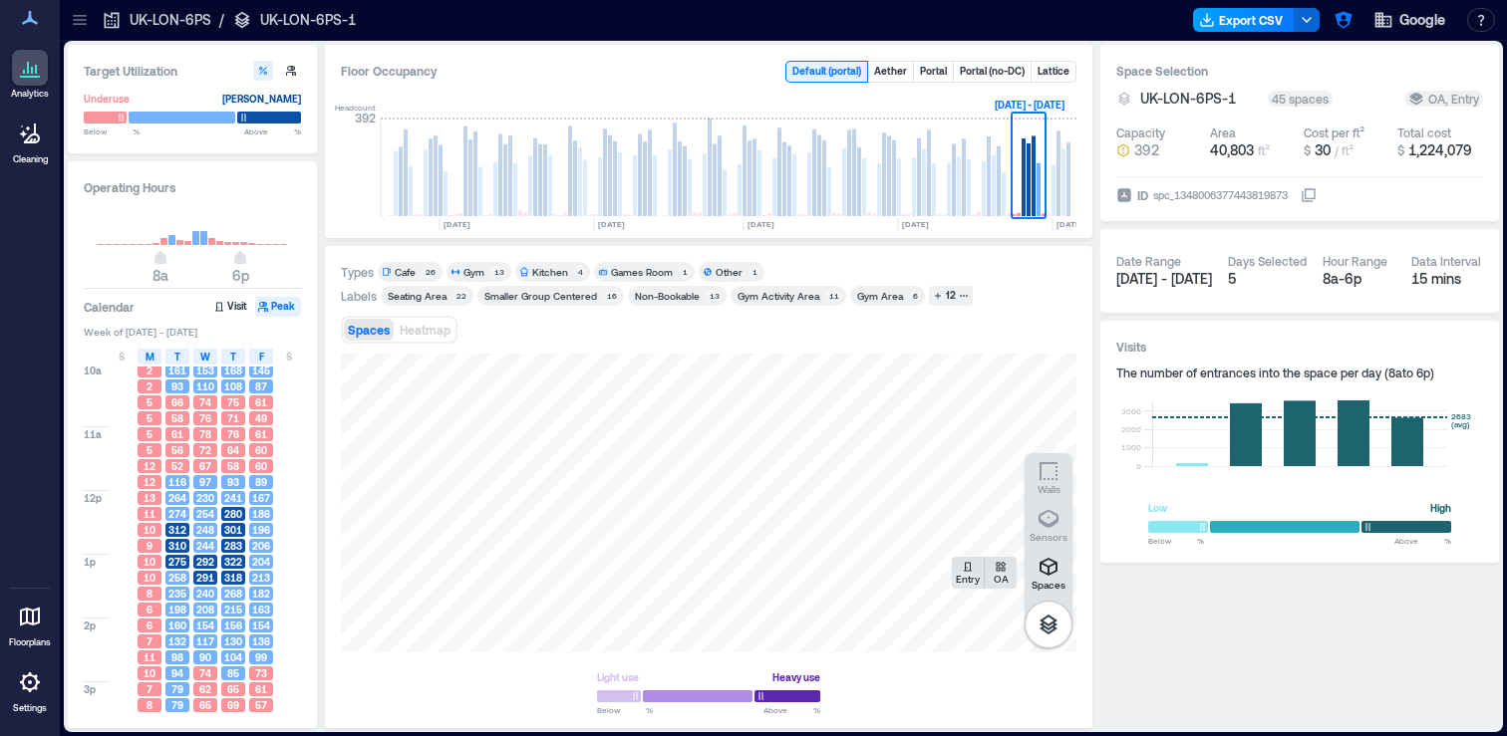
click at [1254, 23] on button "Export CSV" at bounding box center [1244, 20] width 102 height 24
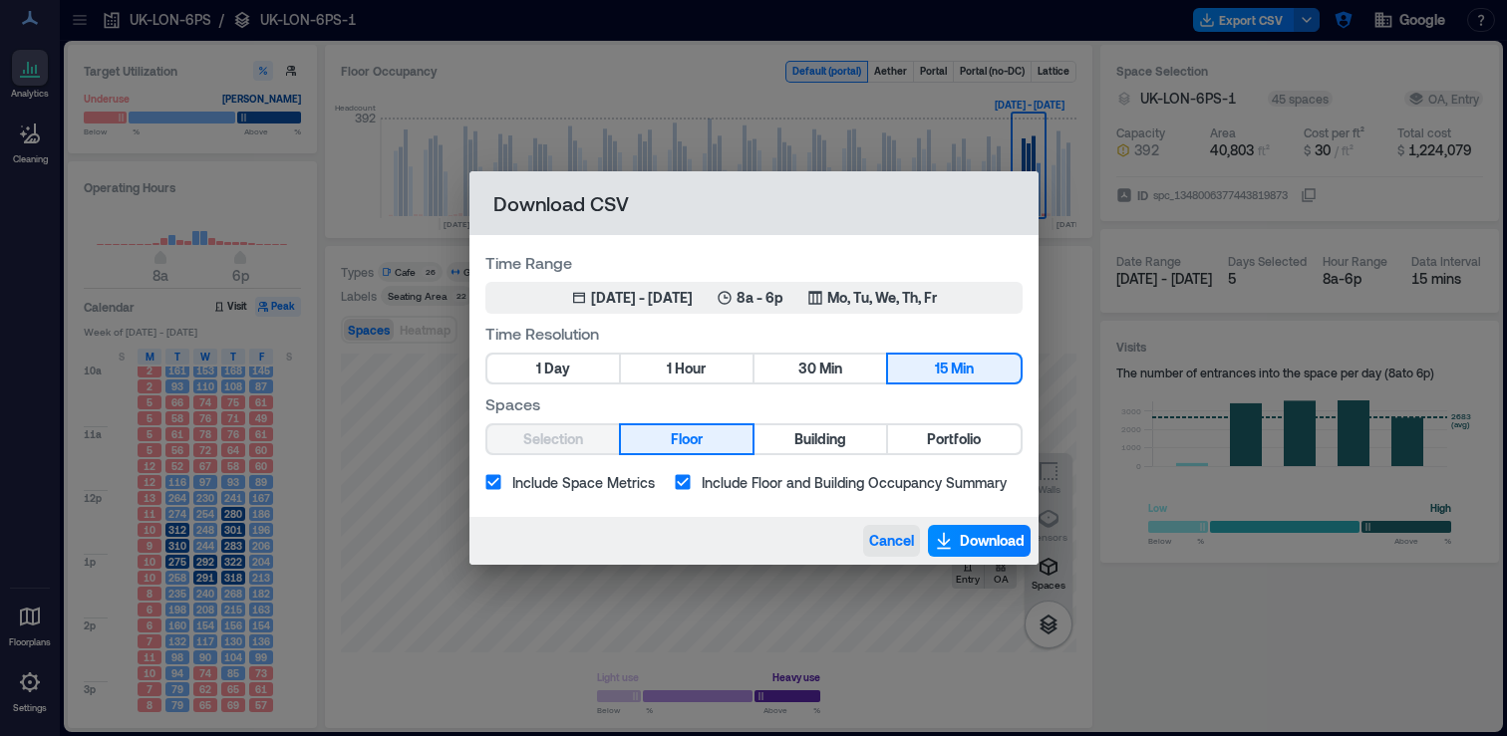
click at [886, 535] on span "Cancel" at bounding box center [891, 541] width 45 height 20
